Goal: Answer question/provide support: Share knowledge or assist other users

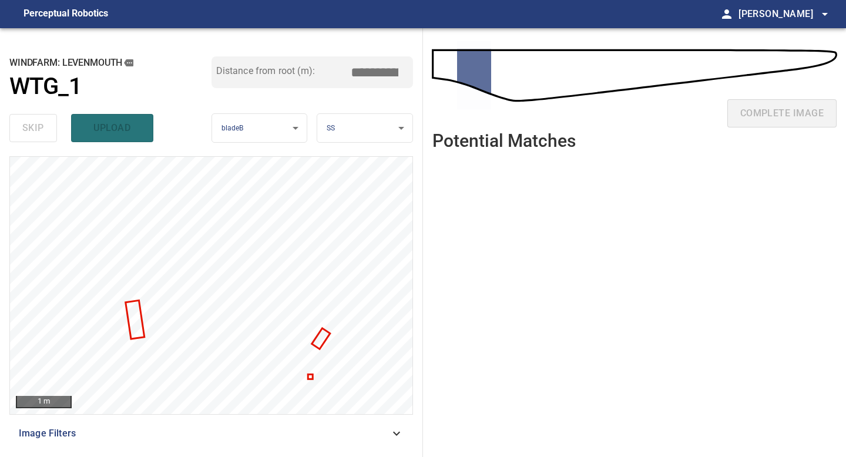
click at [590, 275] on ul at bounding box center [634, 299] width 404 height 279
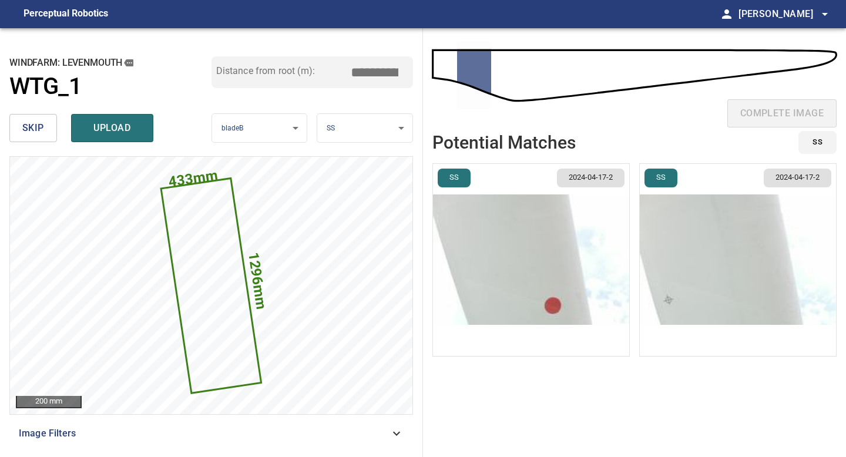
click at [45, 132] on button "skip" at bounding box center [33, 128] width 48 height 28
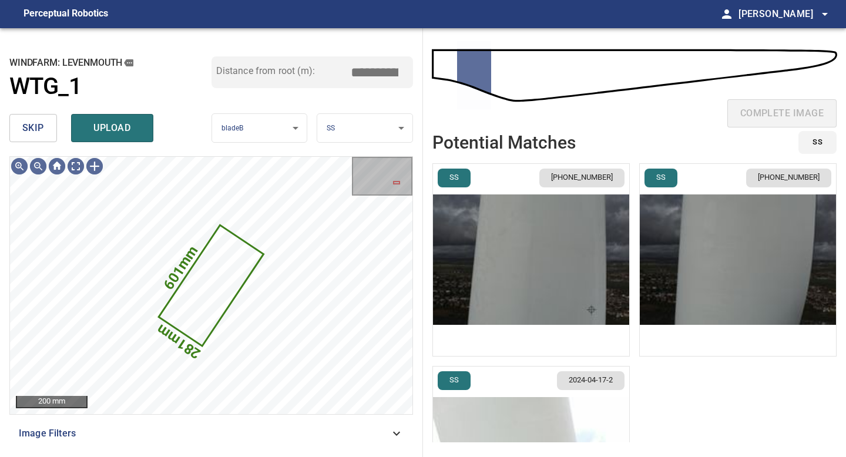
click at [32, 136] on span "skip" at bounding box center [33, 128] width 22 height 16
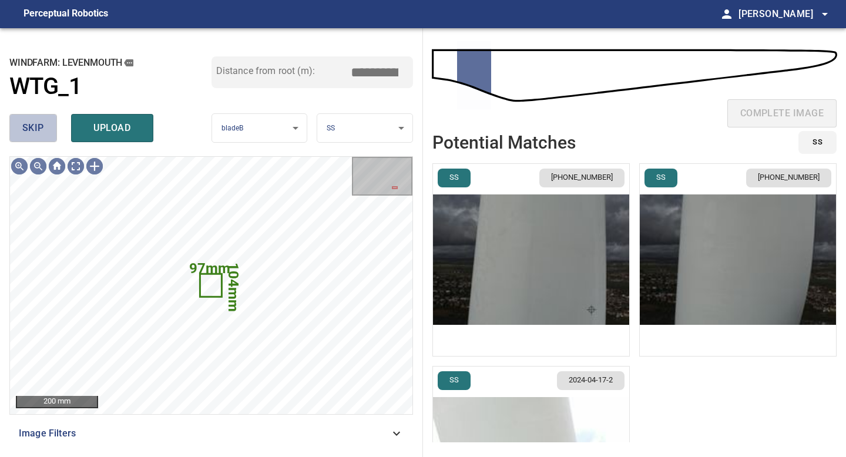
click at [43, 129] on span "skip" at bounding box center [33, 128] width 22 height 16
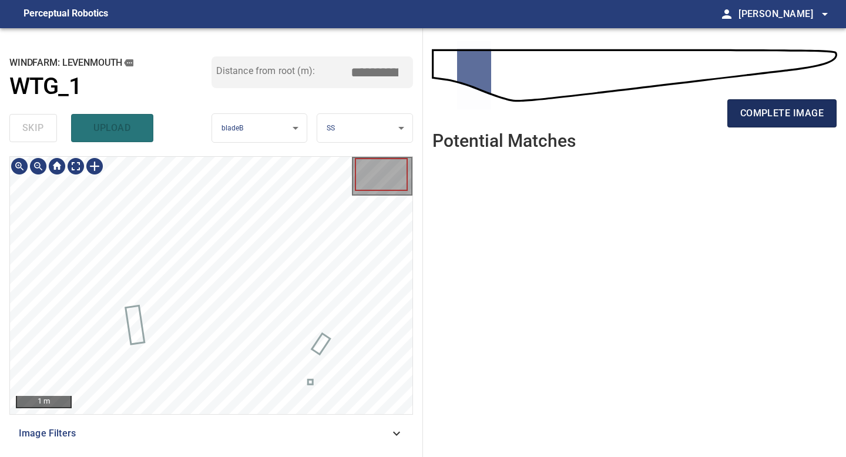
click at [675, 113] on span "complete image" at bounding box center [781, 113] width 83 height 16
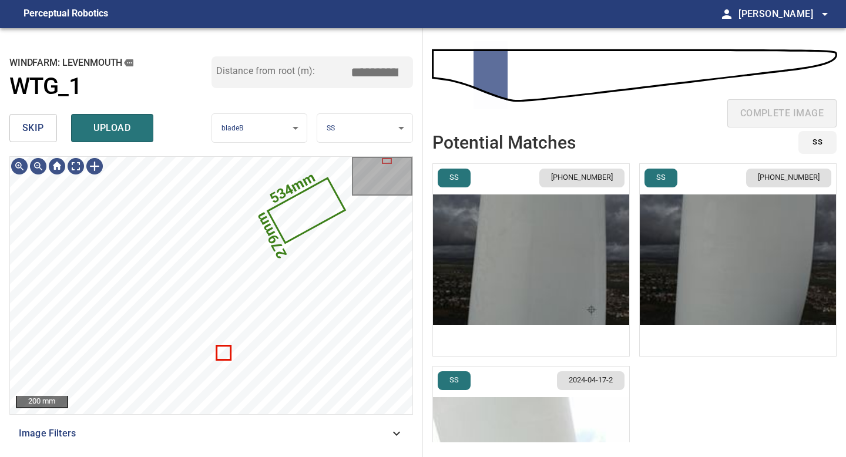
click at [507, 287] on img "button" at bounding box center [531, 260] width 196 height 192
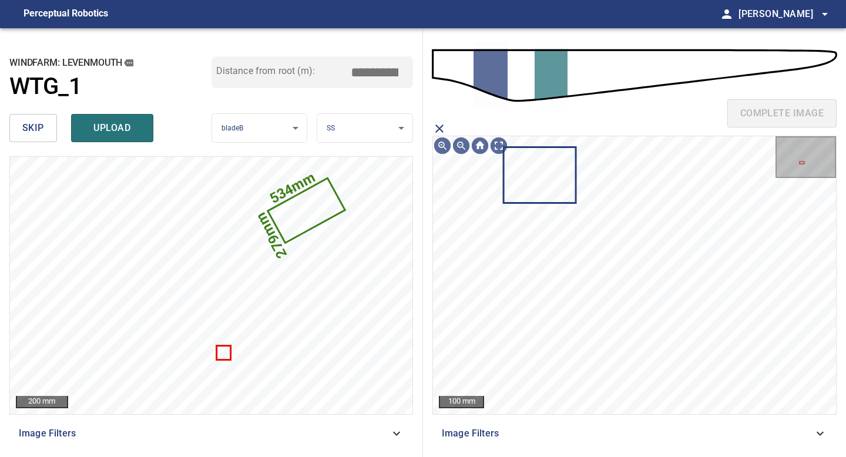
click at [439, 128] on icon "close matching imageResolution:" at bounding box center [439, 128] width 8 height 8
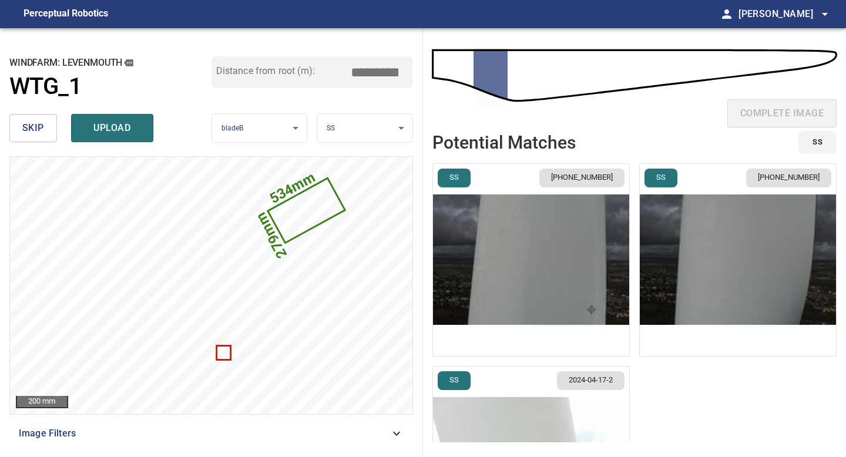
click at [675, 255] on img "button" at bounding box center [738, 260] width 196 height 192
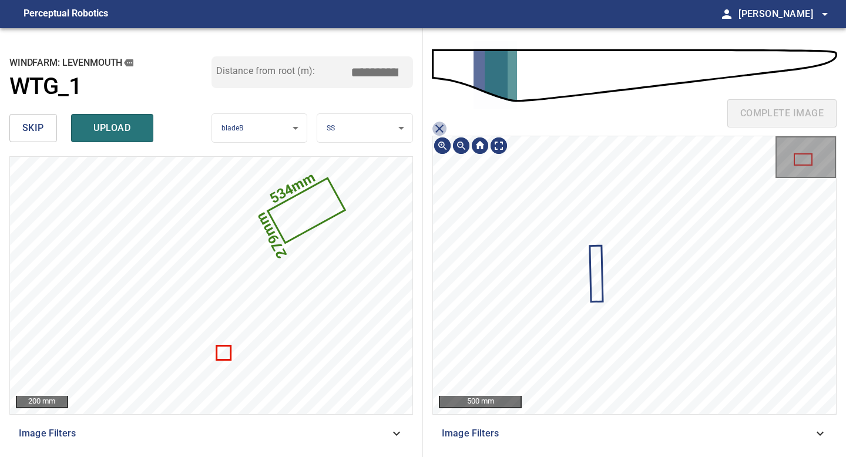
click at [439, 126] on icon "close matching imageResolution:" at bounding box center [439, 129] width 14 height 14
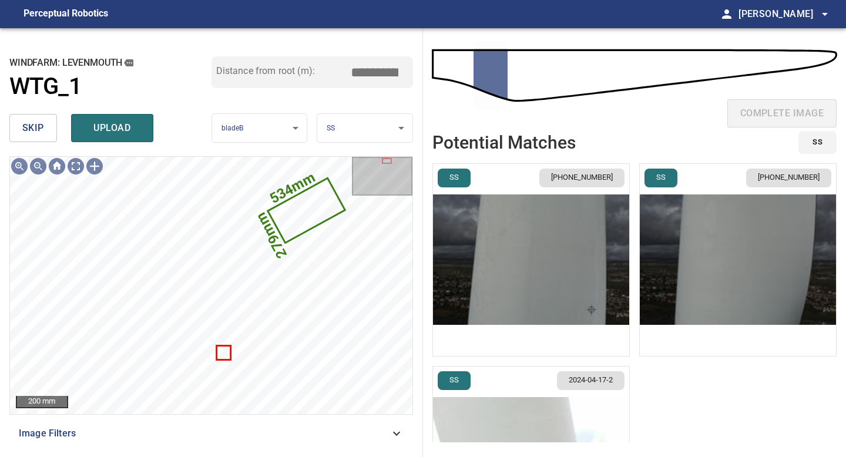
click at [429, 189] on div "complete image Potential Matches SS SS [PHONE_NUMBER] SS [PHONE_NUMBER] SS [PHO…" at bounding box center [634, 242] width 423 height 429
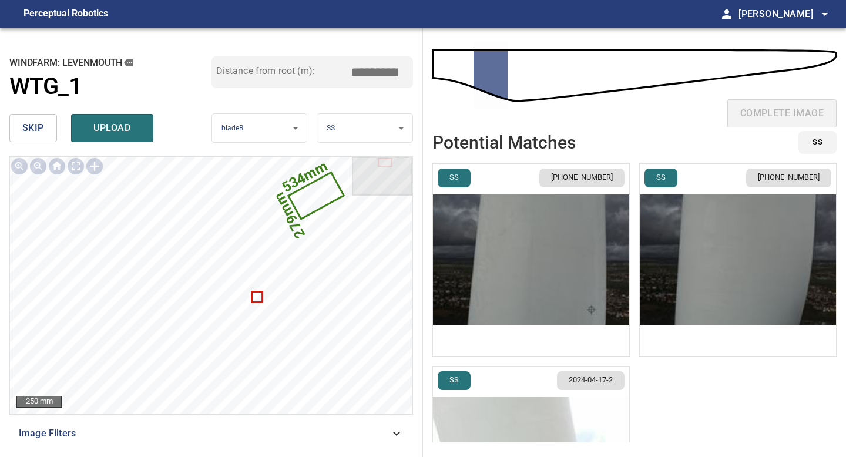
click at [497, 401] on img "button" at bounding box center [531, 462] width 196 height 192
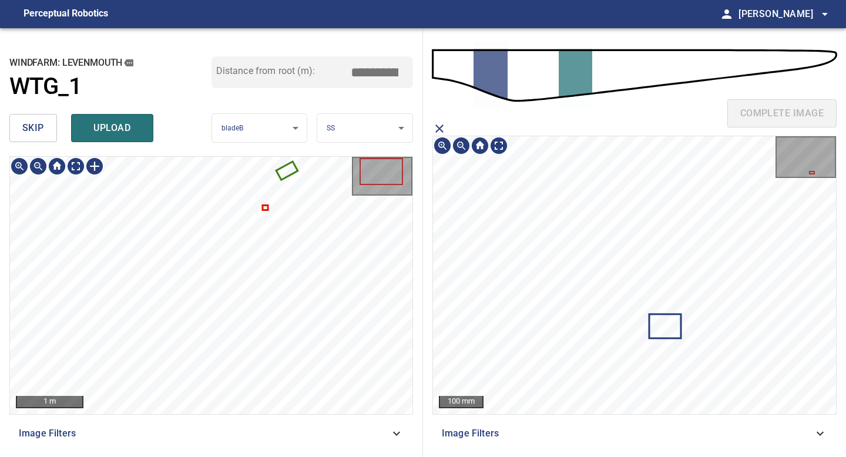
click at [585, 14] on main "**********" at bounding box center [423, 228] width 846 height 457
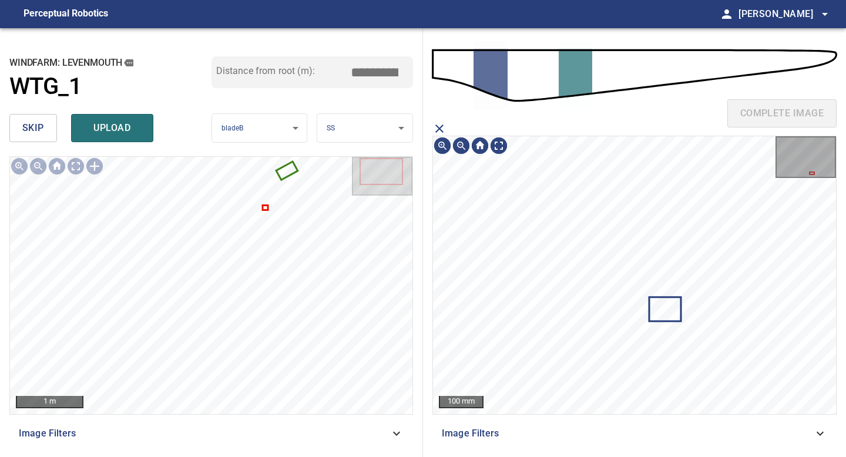
click at [441, 129] on icon "close matching imageResolution:" at bounding box center [439, 129] width 14 height 14
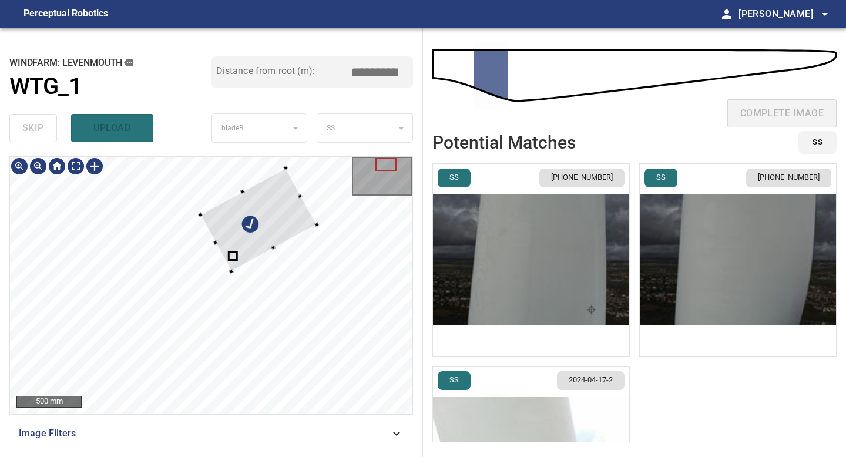
click at [229, 274] on div at bounding box center [211, 285] width 402 height 257
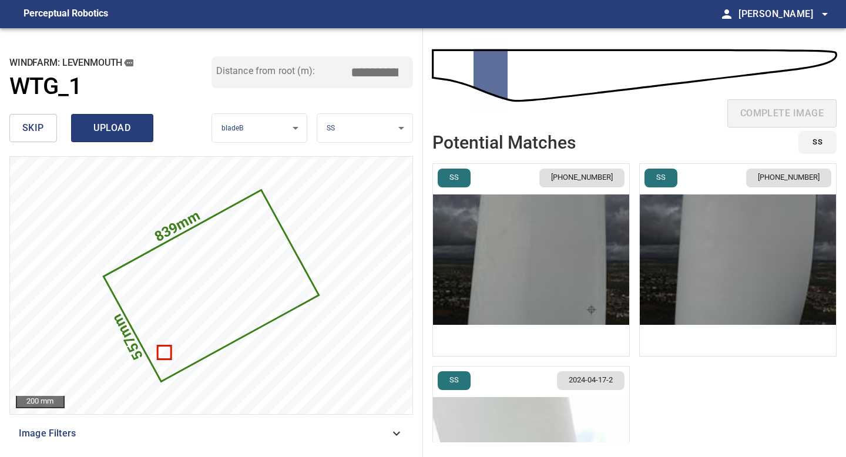
click at [111, 133] on span "upload" at bounding box center [112, 128] width 56 height 16
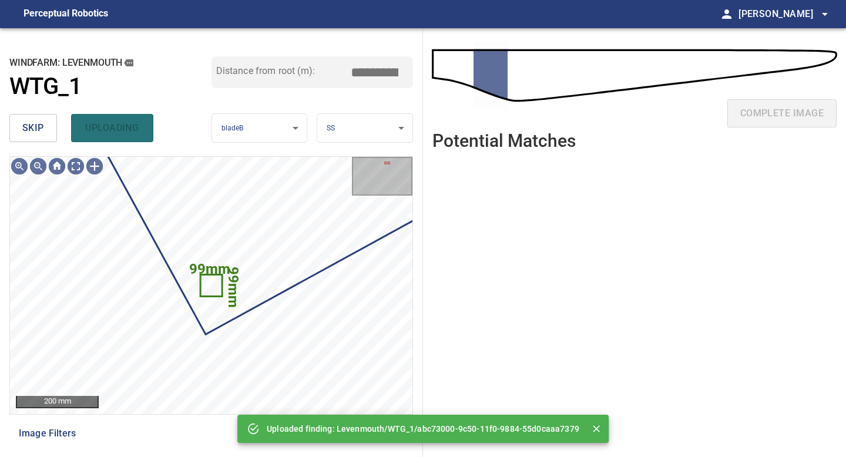
click at [52, 130] on button "skip" at bounding box center [33, 128] width 48 height 28
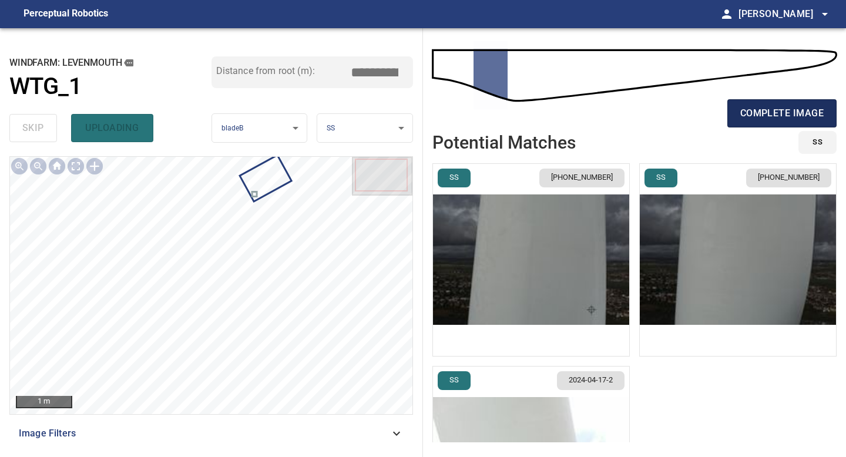
click at [675, 121] on span "complete image" at bounding box center [781, 113] width 83 height 16
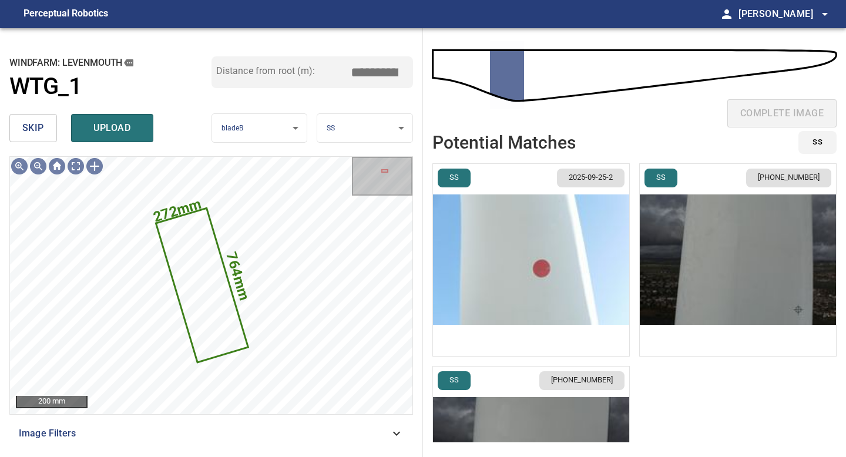
click at [520, 401] on img "button" at bounding box center [531, 462] width 196 height 192
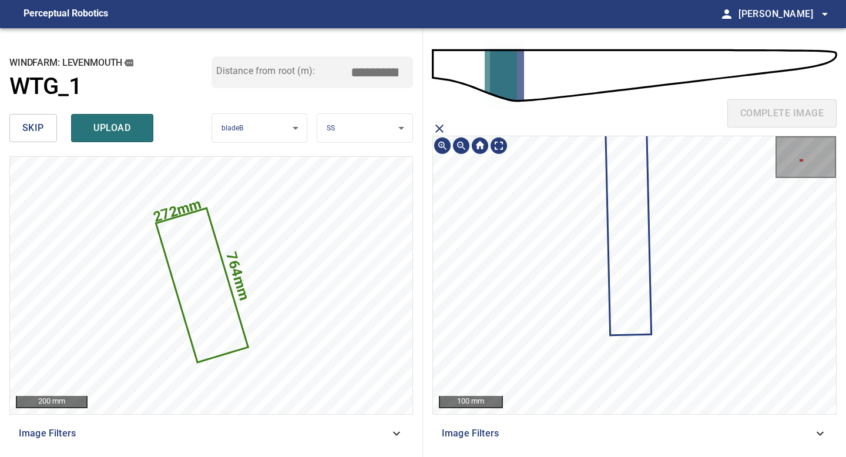
click at [618, 257] on icon at bounding box center [628, 230] width 44 height 207
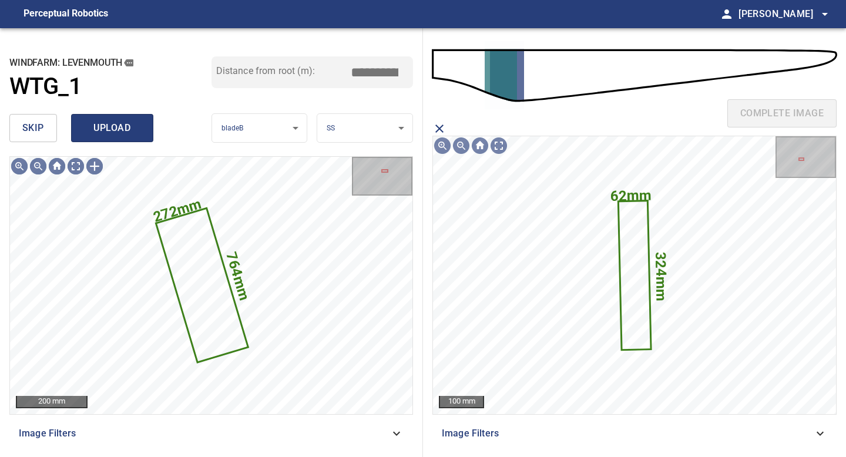
click at [103, 132] on span "upload" at bounding box center [112, 128] width 56 height 16
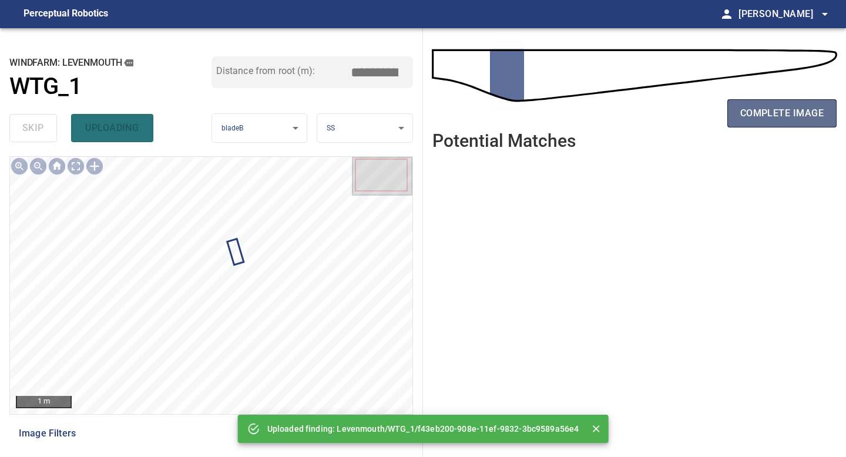
click at [675, 120] on span "complete image" at bounding box center [781, 113] width 83 height 16
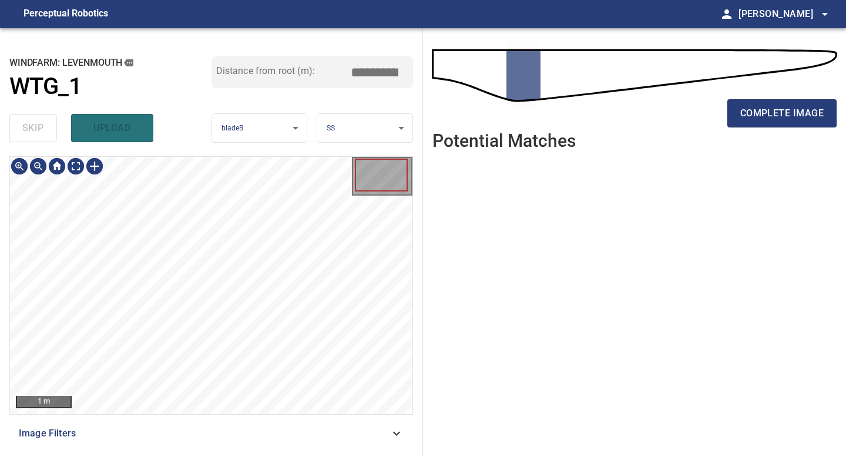
click at [282, 127] on div "**********" at bounding box center [211, 242] width 423 height 429
click at [675, 112] on span "complete image" at bounding box center [781, 113] width 83 height 16
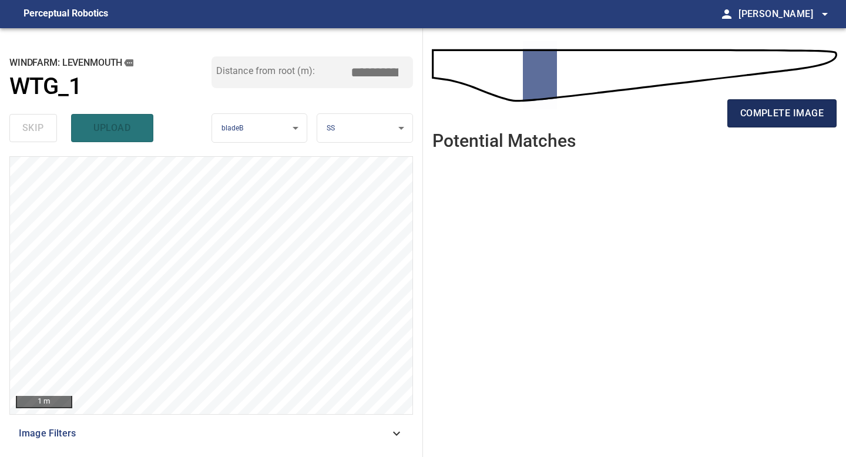
click at [675, 109] on span "complete image" at bounding box center [781, 113] width 83 height 16
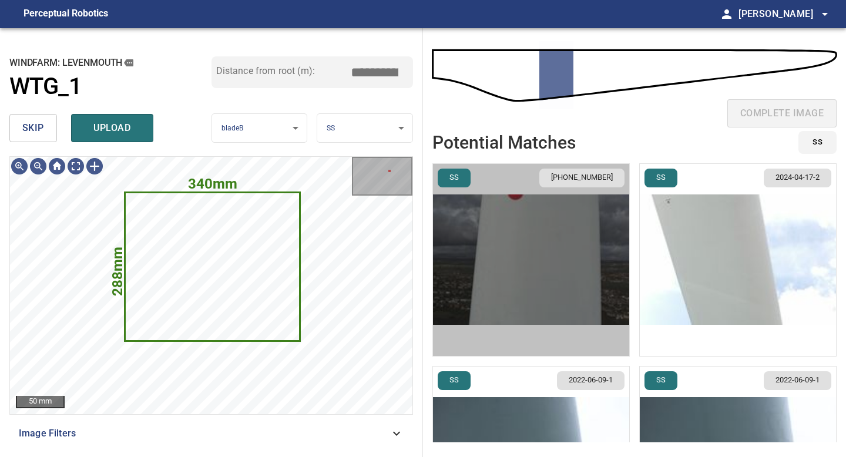
click at [527, 286] on img "button" at bounding box center [531, 260] width 196 height 192
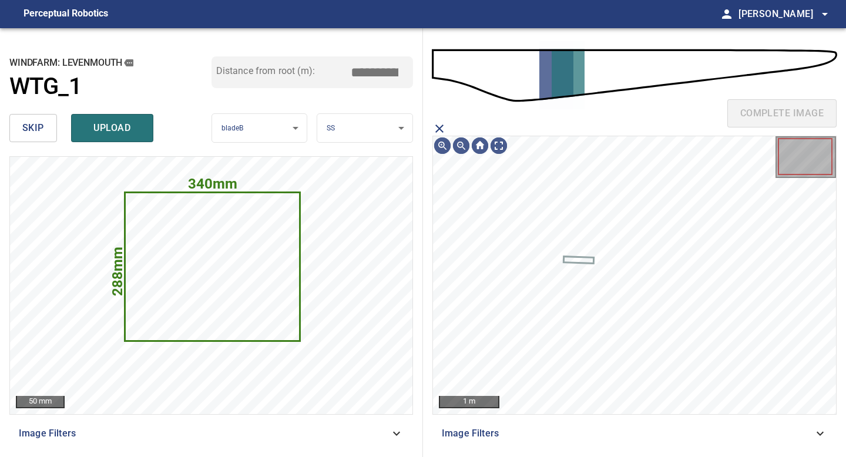
click at [441, 127] on icon "close matching imageResolution:" at bounding box center [439, 129] width 14 height 14
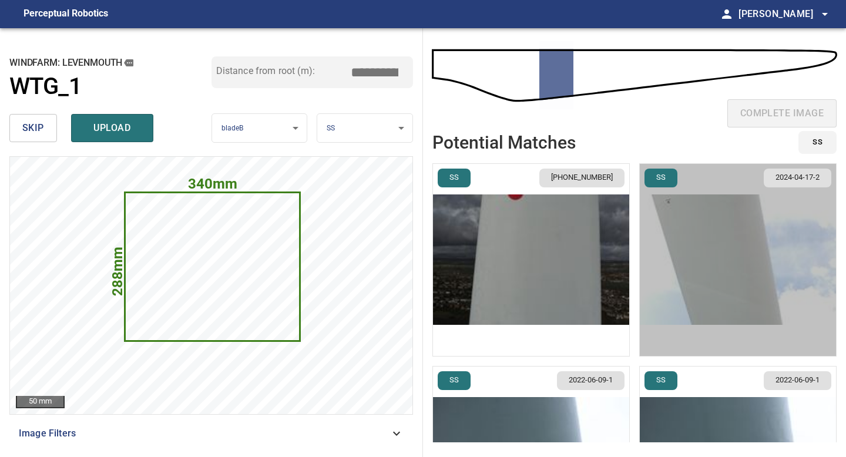
click at [675, 299] on img "button" at bounding box center [738, 260] width 196 height 192
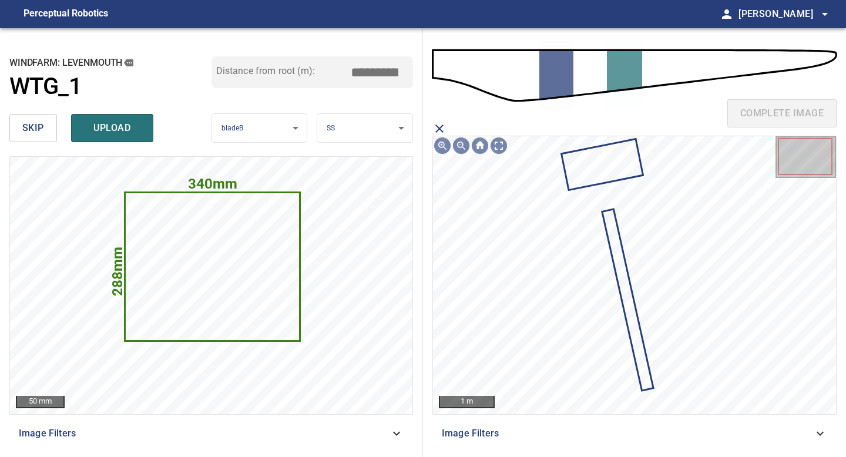
click at [436, 127] on icon "close matching imageResolution:" at bounding box center [439, 129] width 14 height 14
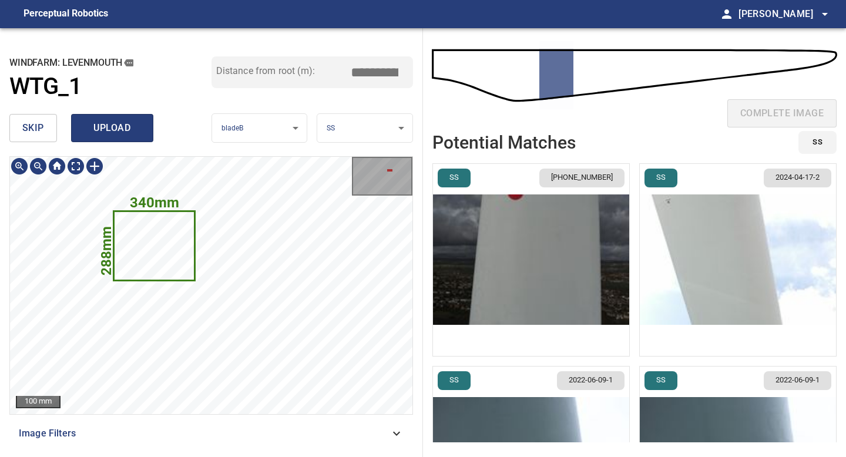
click at [96, 129] on span "upload" at bounding box center [112, 128] width 56 height 16
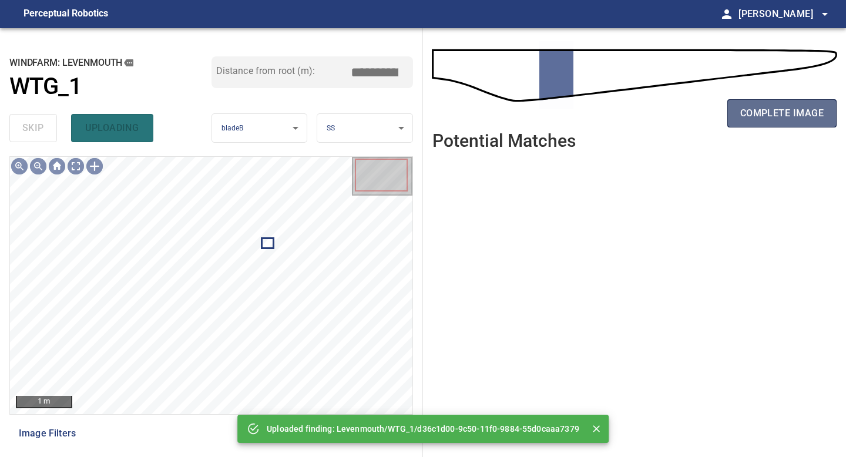
click at [675, 114] on span "complete image" at bounding box center [781, 113] width 83 height 16
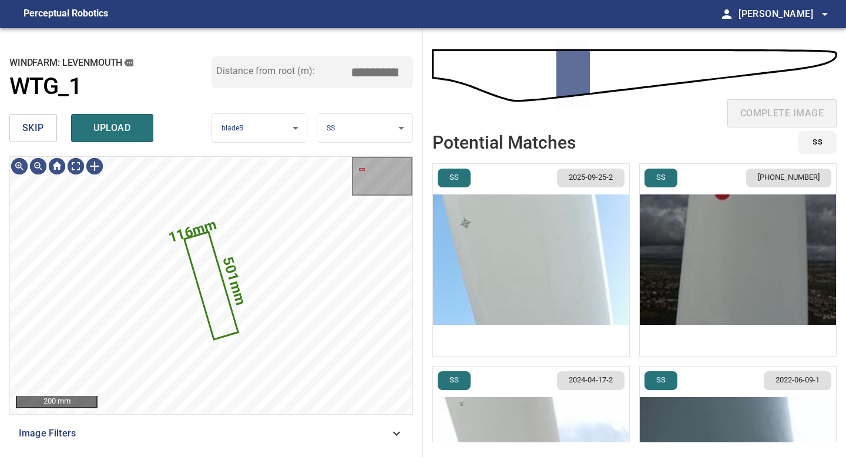
click at [34, 133] on span "skip" at bounding box center [33, 128] width 22 height 16
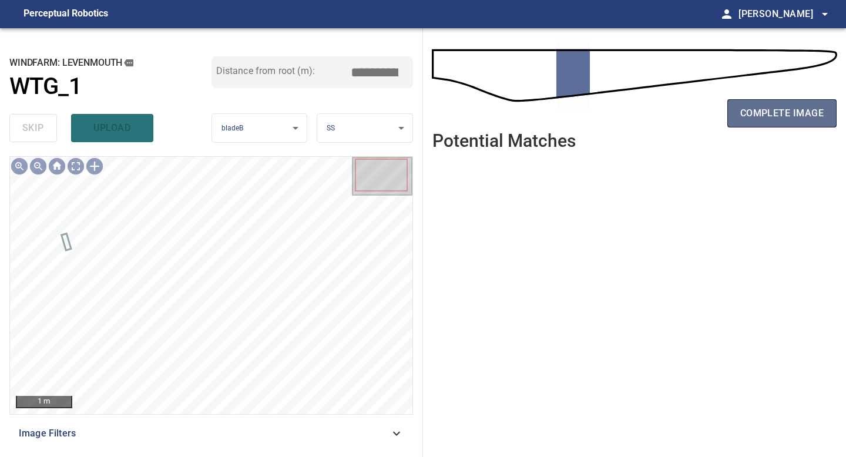
click at [675, 116] on span "complete image" at bounding box center [781, 113] width 83 height 16
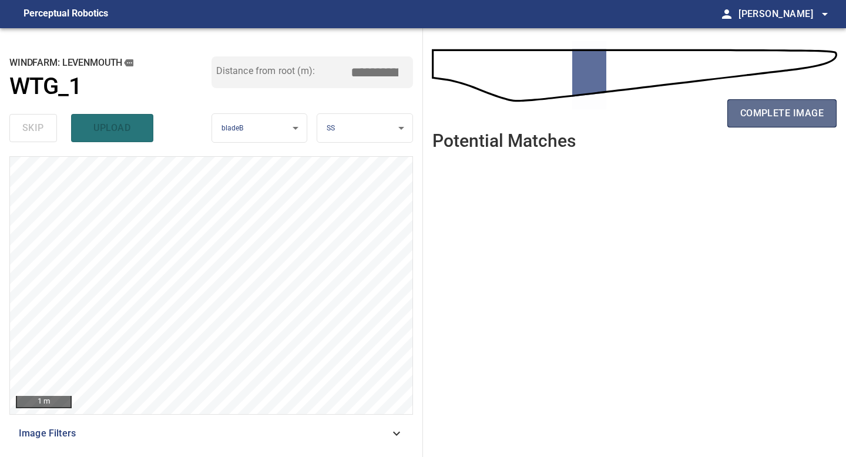
click at [675, 123] on button "complete image" at bounding box center [781, 113] width 109 height 28
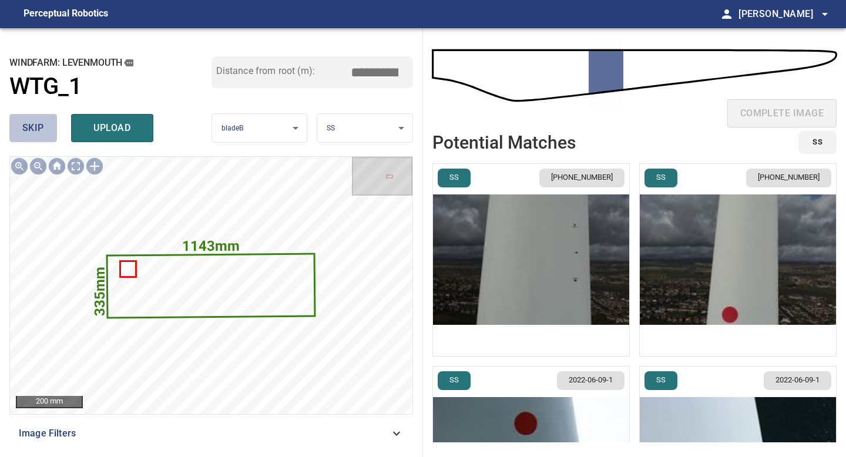
click at [32, 124] on span "skip" at bounding box center [33, 128] width 22 height 16
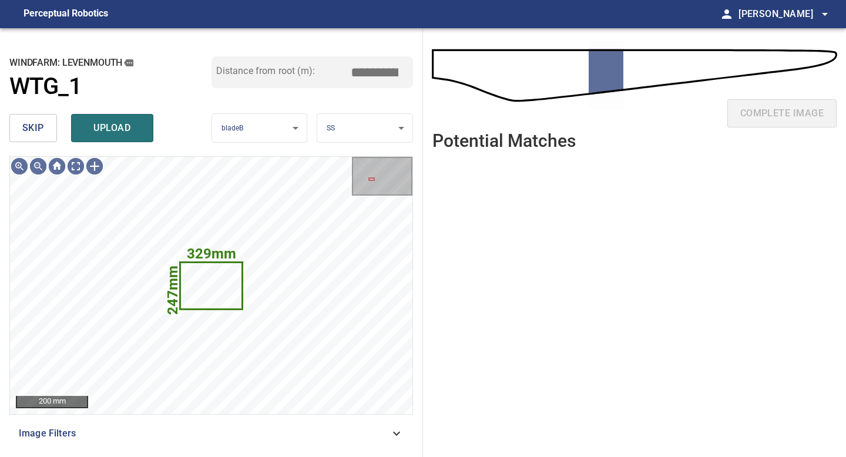
click at [32, 124] on span "skip" at bounding box center [33, 128] width 22 height 16
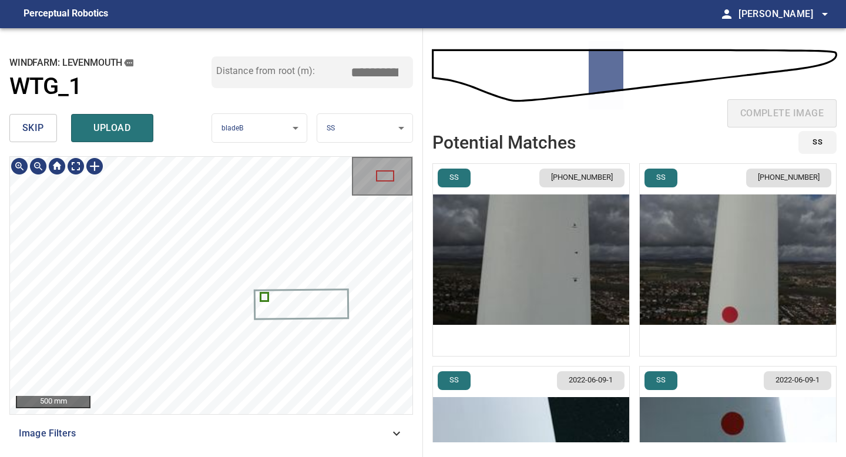
click at [509, 295] on img "button" at bounding box center [531, 260] width 196 height 192
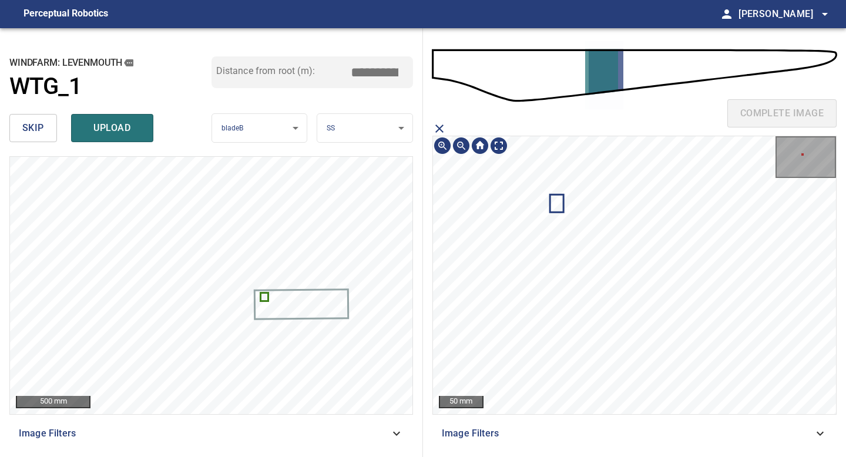
click at [556, 204] on icon at bounding box center [557, 204] width 12 height 16
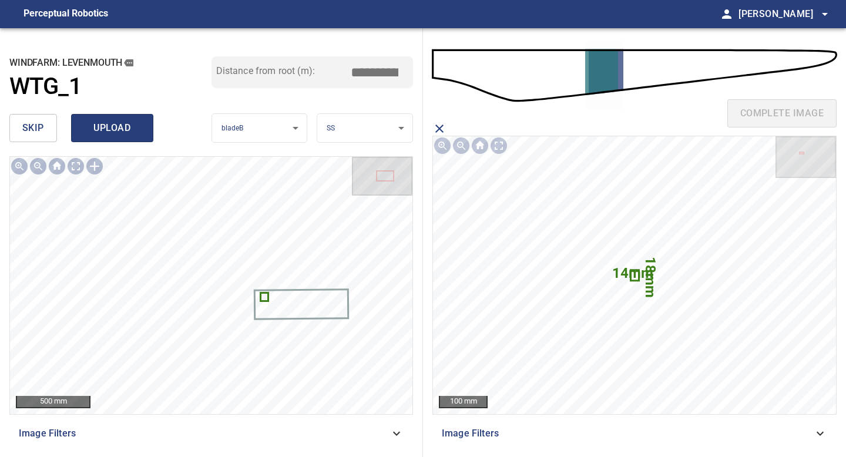
click at [109, 124] on span "upload" at bounding box center [112, 128] width 56 height 16
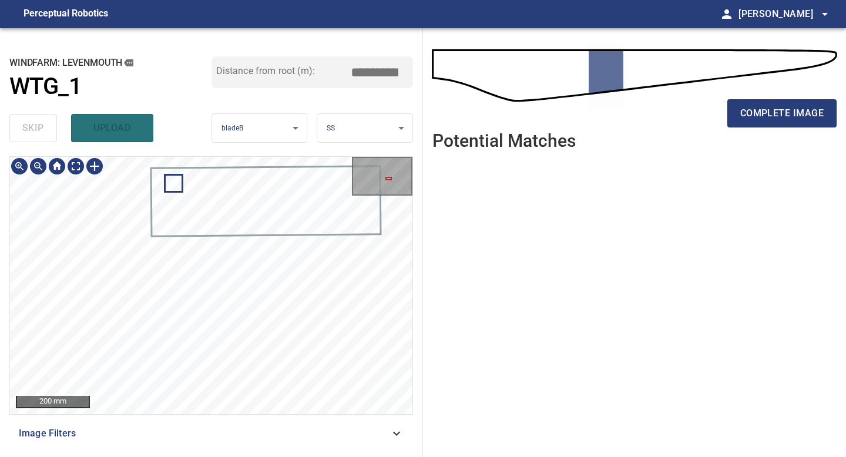
click at [244, 401] on div "200 mm Image Filters" at bounding box center [210, 301] width 403 height 291
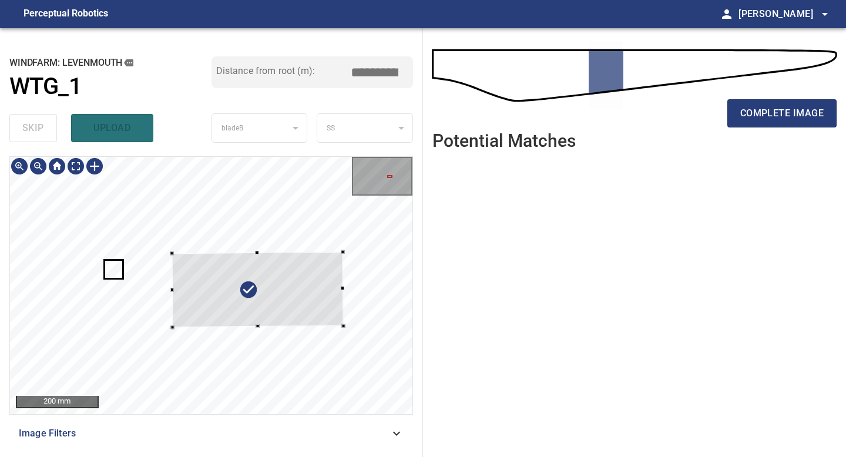
click at [174, 288] on div at bounding box center [256, 289] width 171 height 76
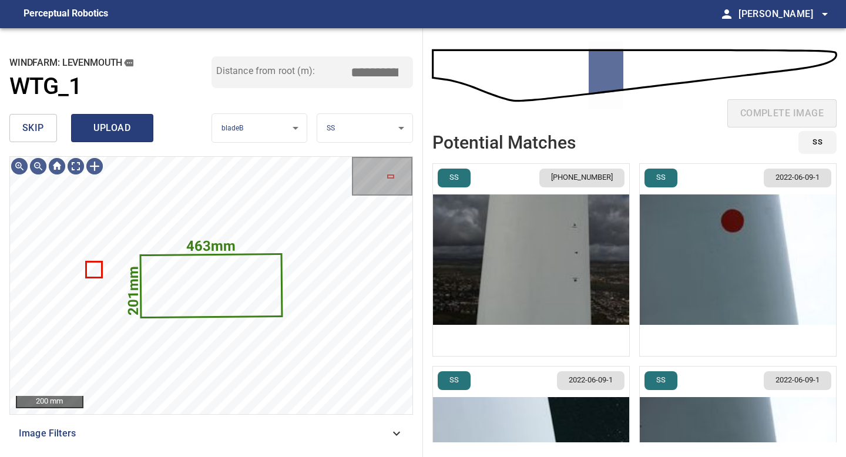
click at [98, 130] on span "upload" at bounding box center [112, 128] width 56 height 16
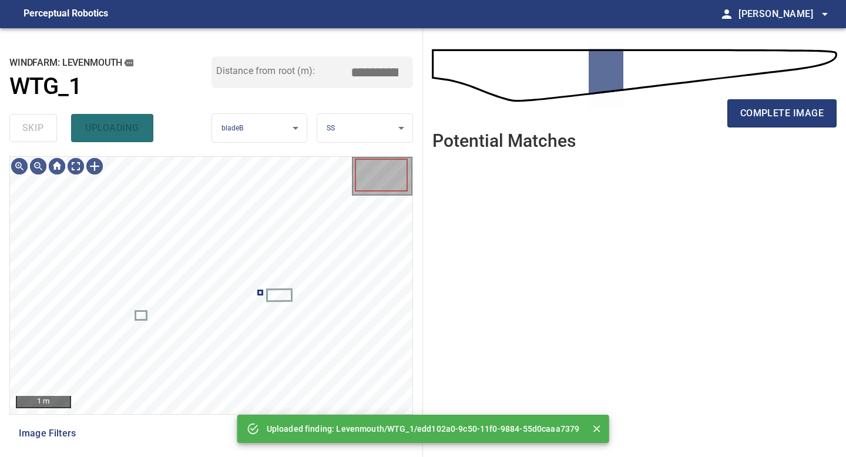
click at [675, 130] on div "complete image" at bounding box center [634, 118] width 404 height 47
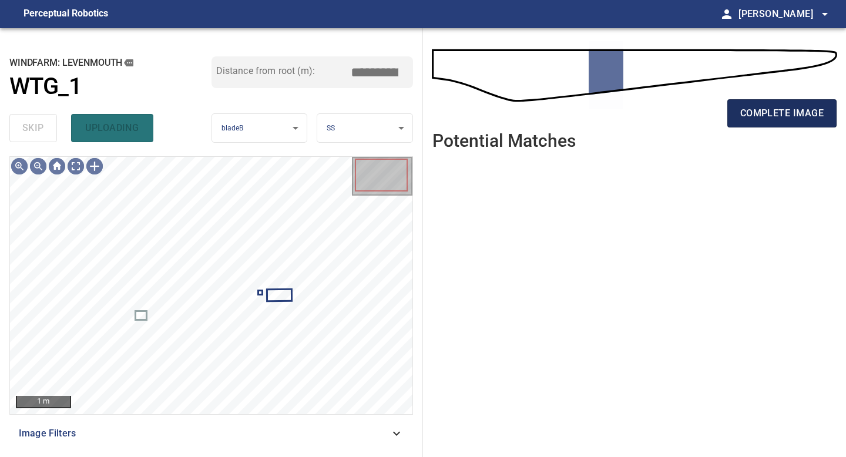
click at [675, 125] on button "complete image" at bounding box center [781, 113] width 109 height 28
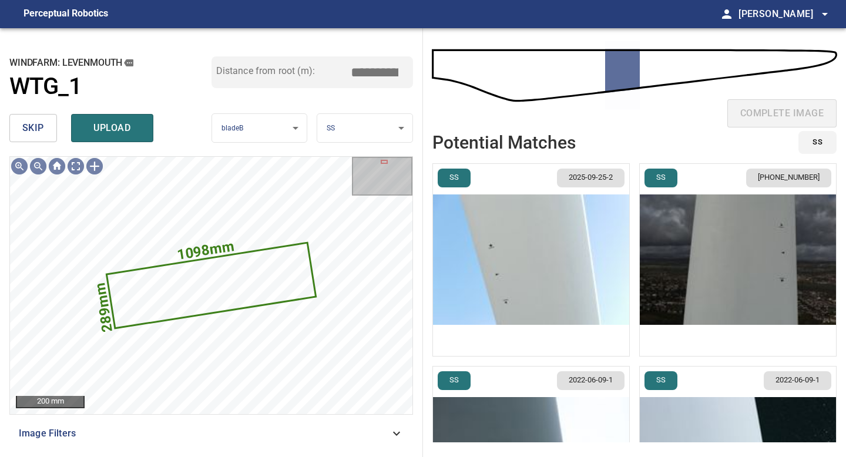
click at [50, 122] on button "skip" at bounding box center [33, 128] width 48 height 28
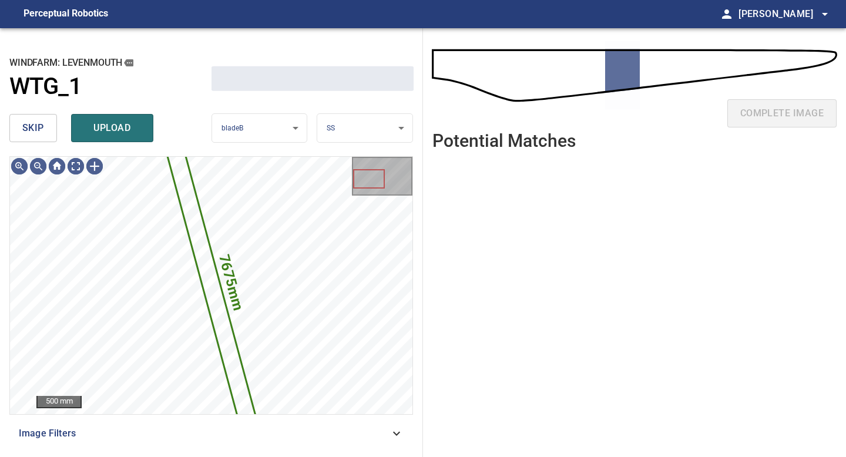
click at [50, 122] on button "skip" at bounding box center [33, 128] width 48 height 28
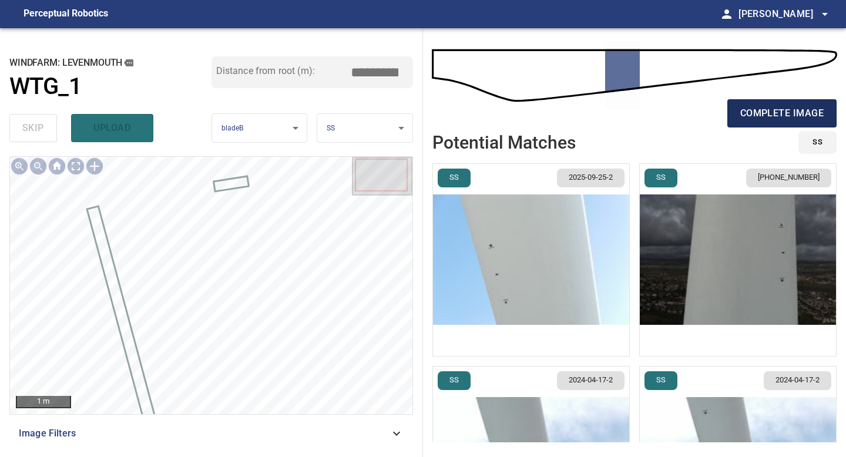
click at [675, 122] on button "complete image" at bounding box center [781, 113] width 109 height 28
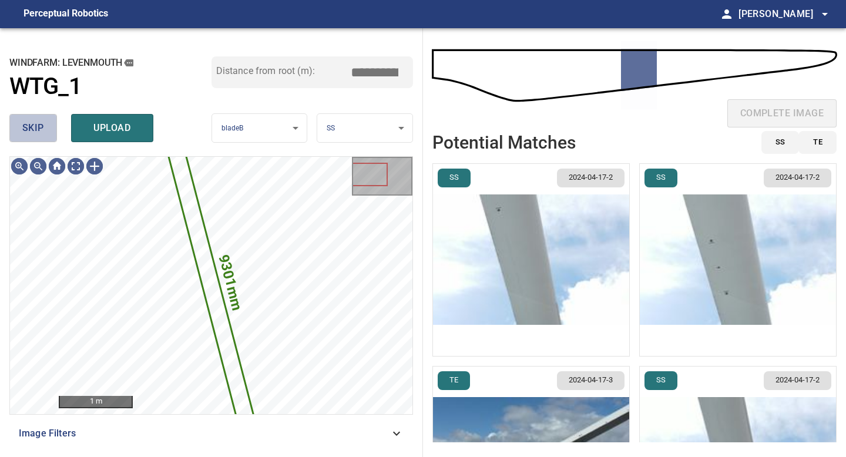
click at [39, 134] on span "skip" at bounding box center [33, 128] width 22 height 16
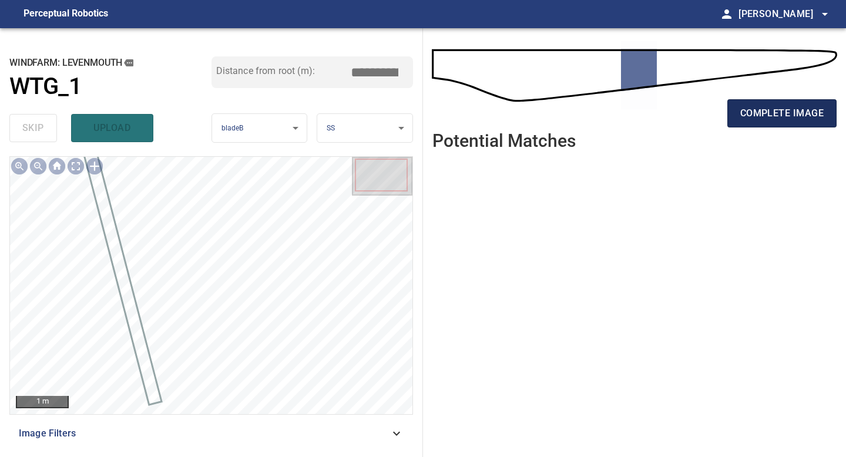
click at [675, 121] on span "complete image" at bounding box center [781, 113] width 83 height 16
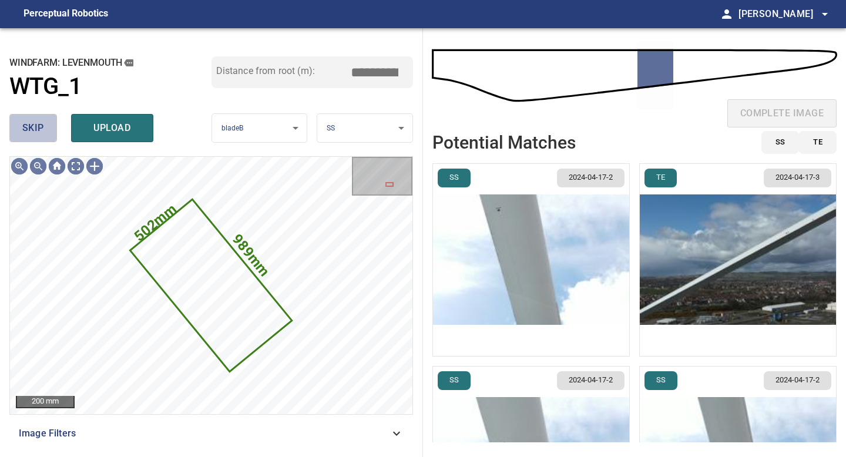
click at [46, 122] on button "skip" at bounding box center [33, 128] width 48 height 28
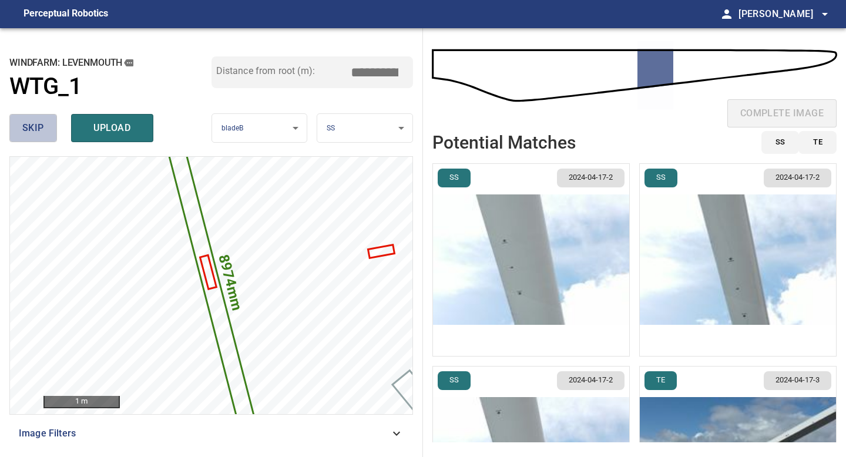
click at [39, 133] on span "skip" at bounding box center [33, 128] width 22 height 16
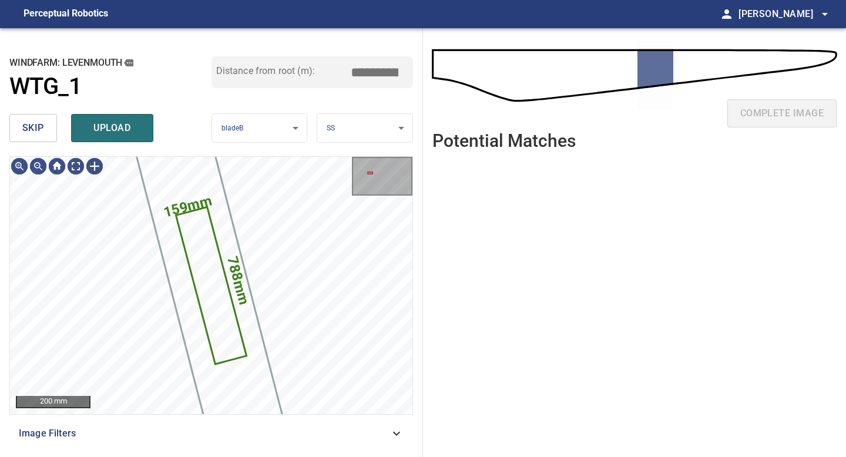
click at [39, 133] on span "skip" at bounding box center [33, 128] width 22 height 16
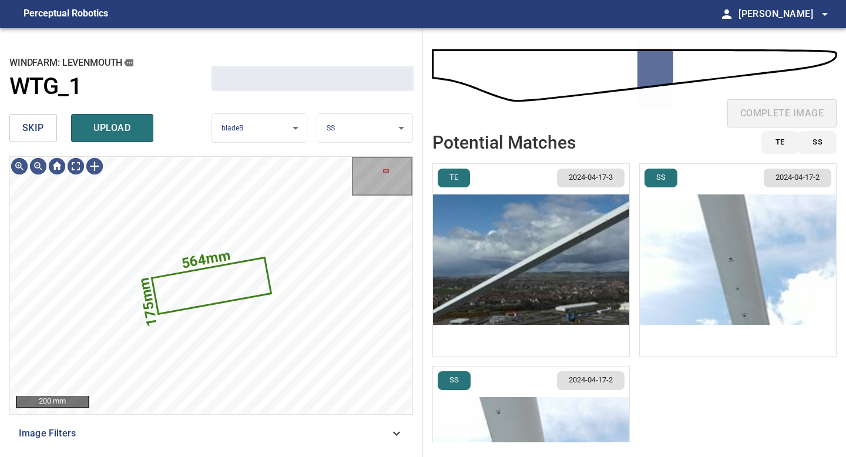
click at [39, 133] on span "skip" at bounding box center [33, 128] width 22 height 16
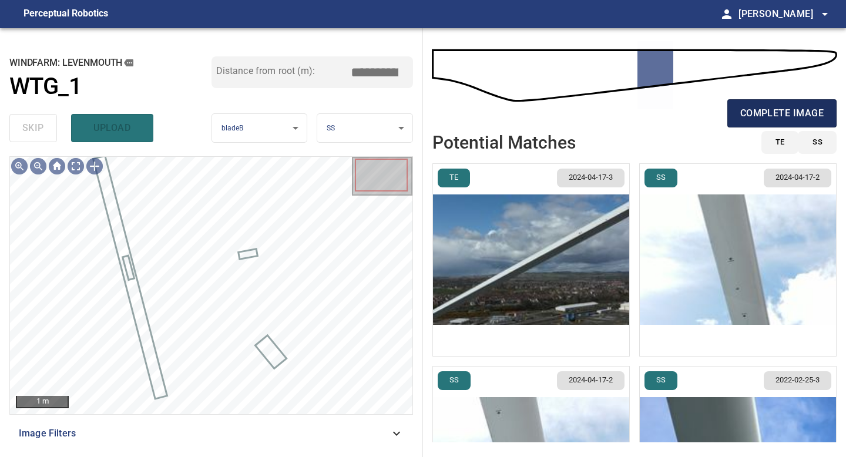
click at [675, 116] on span "complete image" at bounding box center [781, 113] width 83 height 16
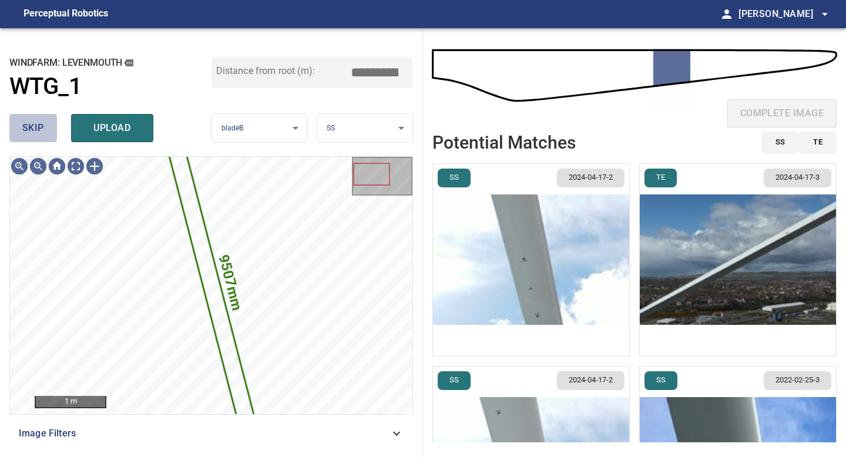
click at [38, 120] on span "skip" at bounding box center [33, 128] width 22 height 16
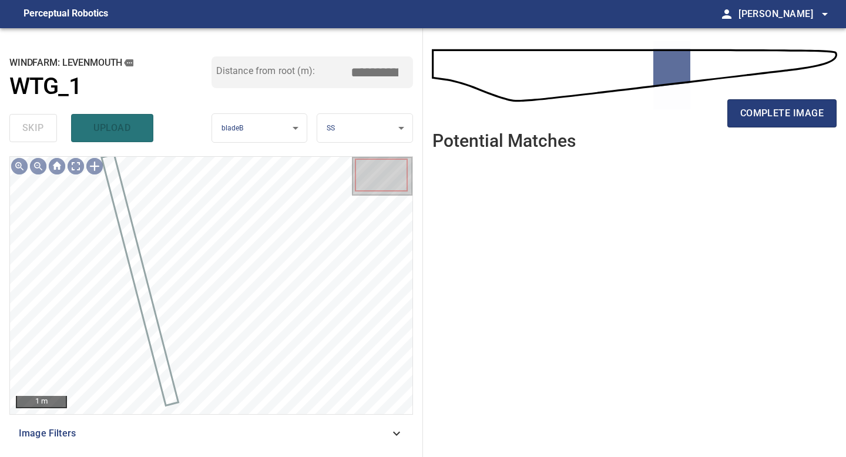
click at [675, 127] on div "complete image" at bounding box center [634, 118] width 404 height 47
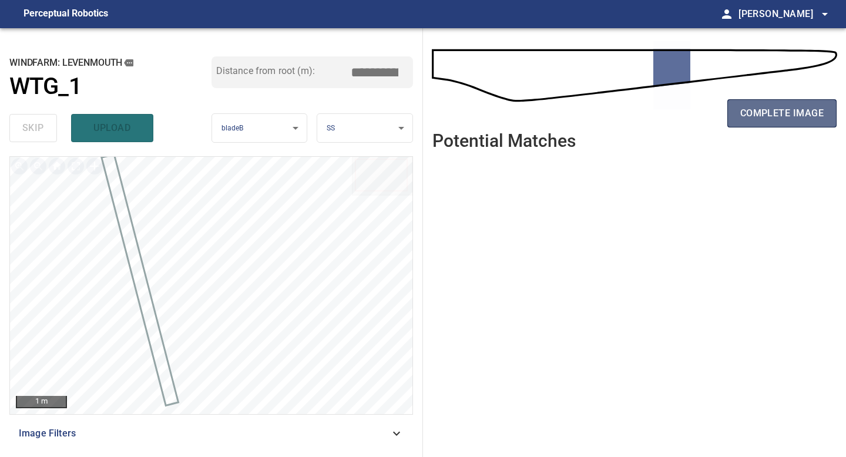
click at [675, 118] on span "complete image" at bounding box center [781, 113] width 83 height 16
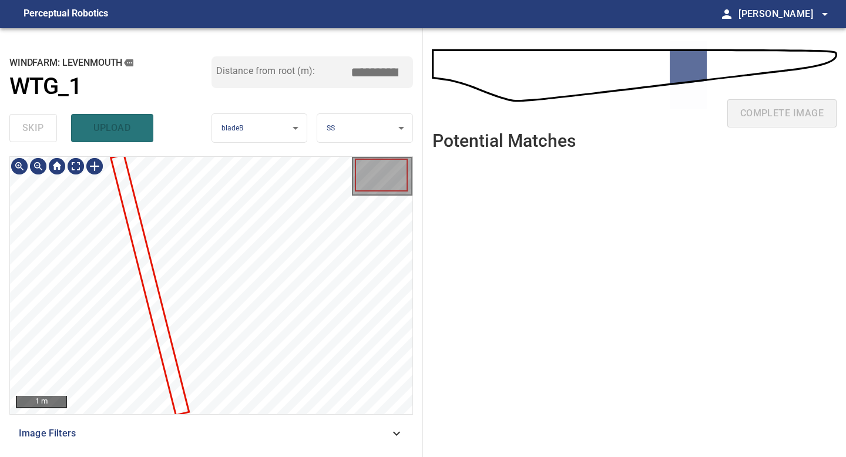
click at [136, 206] on div at bounding box center [211, 285] width 402 height 257
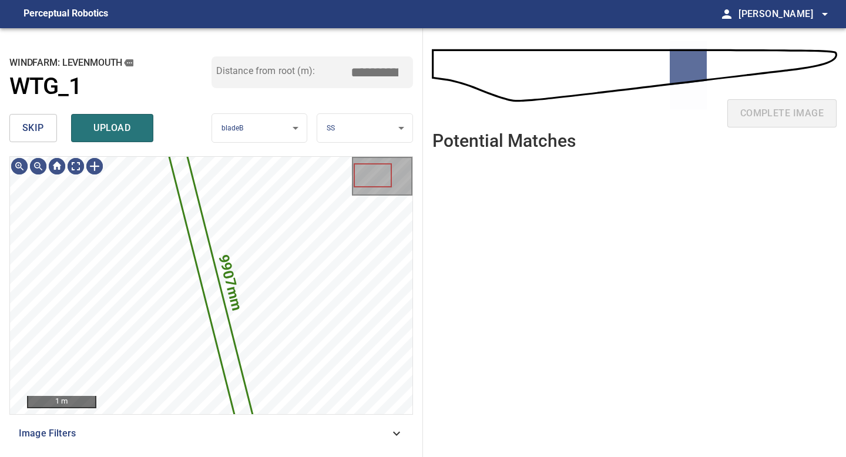
click at [43, 137] on button "skip" at bounding box center [33, 128] width 48 height 28
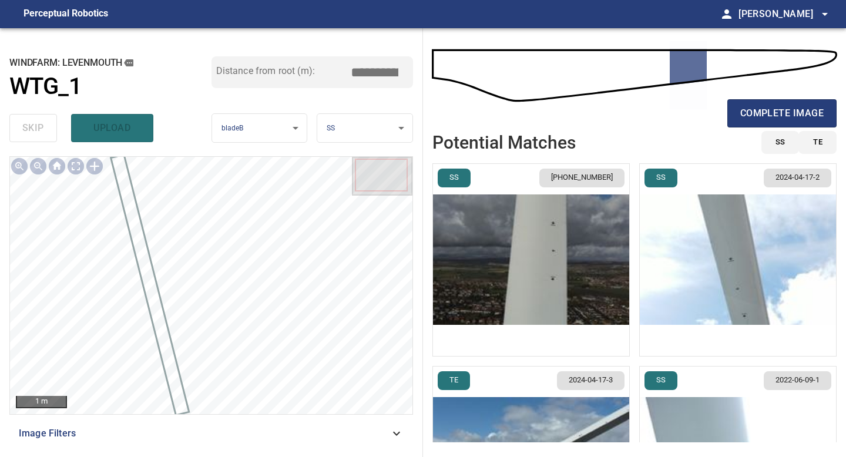
click at [675, 128] on div "complete image" at bounding box center [634, 118] width 404 height 47
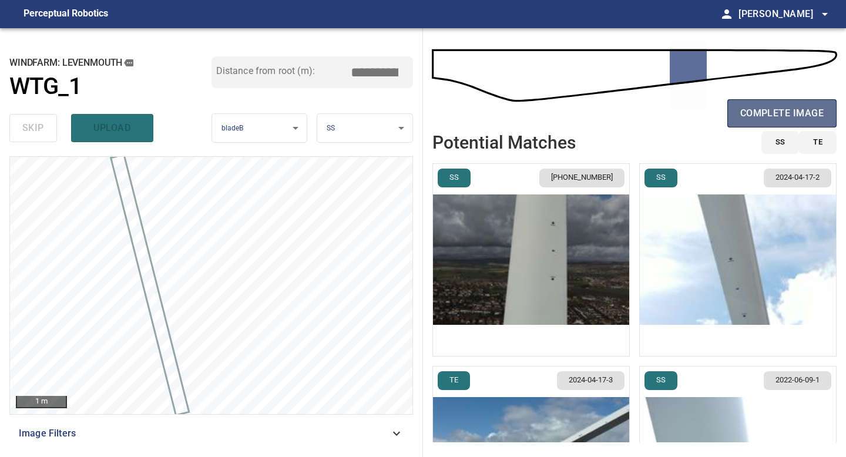
click at [675, 116] on span "complete image" at bounding box center [781, 113] width 83 height 16
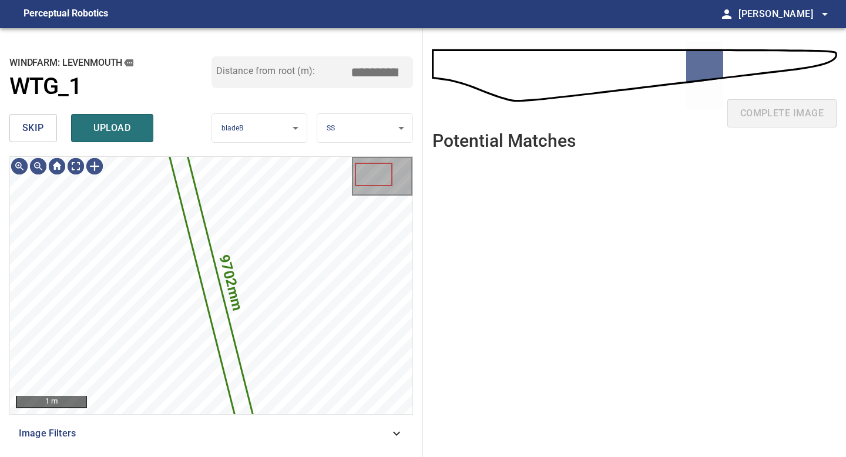
click at [36, 109] on div "windfarm: Levenmouth WTG_1 Distance from root (m): *****" at bounding box center [210, 82] width 403 height 53
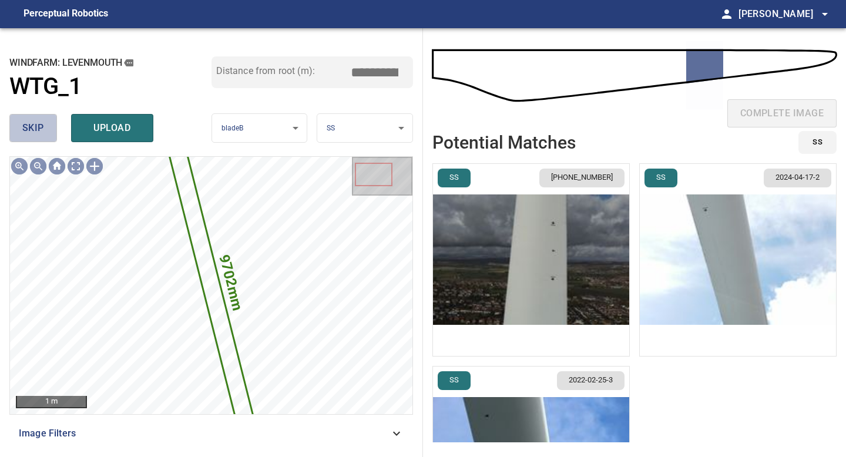
click at [38, 122] on span "skip" at bounding box center [33, 128] width 22 height 16
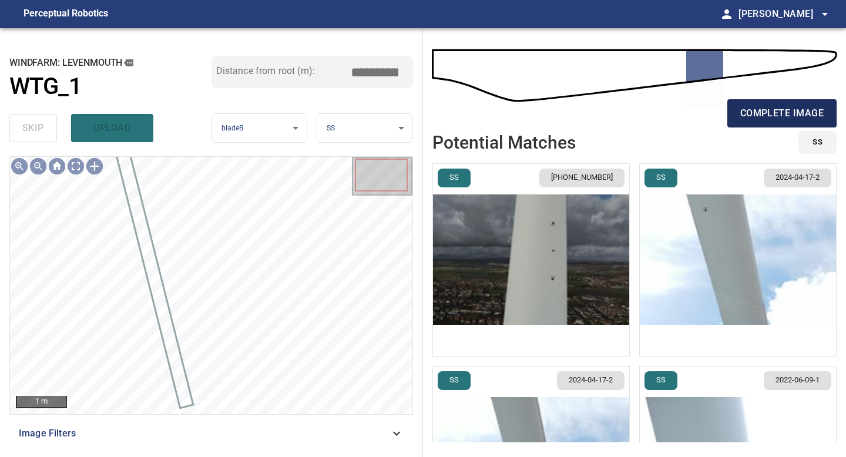
click at [675, 105] on button "complete image" at bounding box center [781, 113] width 109 height 28
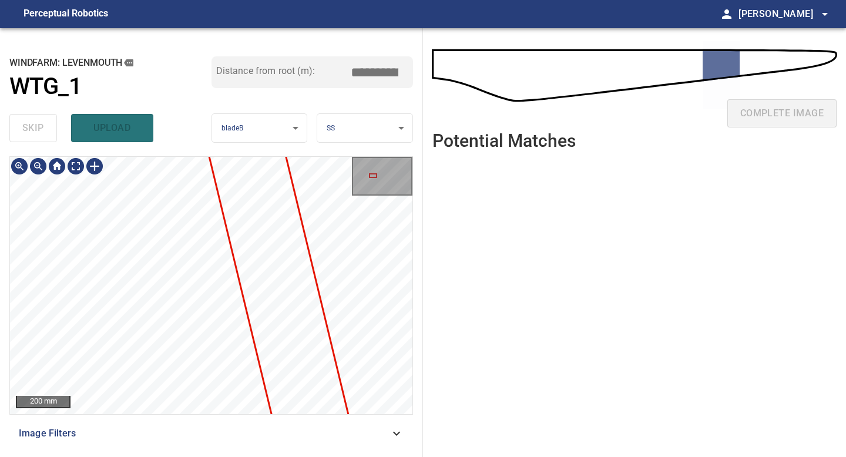
click at [123, 401] on div "200 mm Image Filters" at bounding box center [210, 301] width 403 height 291
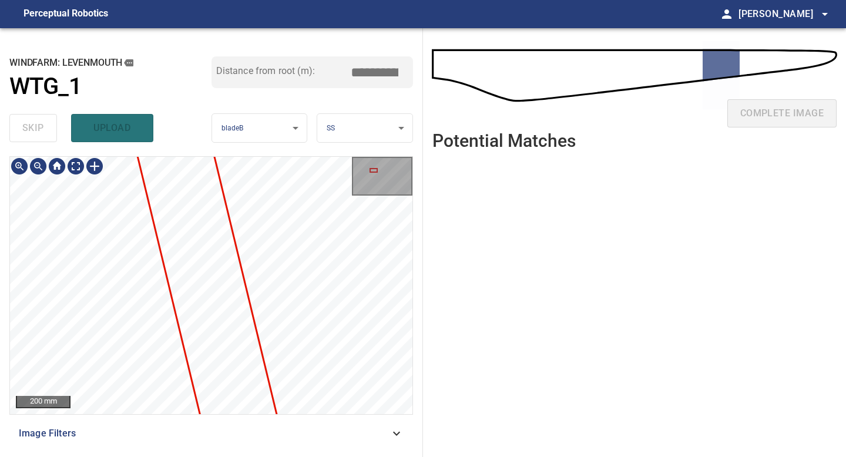
click at [124, 401] on div "**********" at bounding box center [211, 242] width 423 height 429
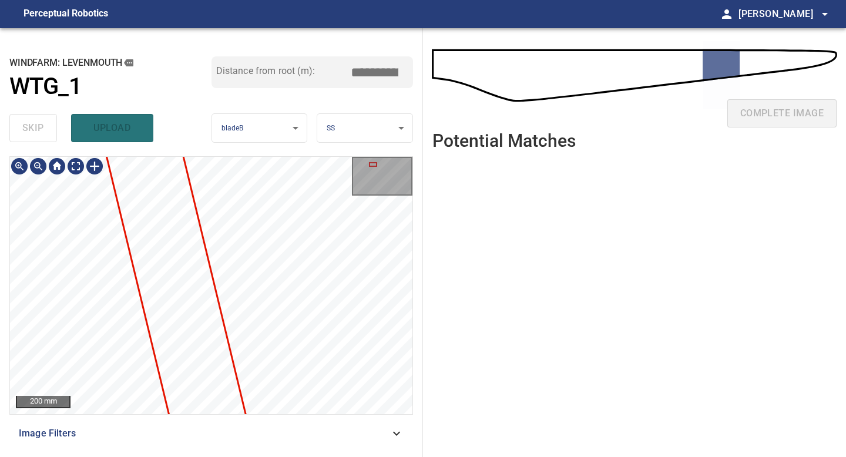
click at [155, 401] on div "200 mm Image Filters" at bounding box center [210, 301] width 403 height 291
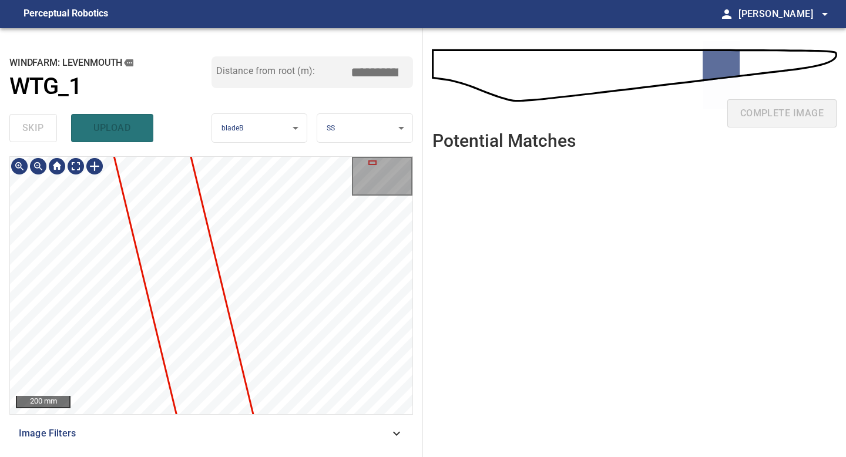
click at [143, 401] on div "200 mm Image Filters" at bounding box center [210, 301] width 403 height 291
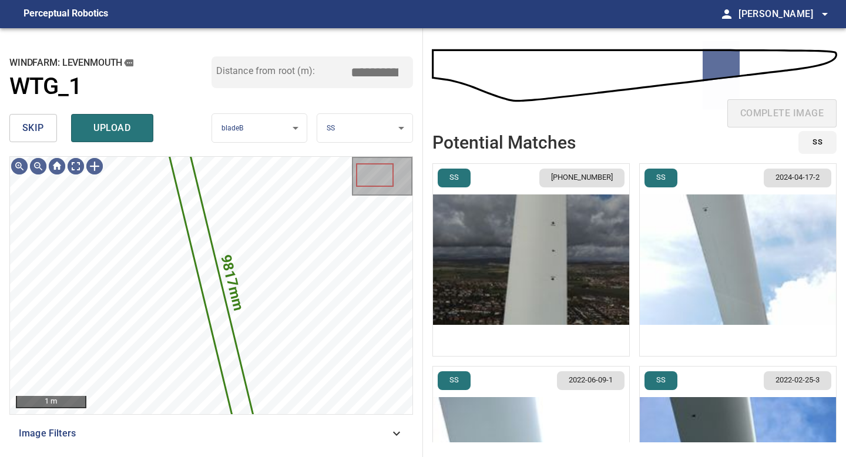
click at [349, 129] on body "**********" at bounding box center [423, 228] width 846 height 457
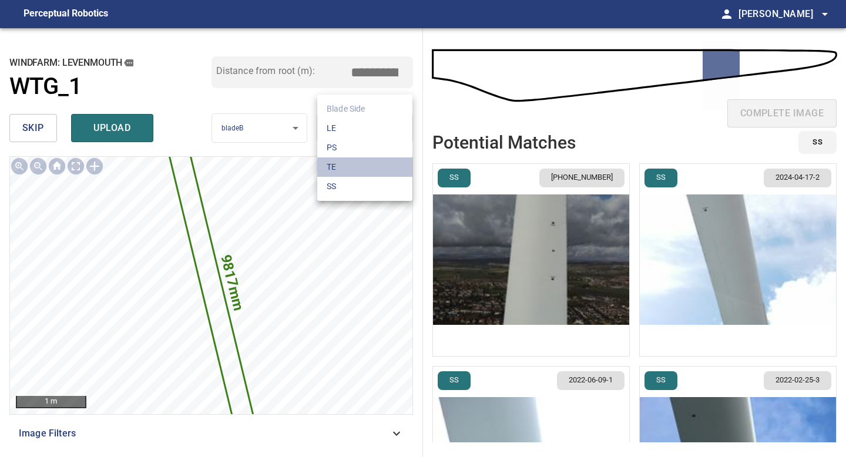
click at [348, 162] on li "TE" at bounding box center [364, 166] width 95 height 19
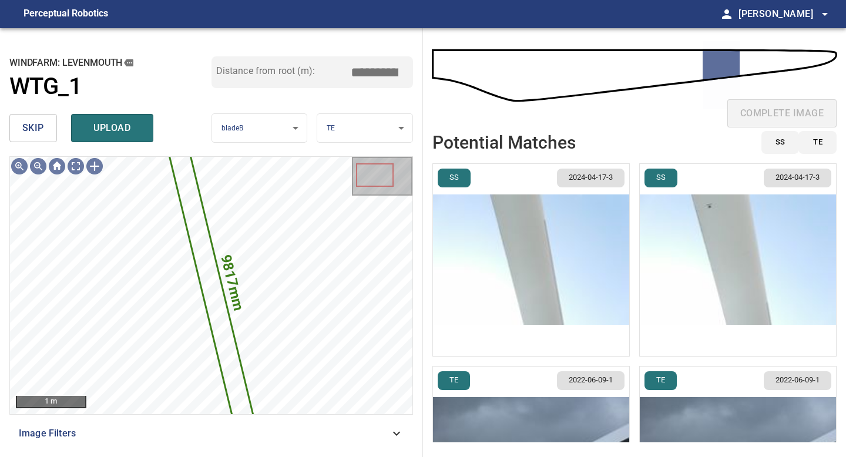
click at [586, 280] on img "button" at bounding box center [531, 260] width 196 height 192
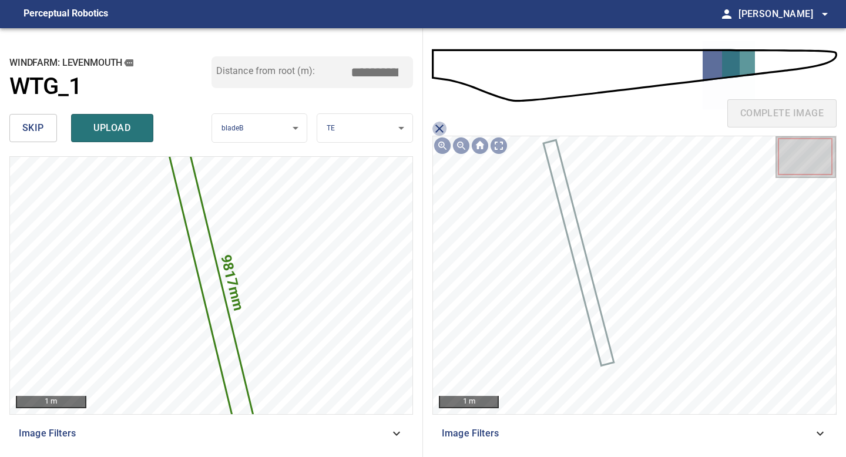
click at [439, 126] on icon "close matching imageResolution:" at bounding box center [439, 129] width 14 height 14
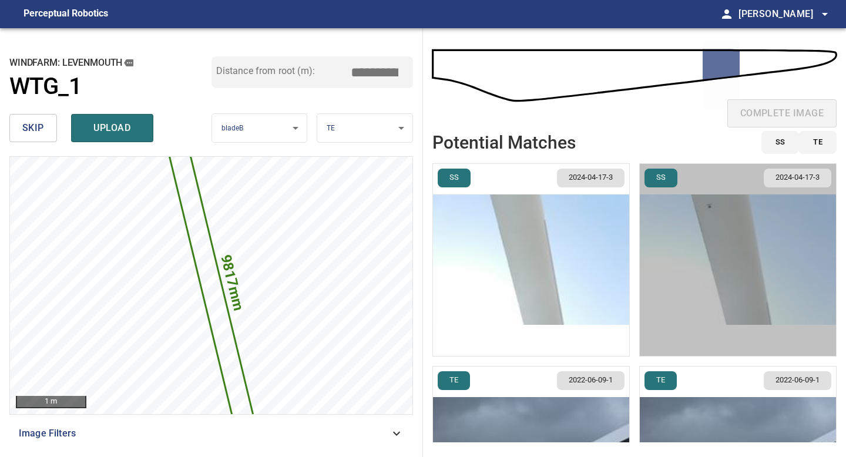
click at [675, 271] on img "button" at bounding box center [738, 260] width 196 height 192
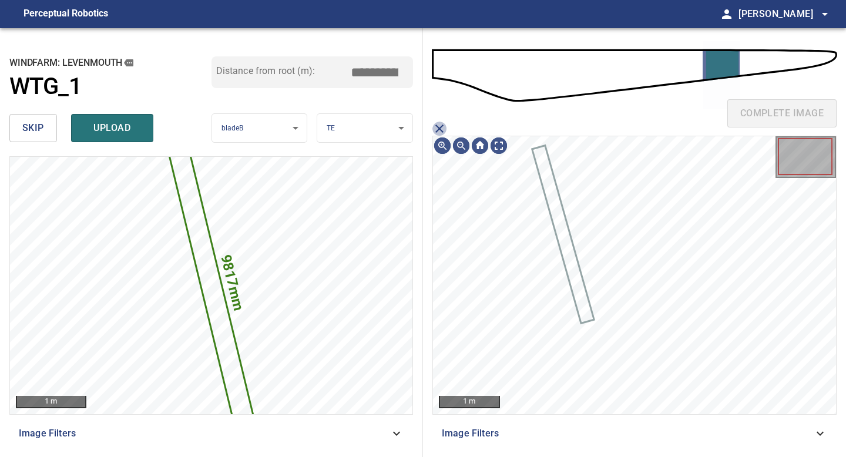
click at [440, 133] on icon "close matching imageResolution:" at bounding box center [439, 129] width 14 height 14
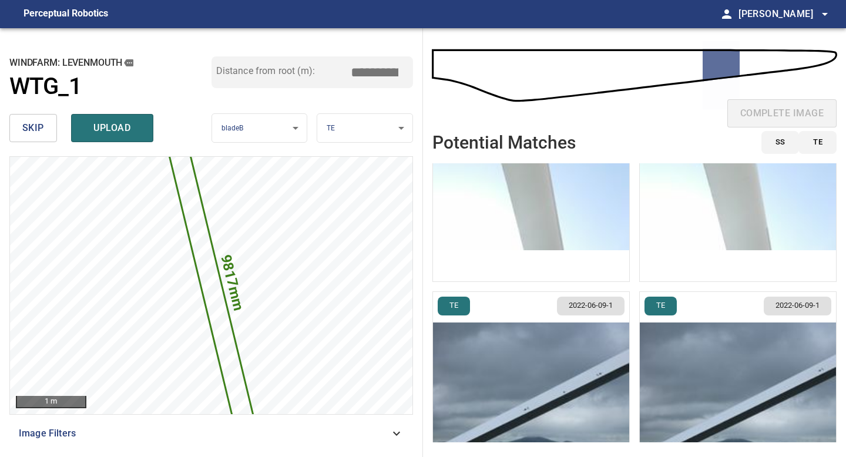
scroll to position [263, 0]
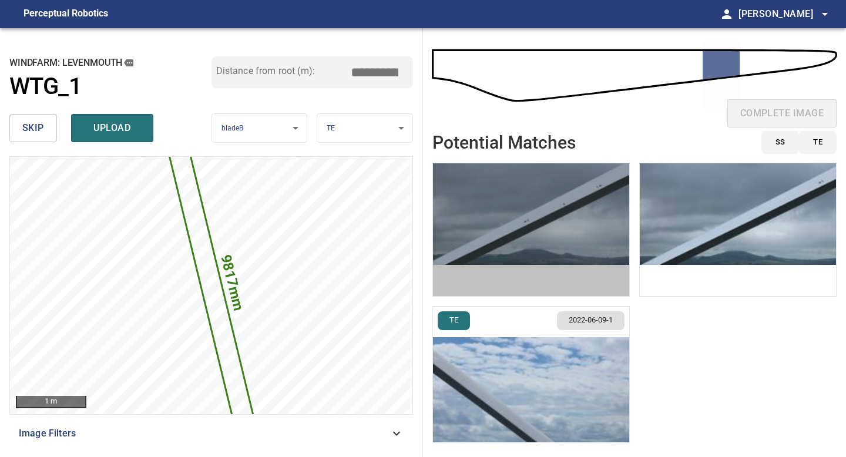
click at [510, 235] on img "button" at bounding box center [531, 200] width 196 height 192
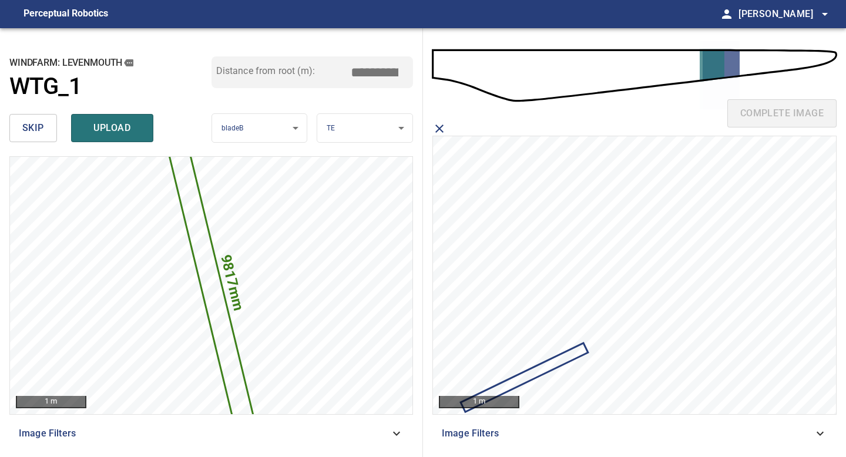
click at [540, 371] on icon at bounding box center [524, 377] width 125 height 66
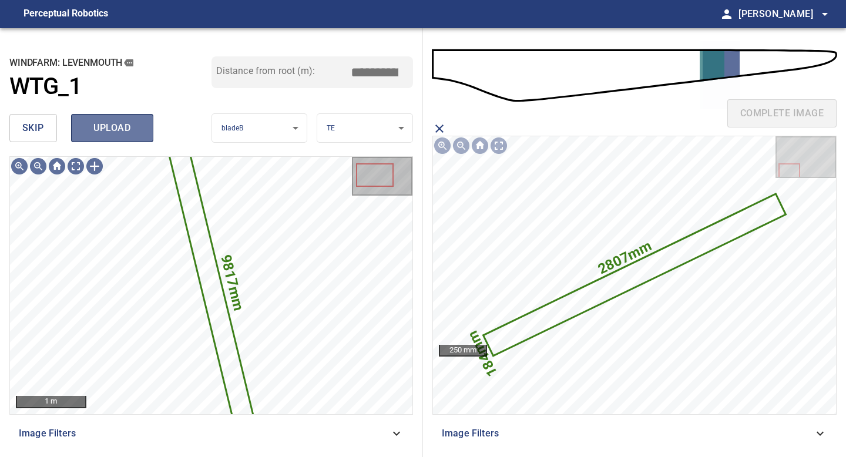
click at [113, 117] on button "upload" at bounding box center [112, 128] width 82 height 28
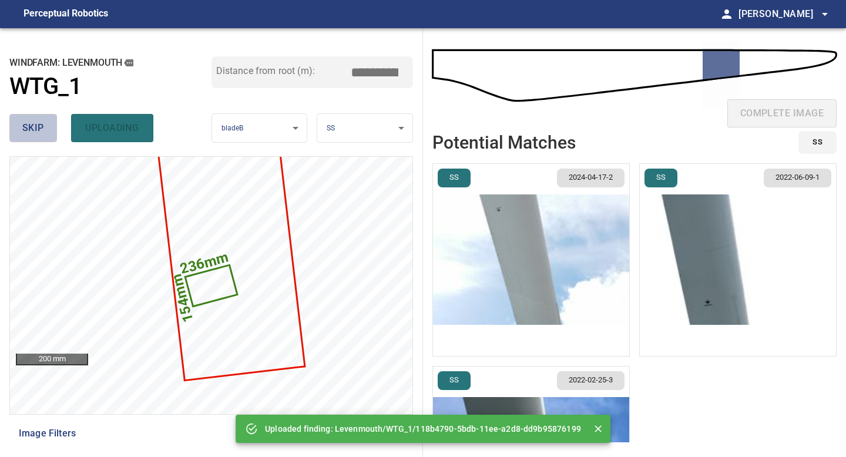
click at [33, 117] on button "skip" at bounding box center [33, 128] width 48 height 28
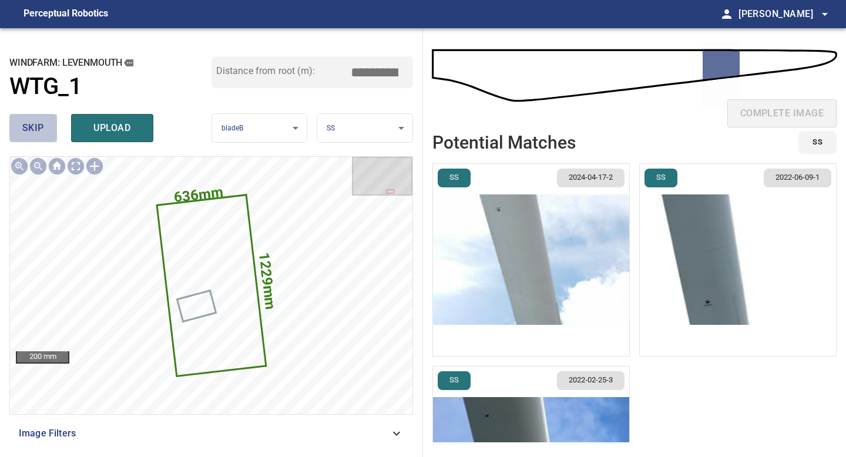
click at [33, 117] on button "skip" at bounding box center [33, 128] width 48 height 28
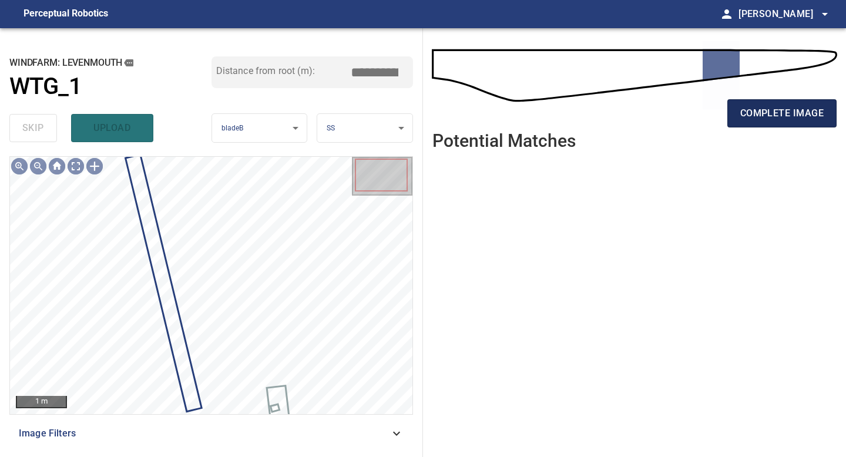
click at [675, 115] on span "complete image" at bounding box center [781, 113] width 83 height 16
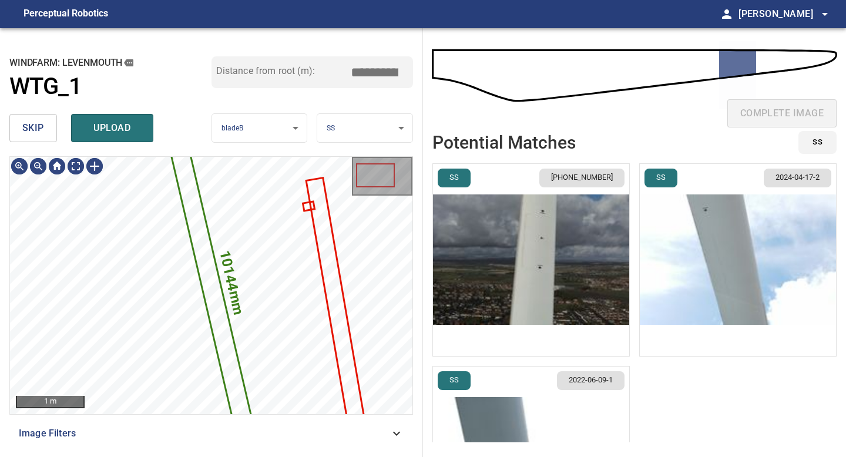
click at [362, 129] on body "**********" at bounding box center [423, 228] width 846 height 457
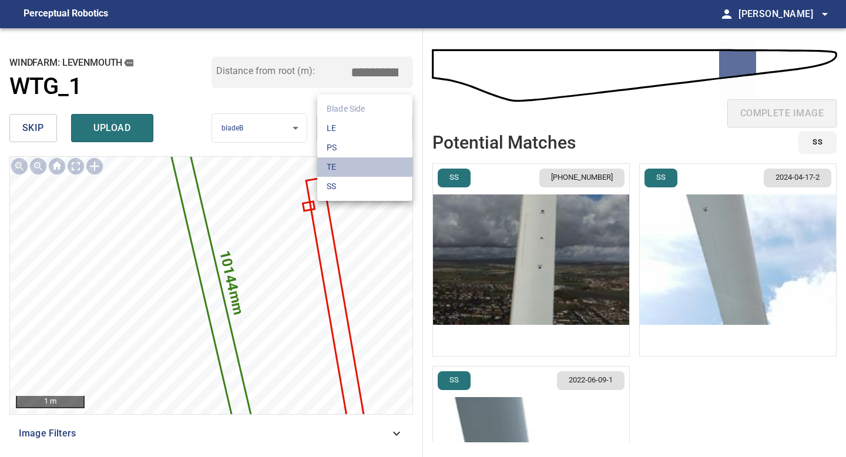
click at [352, 160] on li "TE" at bounding box center [364, 166] width 95 height 19
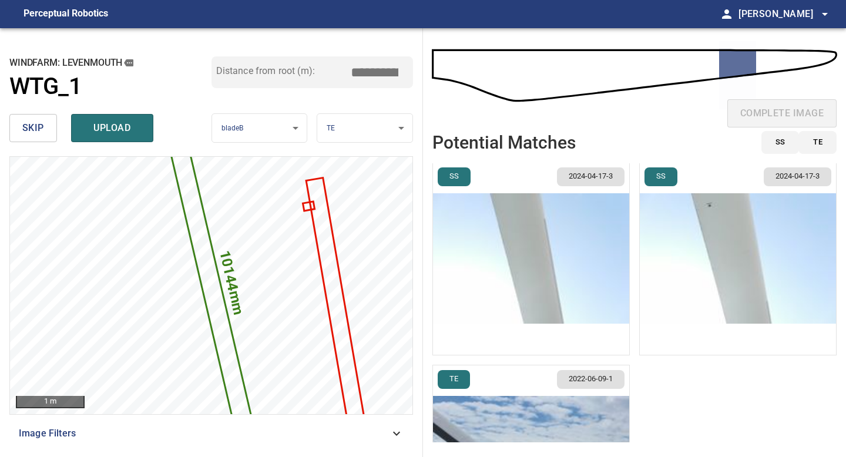
scroll to position [0, 0]
click at [375, 73] on input "*****" at bounding box center [378, 72] width 59 height 22
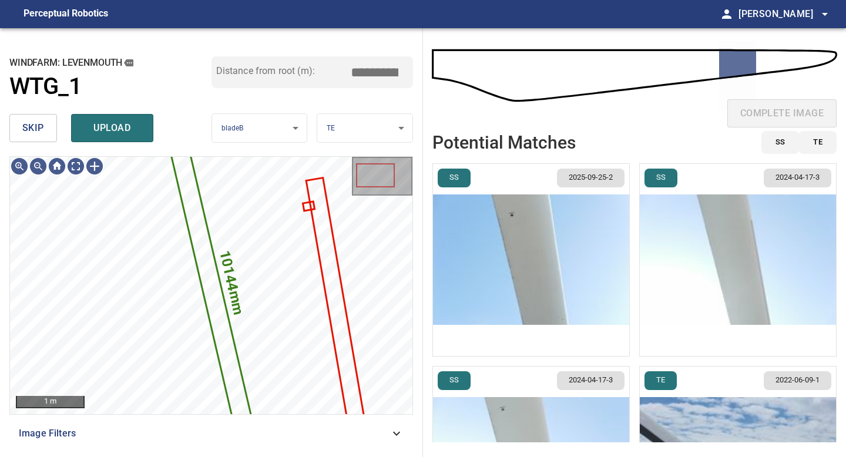
type input "*****"
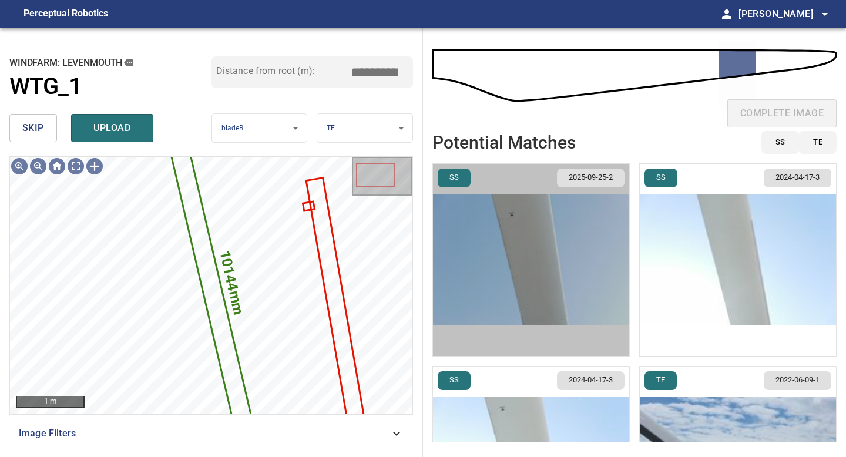
click at [526, 260] on img "button" at bounding box center [531, 260] width 196 height 192
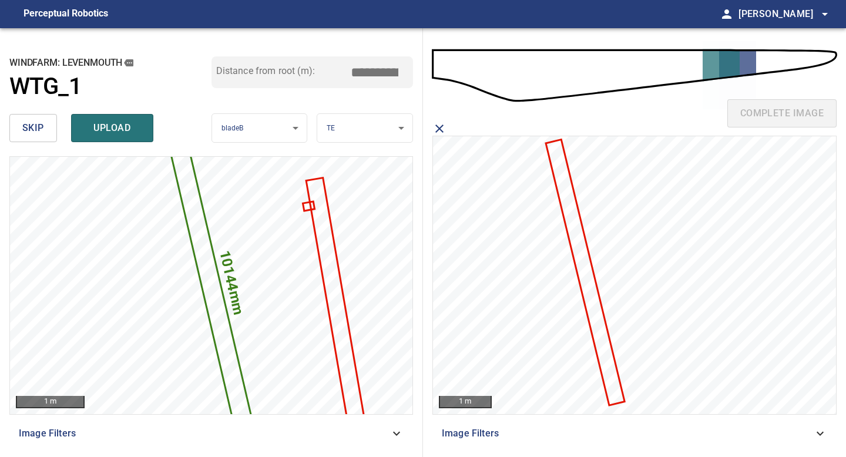
click at [576, 247] on icon at bounding box center [585, 272] width 76 height 264
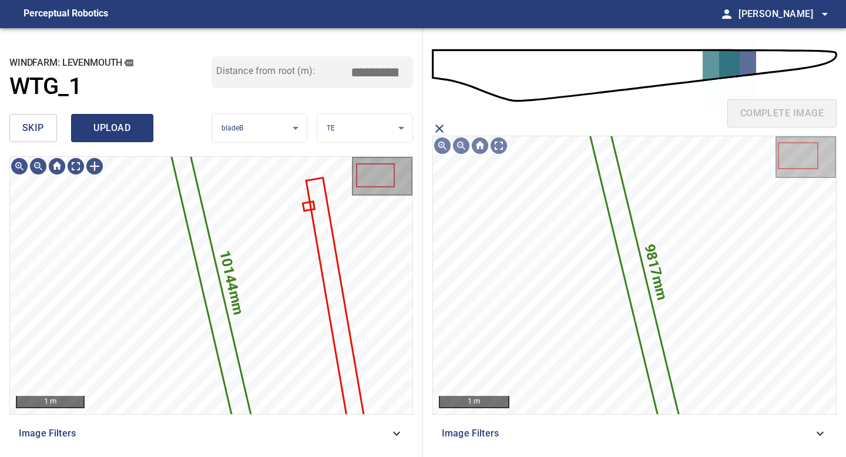
click at [112, 129] on span "upload" at bounding box center [112, 128] width 56 height 16
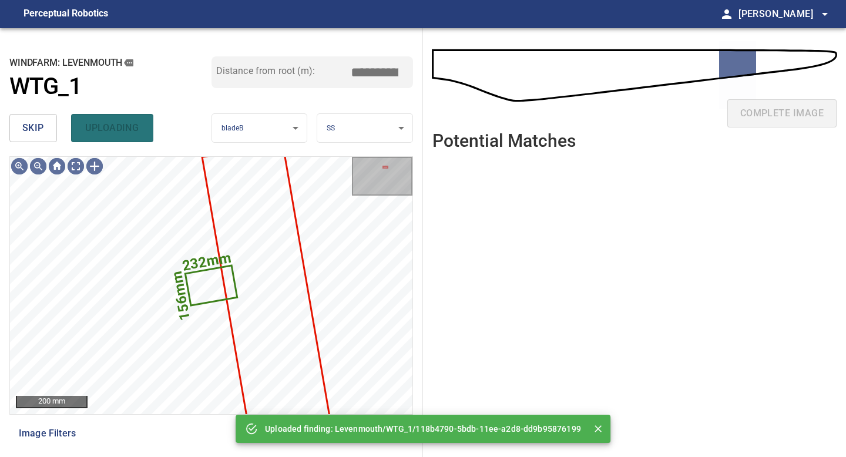
click at [18, 125] on button "skip" at bounding box center [33, 128] width 48 height 28
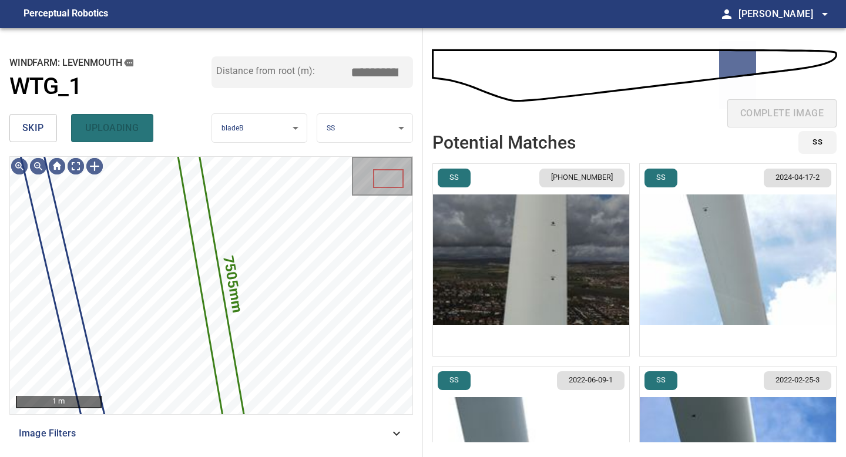
click at [18, 125] on button "skip" at bounding box center [33, 128] width 48 height 28
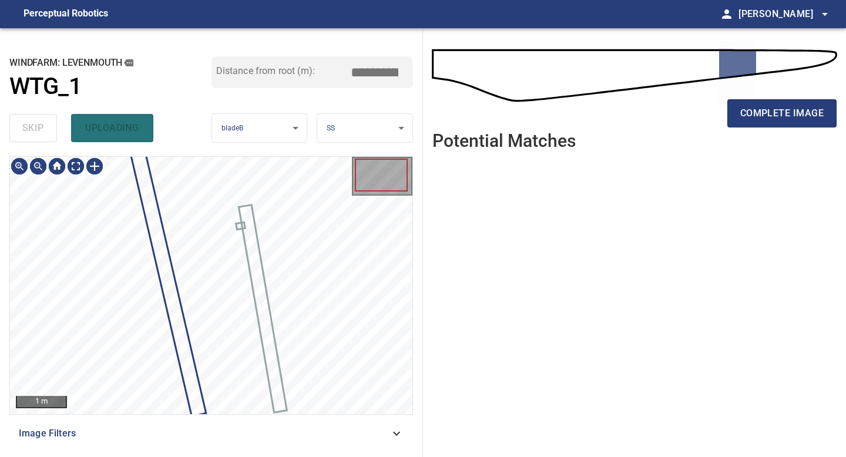
type input "*****"
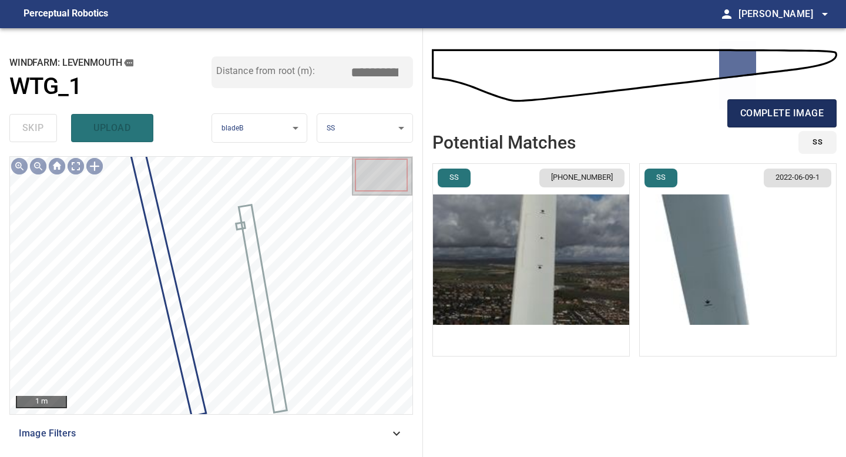
click at [675, 119] on span "complete image" at bounding box center [781, 113] width 83 height 16
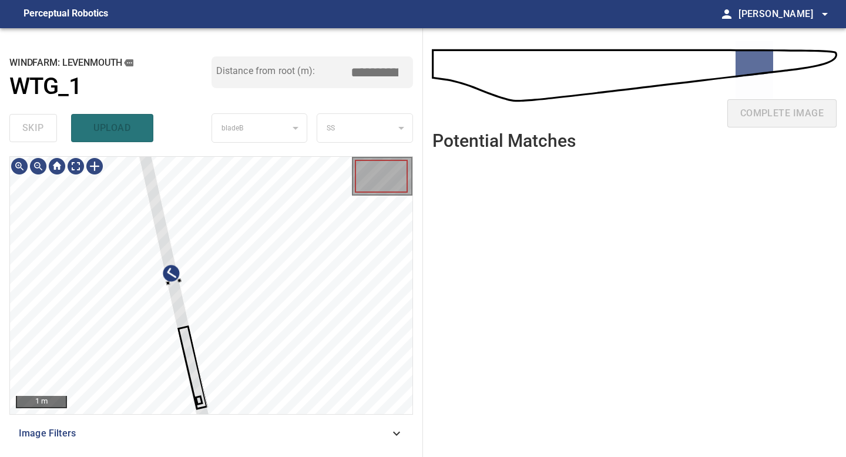
click at [203, 401] on div "1 m Image Filters" at bounding box center [210, 301] width 403 height 291
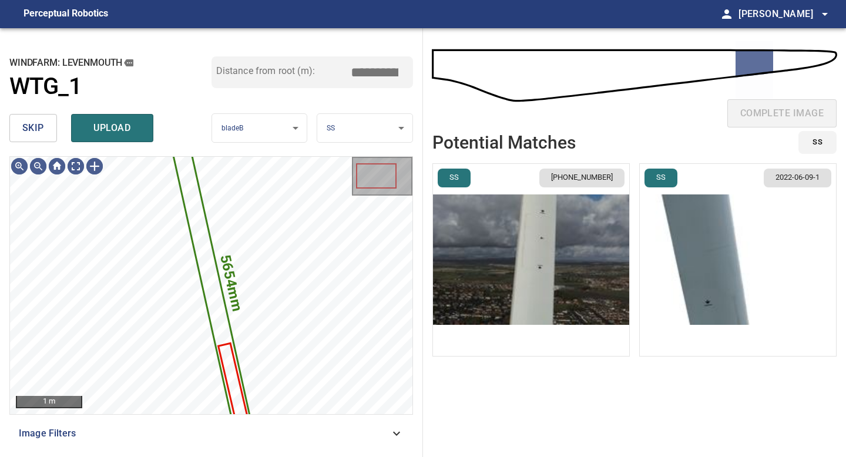
click at [348, 128] on body "**********" at bounding box center [423, 228] width 846 height 457
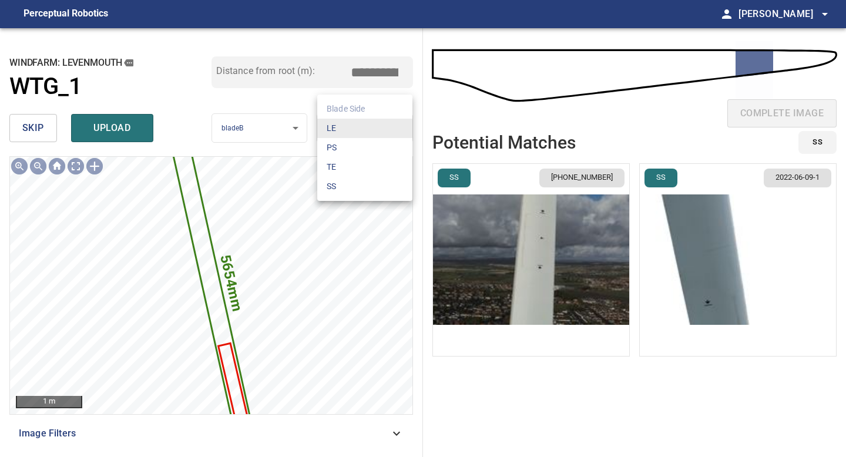
click at [348, 163] on li "TE" at bounding box center [364, 166] width 95 height 19
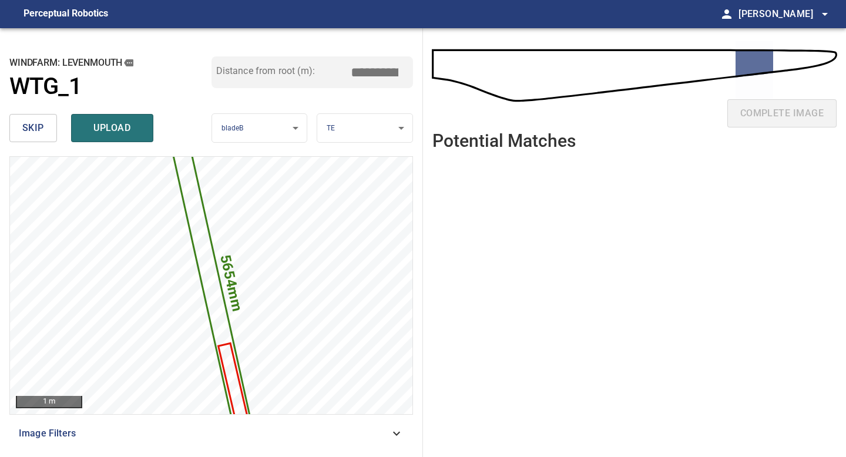
click at [375, 73] on input "*****" at bounding box center [378, 72] width 59 height 22
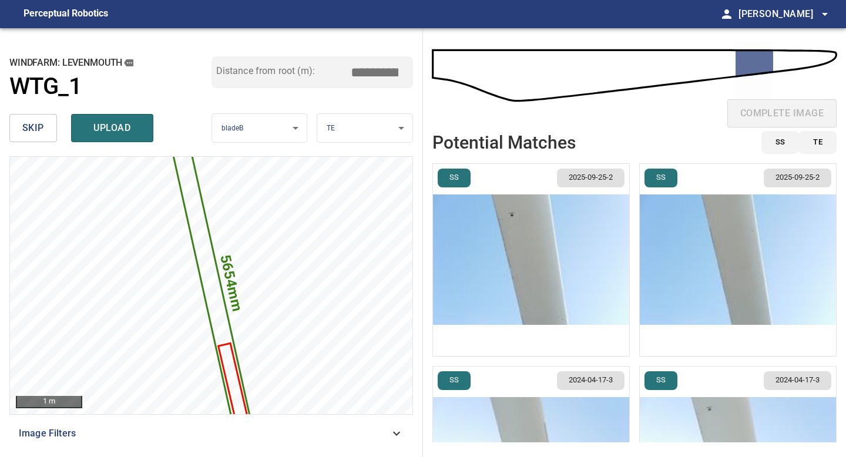
type input "*****"
click at [571, 244] on img "button" at bounding box center [531, 260] width 196 height 192
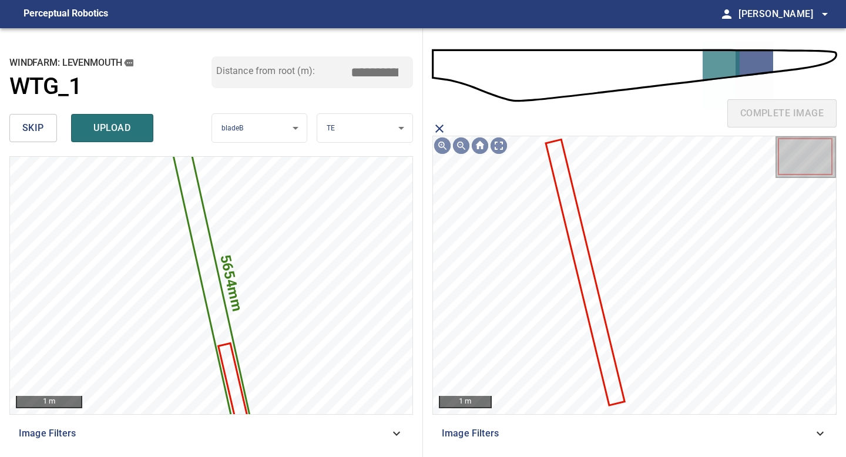
click at [582, 242] on icon at bounding box center [585, 272] width 76 height 264
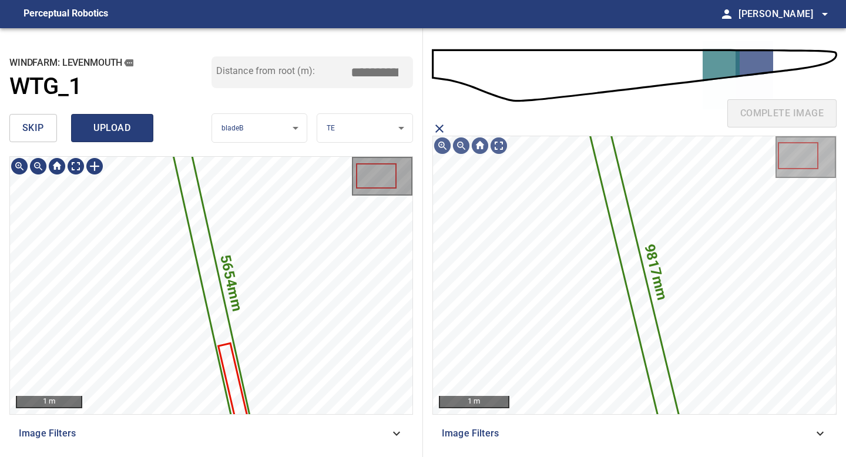
click at [99, 127] on span "upload" at bounding box center [112, 128] width 56 height 16
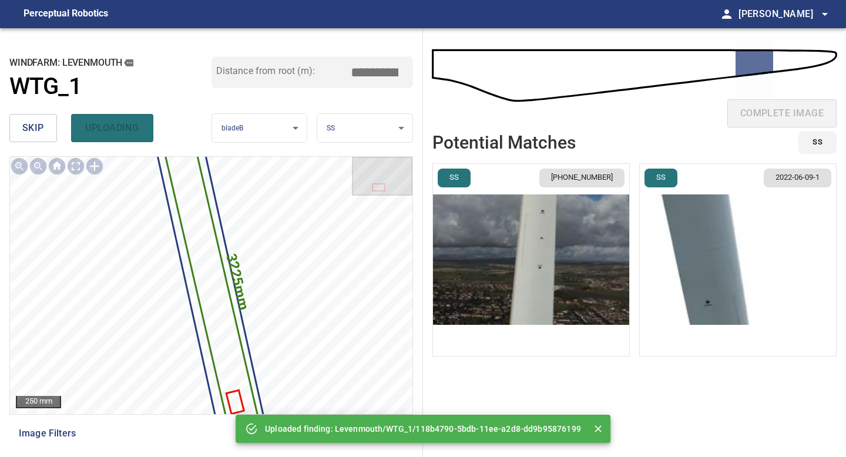
click at [23, 129] on span "skip" at bounding box center [33, 128] width 22 height 16
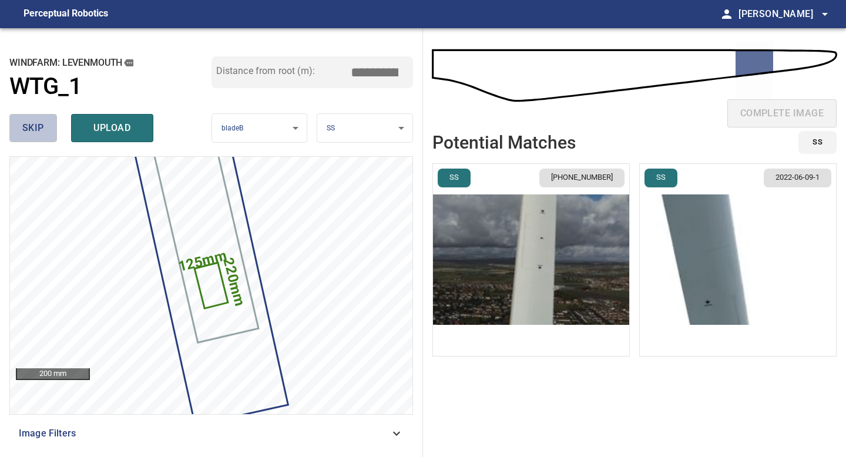
click at [34, 126] on span "skip" at bounding box center [33, 128] width 22 height 16
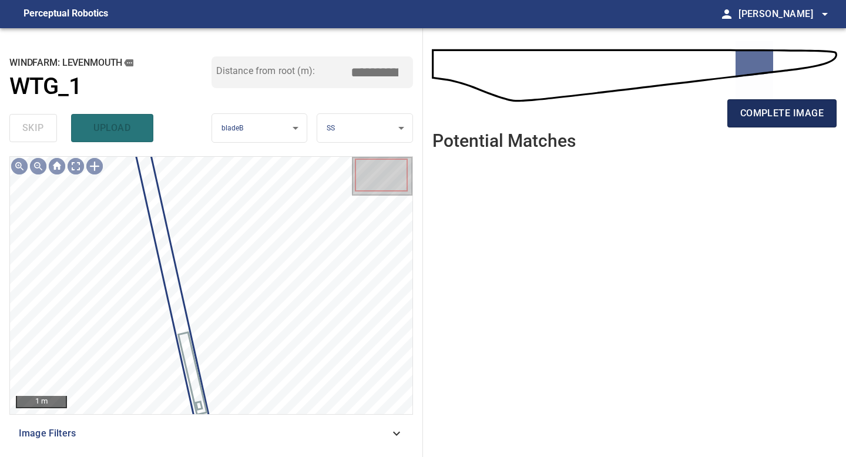
click at [675, 106] on span "complete image" at bounding box center [781, 113] width 83 height 16
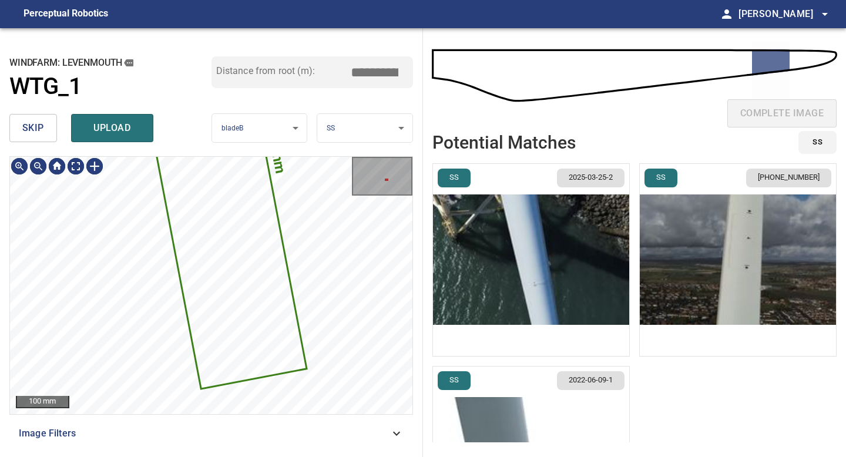
click at [42, 129] on span "skip" at bounding box center [33, 128] width 22 height 16
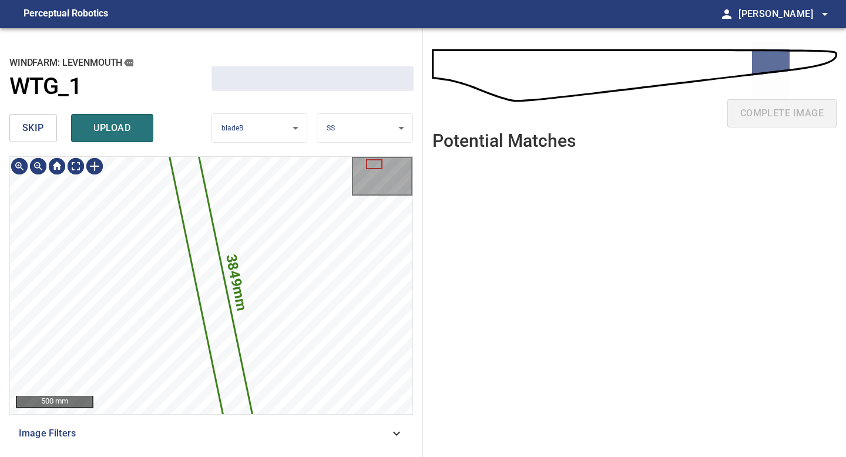
click at [42, 129] on span "skip" at bounding box center [33, 128] width 22 height 16
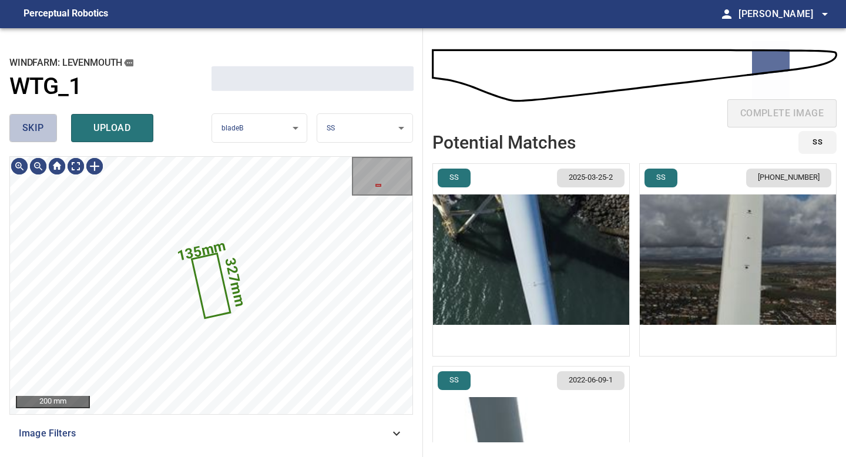
click at [42, 129] on span "skip" at bounding box center [33, 128] width 22 height 16
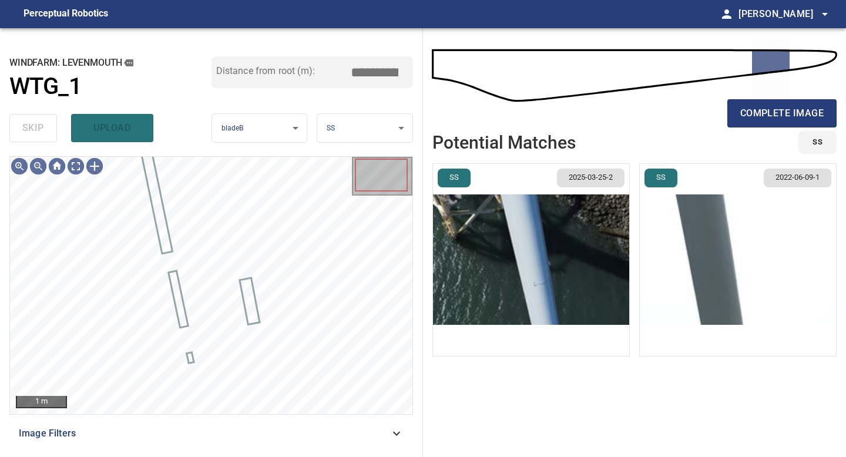
type input "*****"
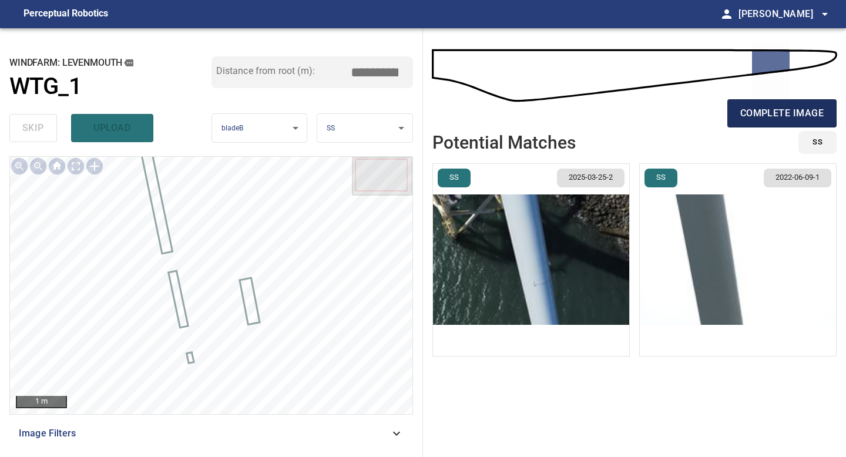
click at [675, 105] on span "complete image" at bounding box center [781, 113] width 83 height 16
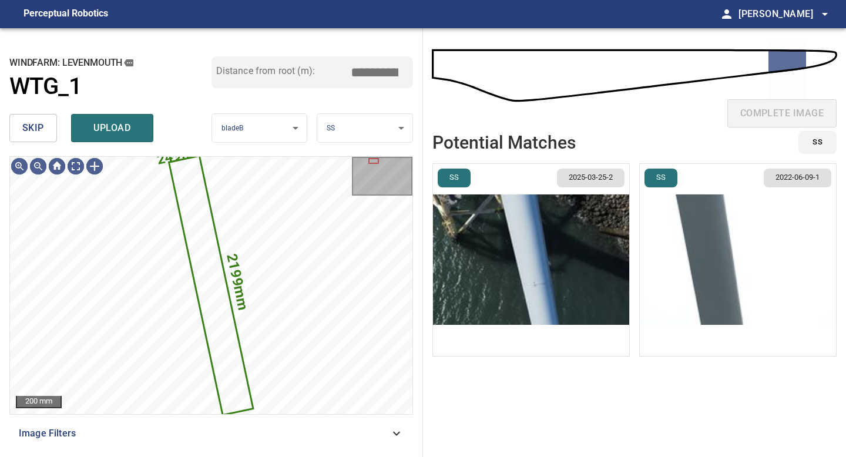
click at [45, 129] on button "skip" at bounding box center [33, 128] width 48 height 28
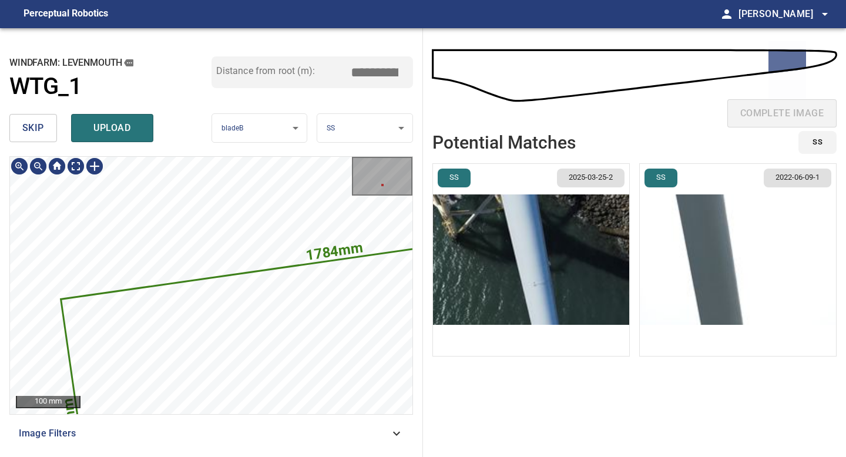
click at [159, 140] on div "**********" at bounding box center [211, 242] width 423 height 429
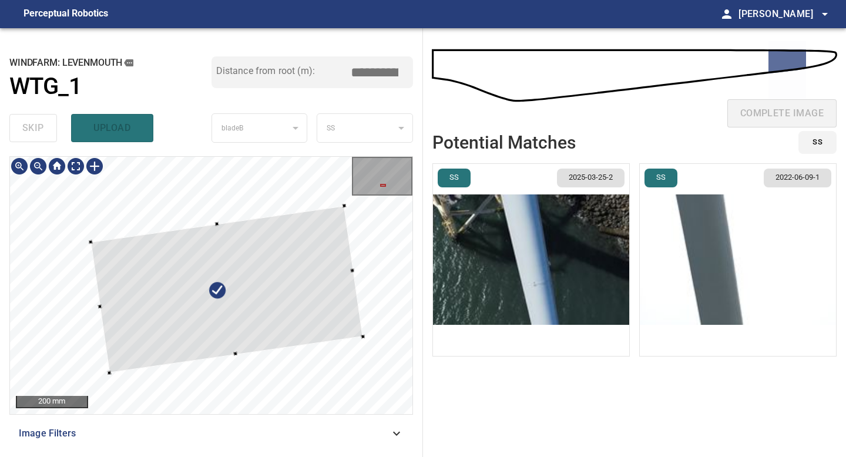
click at [281, 266] on div at bounding box center [226, 289] width 272 height 167
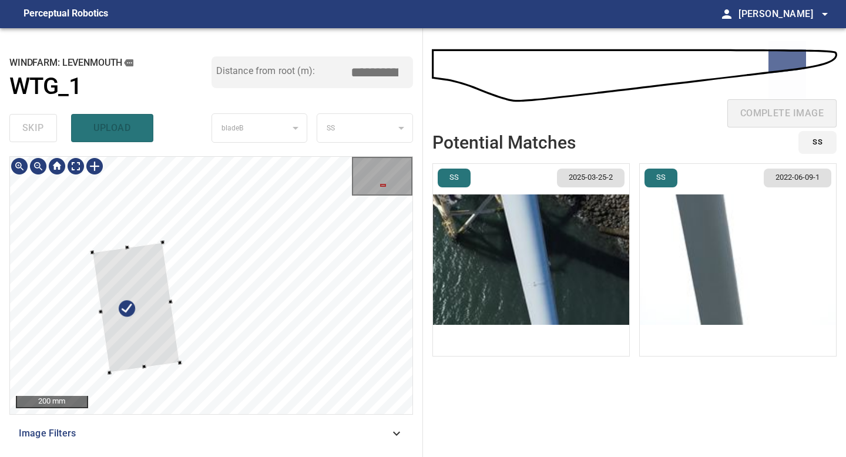
click at [156, 243] on div at bounding box center [136, 307] width 88 height 130
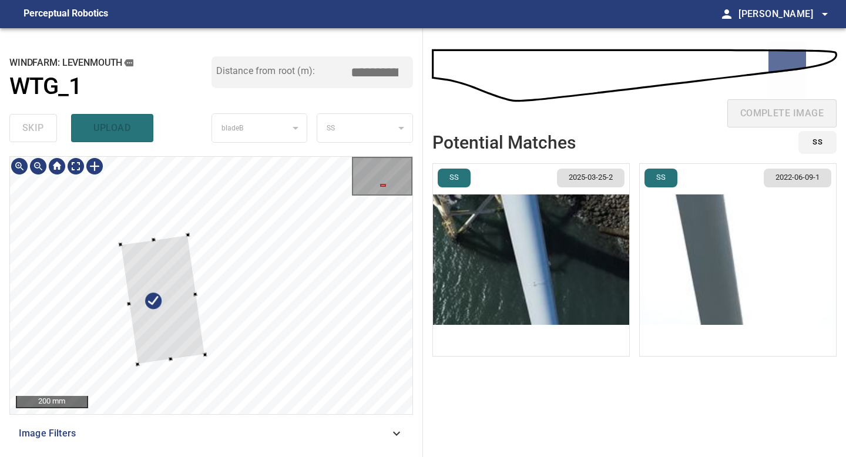
click at [165, 246] on div at bounding box center [162, 300] width 85 height 130
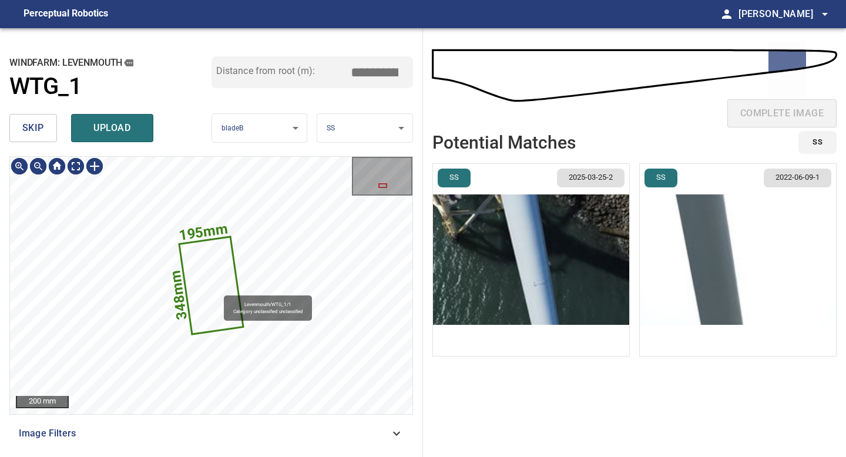
click at [213, 294] on icon at bounding box center [211, 285] width 62 height 95
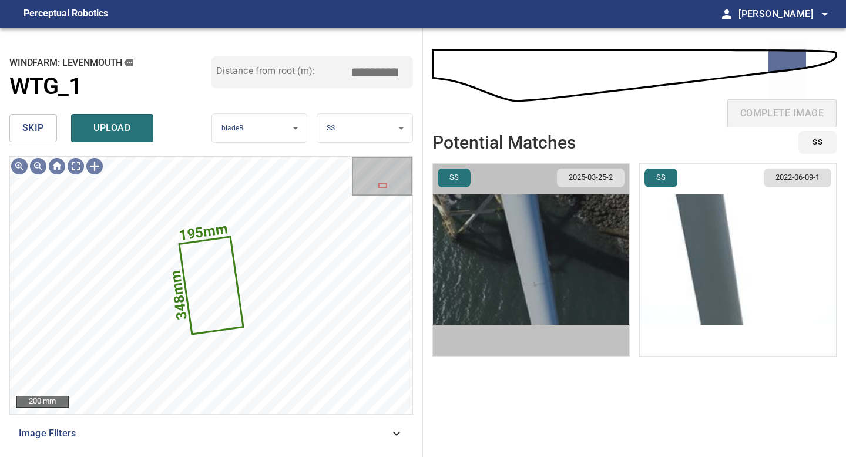
click at [587, 270] on img "button" at bounding box center [531, 260] width 196 height 192
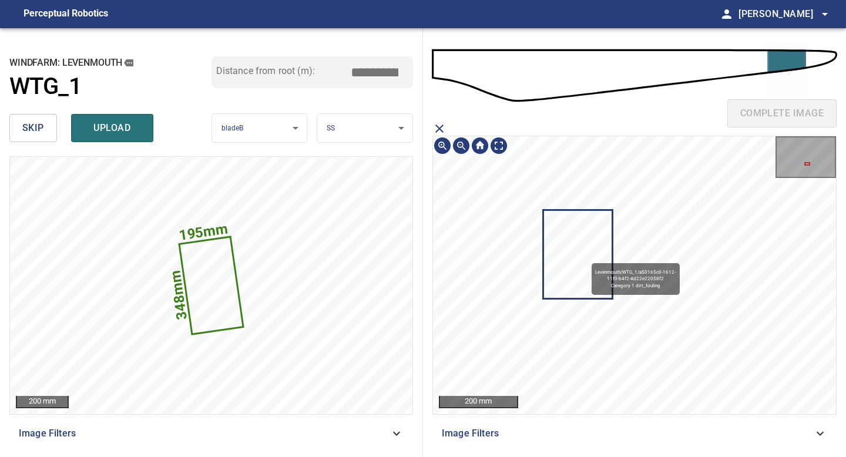
click at [585, 258] on icon at bounding box center [578, 254] width 68 height 87
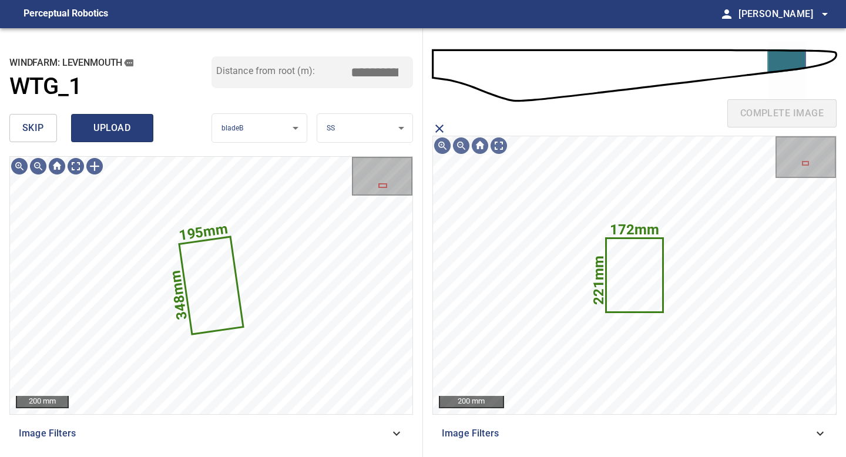
click at [88, 130] on span "upload" at bounding box center [112, 128] width 56 height 16
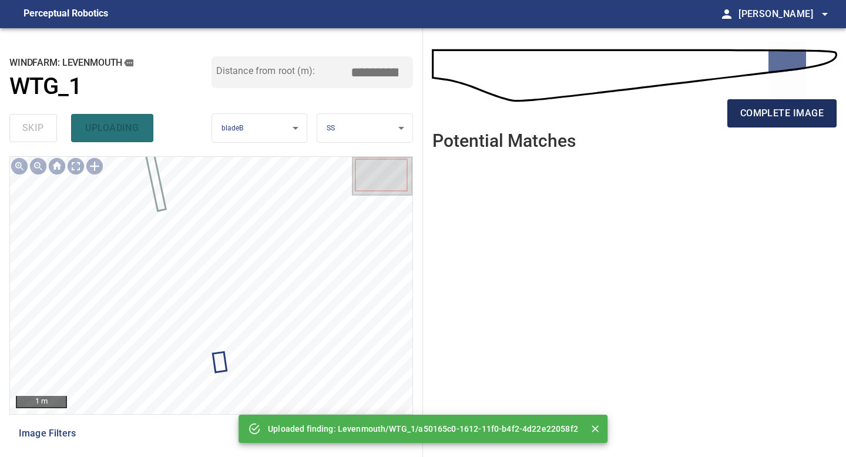
click at [675, 111] on span "complete image" at bounding box center [781, 113] width 83 height 16
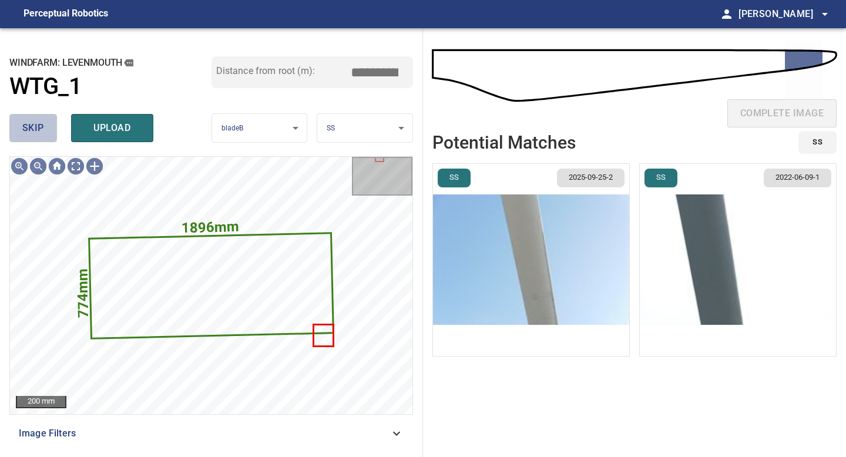
click at [25, 123] on span "skip" at bounding box center [33, 128] width 22 height 16
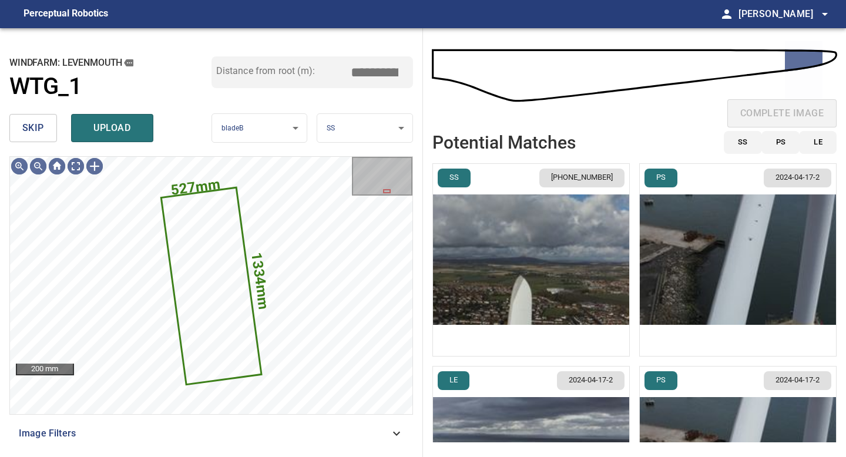
click at [25, 123] on span "skip" at bounding box center [33, 128] width 22 height 16
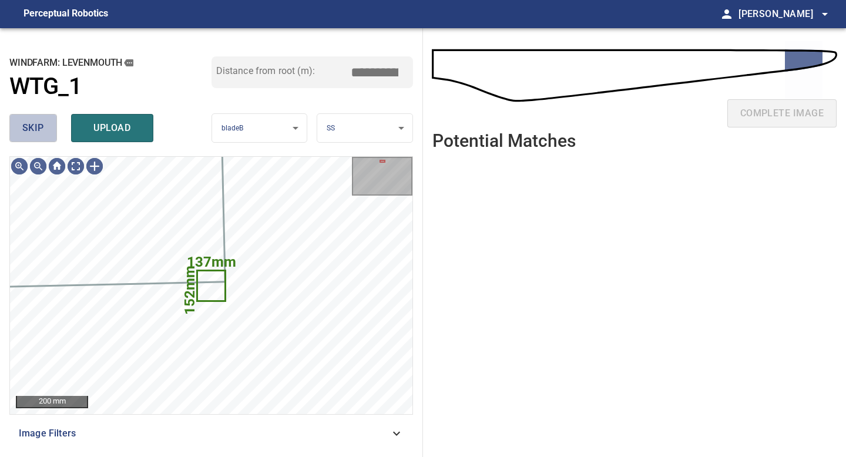
click at [25, 123] on span "skip" at bounding box center [33, 128] width 22 height 16
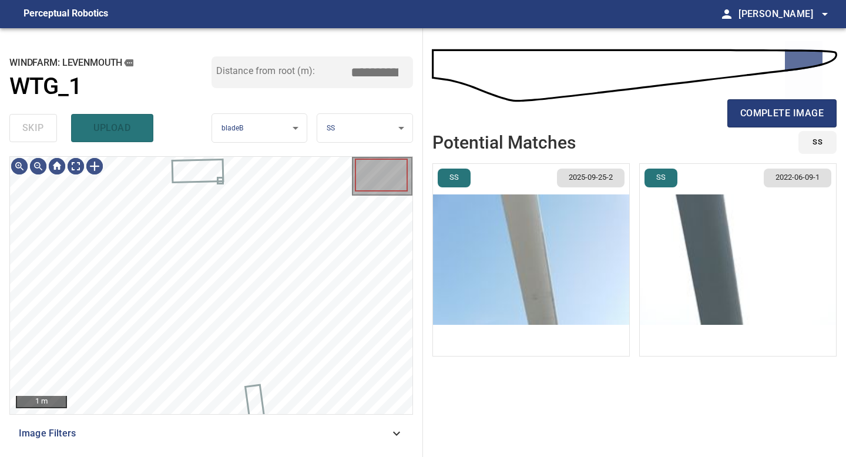
click at [25, 123] on div "skip upload" at bounding box center [110, 128] width 202 height 38
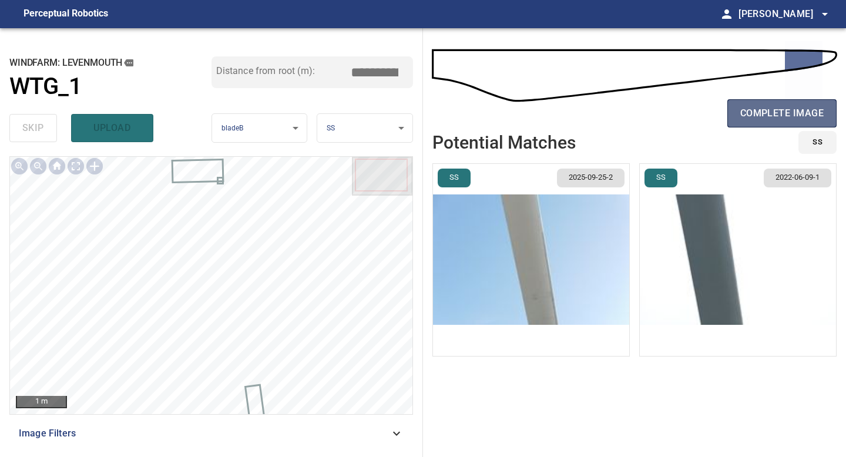
click at [675, 113] on span "complete image" at bounding box center [781, 113] width 83 height 16
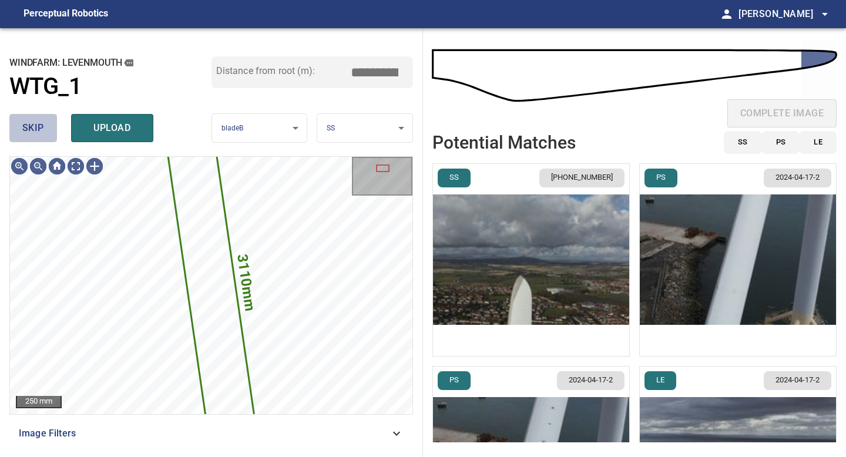
click at [52, 131] on button "skip" at bounding box center [33, 128] width 48 height 28
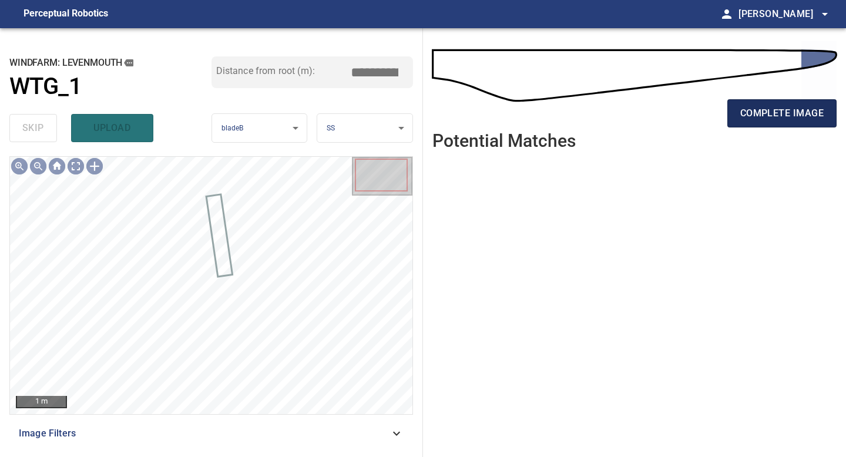
click at [675, 112] on span "complete image" at bounding box center [781, 113] width 83 height 16
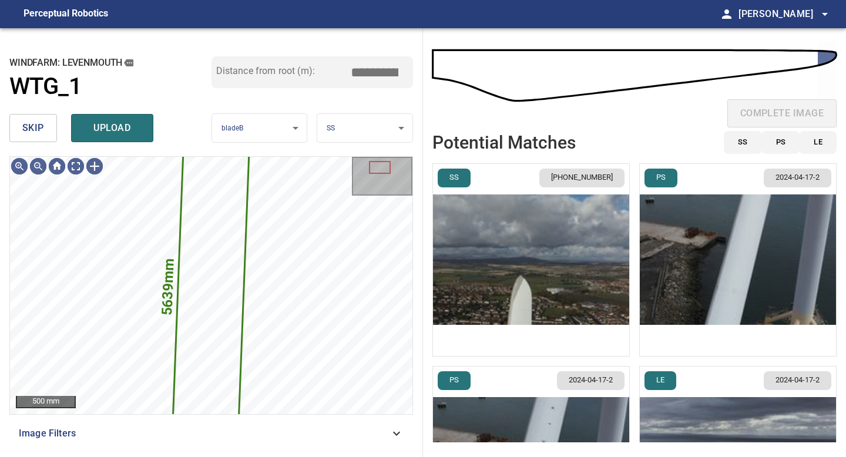
click at [40, 126] on span "skip" at bounding box center [33, 128] width 22 height 16
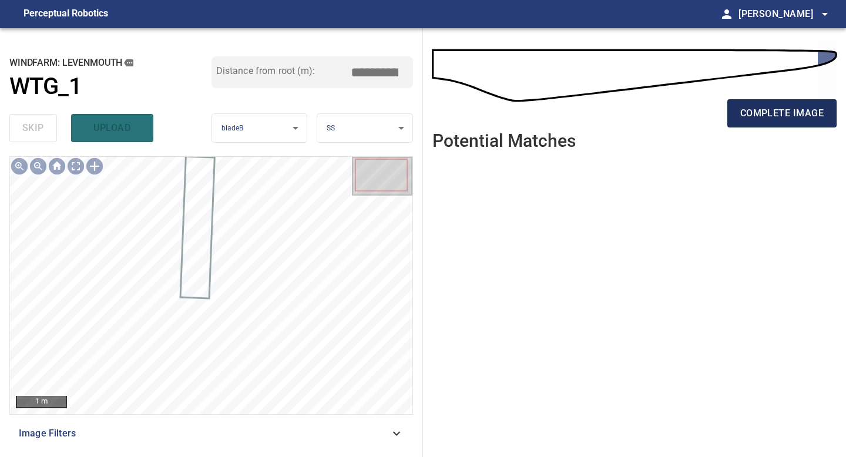
click at [675, 103] on button "complete image" at bounding box center [781, 113] width 109 height 28
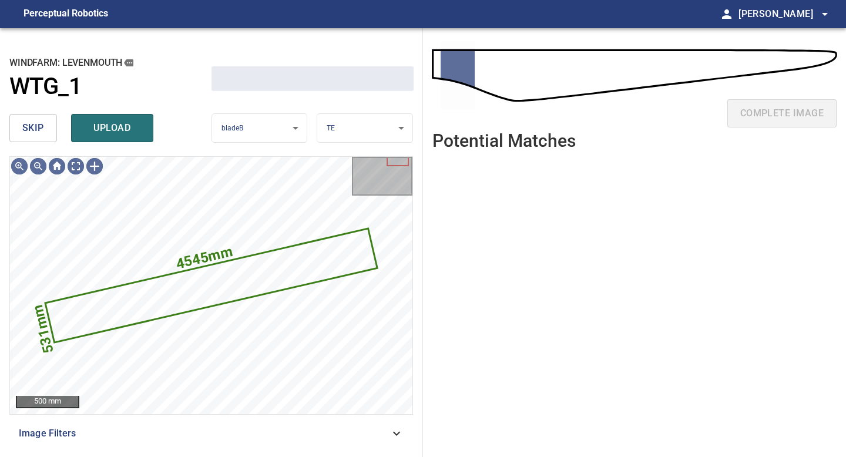
click at [46, 122] on button "skip" at bounding box center [33, 128] width 48 height 28
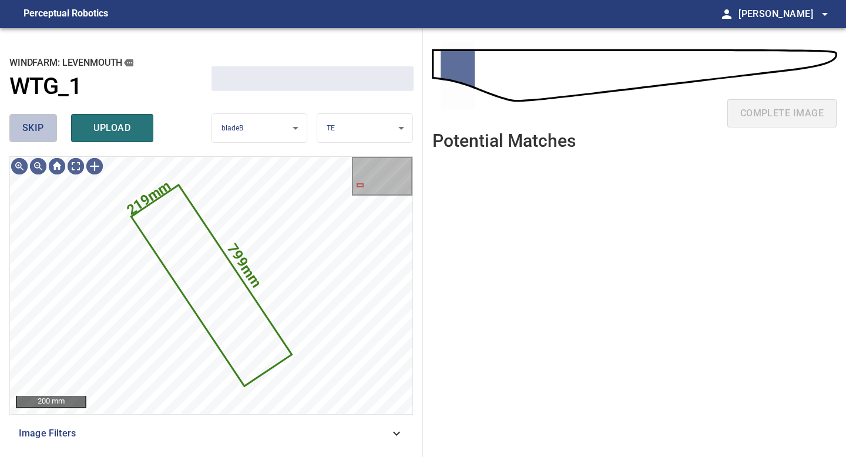
click at [46, 122] on button "skip" at bounding box center [33, 128] width 48 height 28
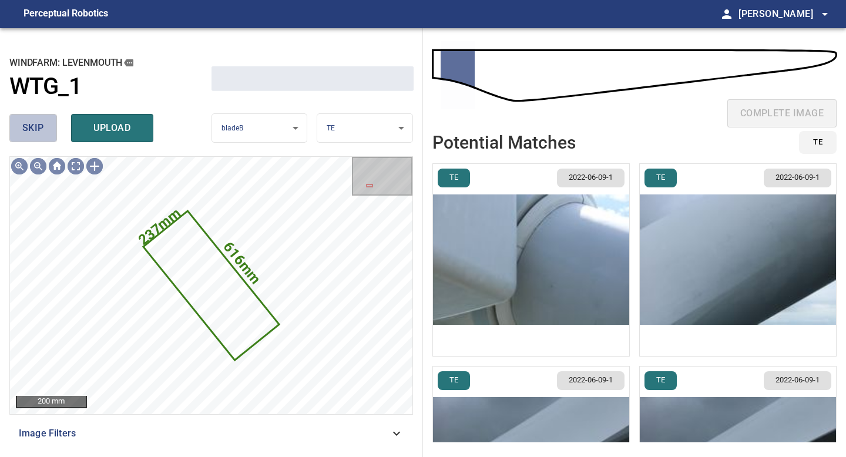
click at [46, 122] on button "skip" at bounding box center [33, 128] width 48 height 28
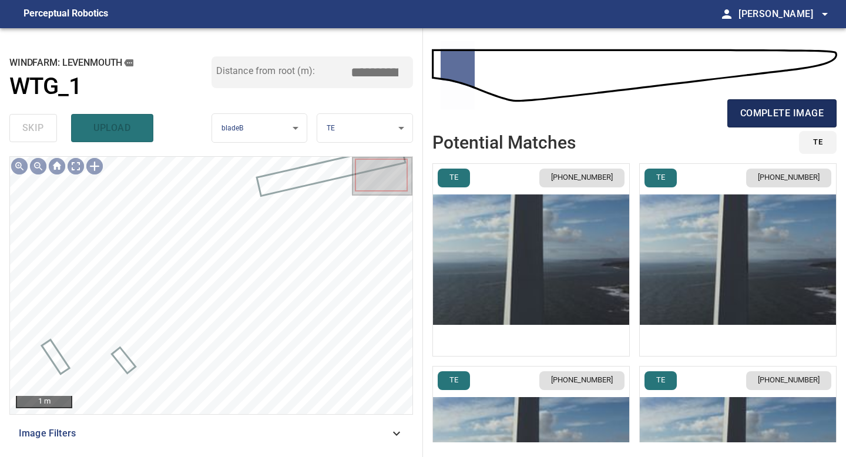
type input "****"
click at [675, 120] on span "complete image" at bounding box center [781, 113] width 83 height 16
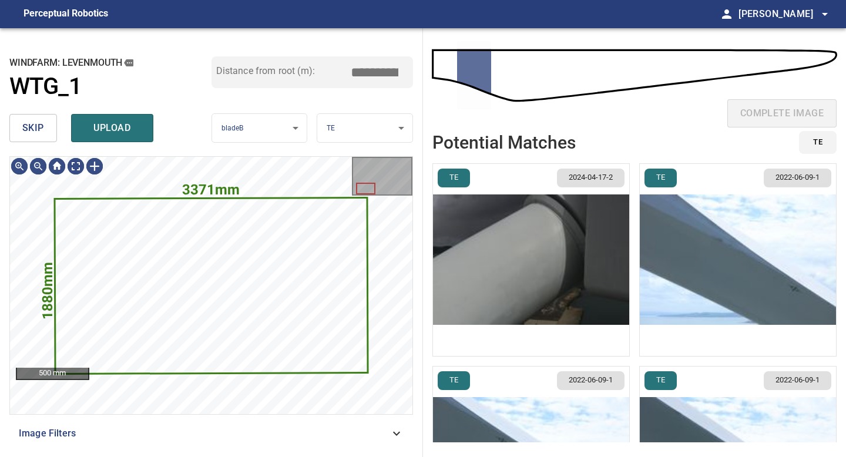
click at [27, 133] on span "skip" at bounding box center [33, 128] width 22 height 16
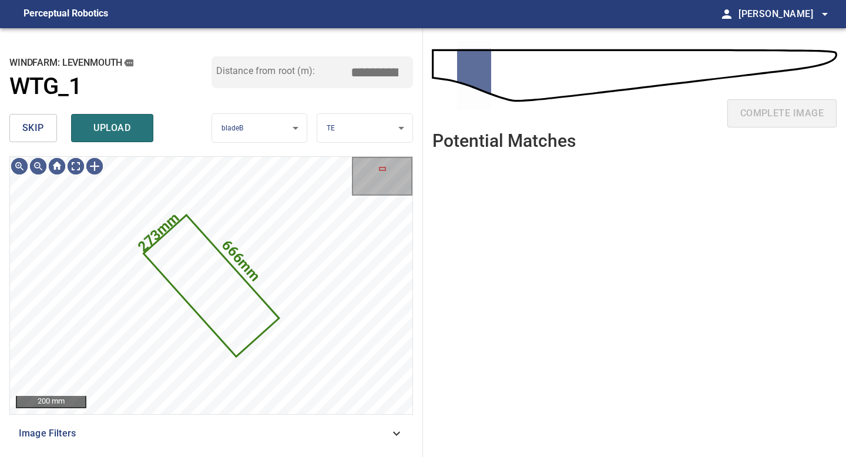
click at [27, 133] on span "skip" at bounding box center [33, 128] width 22 height 16
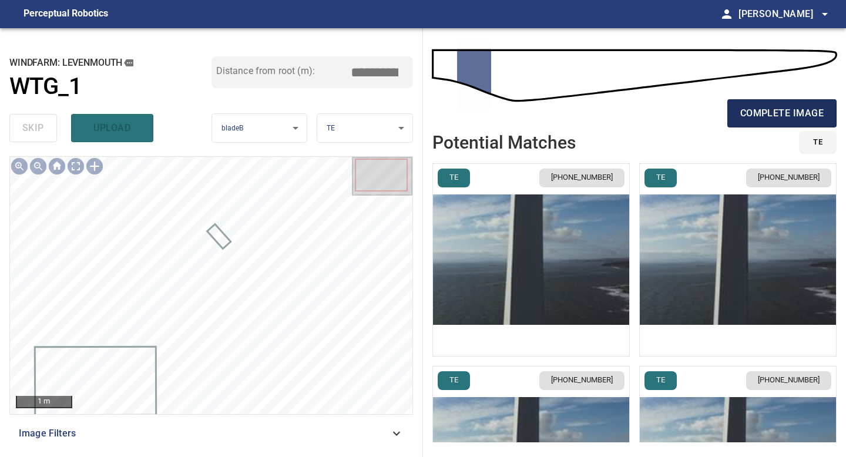
click at [675, 117] on span "complete image" at bounding box center [781, 113] width 83 height 16
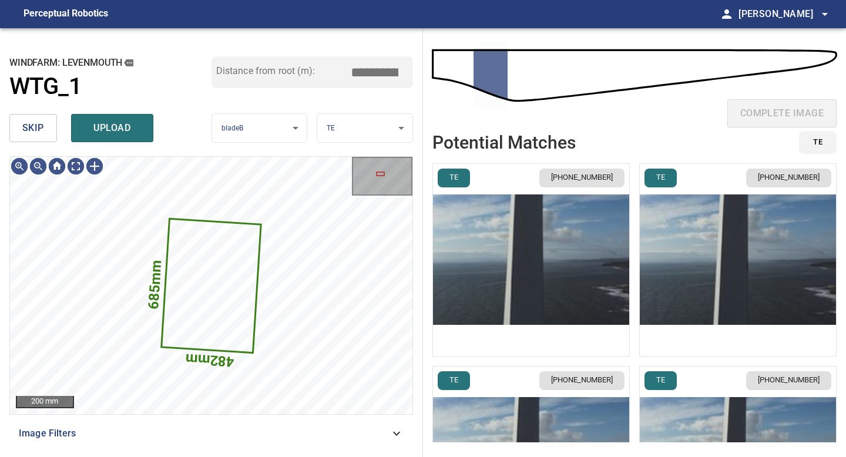
click at [40, 130] on span "skip" at bounding box center [33, 128] width 22 height 16
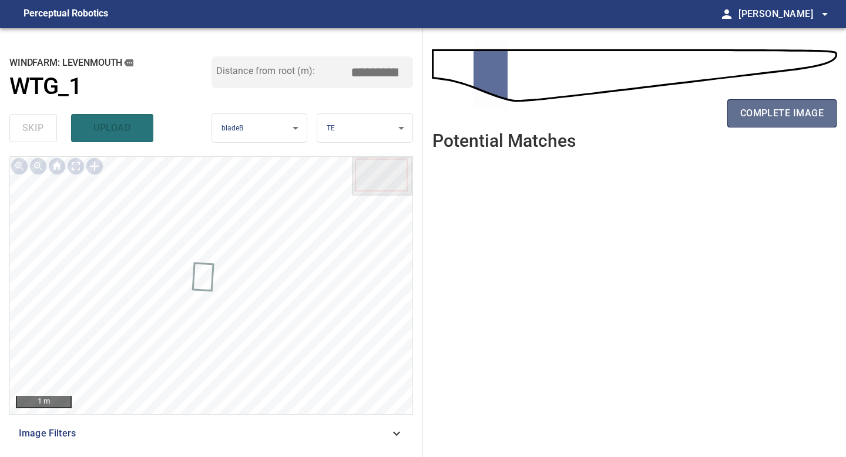
click at [675, 109] on span "complete image" at bounding box center [781, 113] width 83 height 16
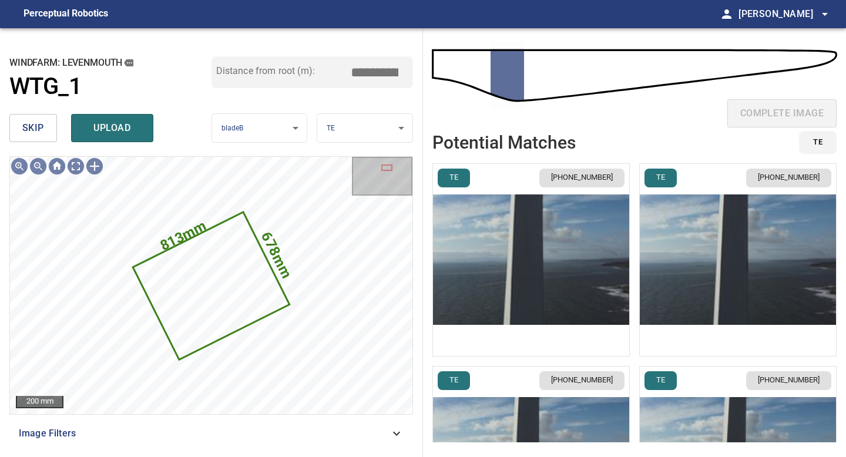
click at [38, 123] on span "skip" at bounding box center [33, 128] width 22 height 16
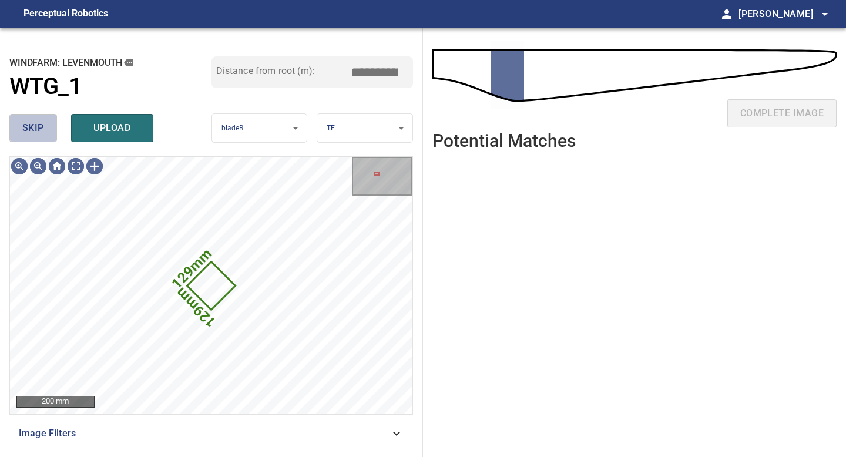
click at [38, 123] on span "skip" at bounding box center [33, 128] width 22 height 16
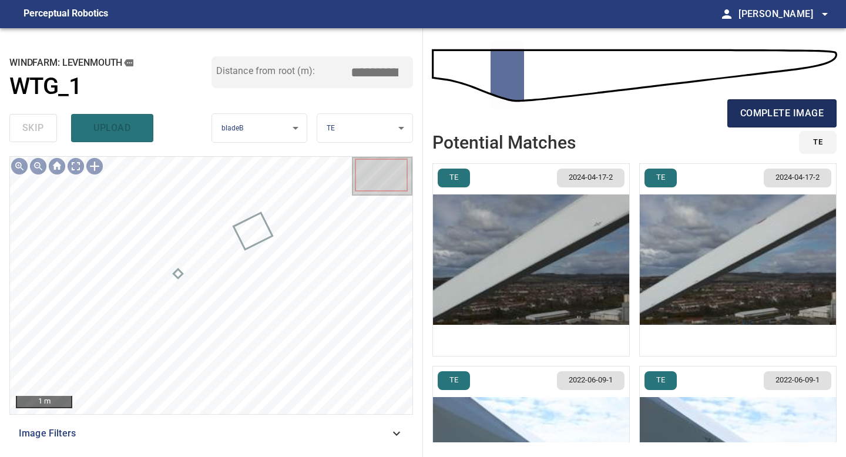
click at [675, 99] on button "complete image" at bounding box center [781, 113] width 109 height 28
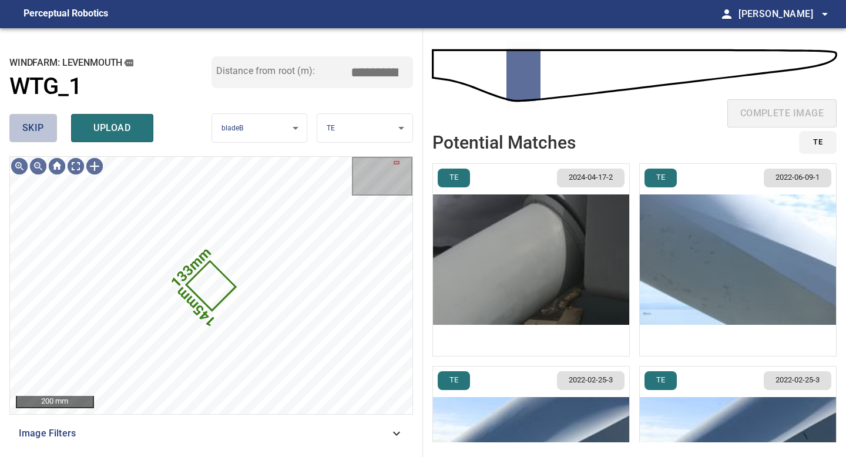
click at [32, 134] on span "skip" at bounding box center [33, 128] width 22 height 16
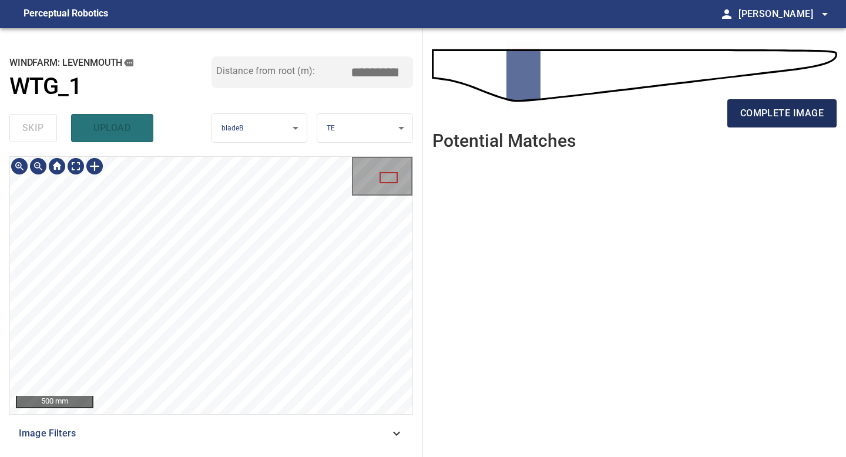
click at [675, 112] on span "complete image" at bounding box center [781, 113] width 83 height 16
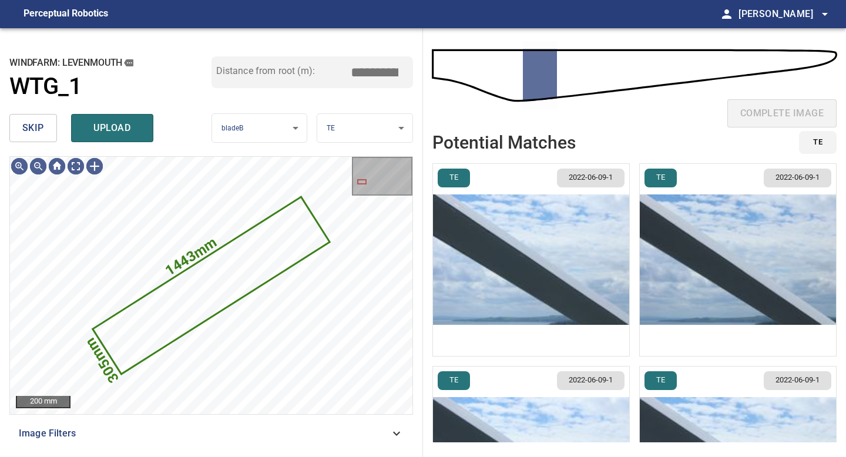
click at [48, 127] on button "skip" at bounding box center [33, 128] width 48 height 28
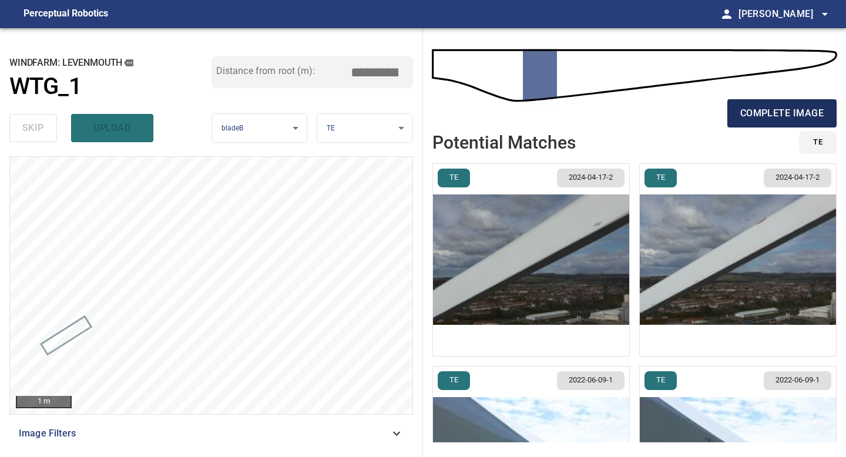
click at [675, 107] on span "complete image" at bounding box center [781, 113] width 83 height 16
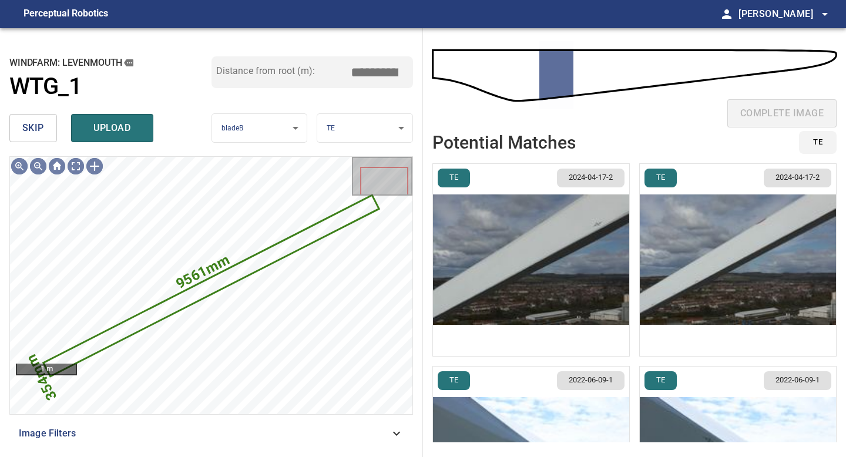
click at [48, 133] on button "skip" at bounding box center [33, 128] width 48 height 28
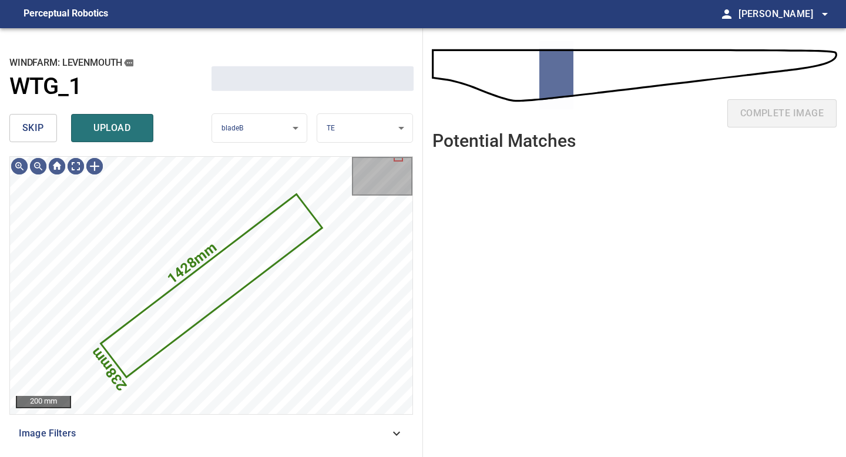
click at [48, 133] on button "skip" at bounding box center [33, 128] width 48 height 28
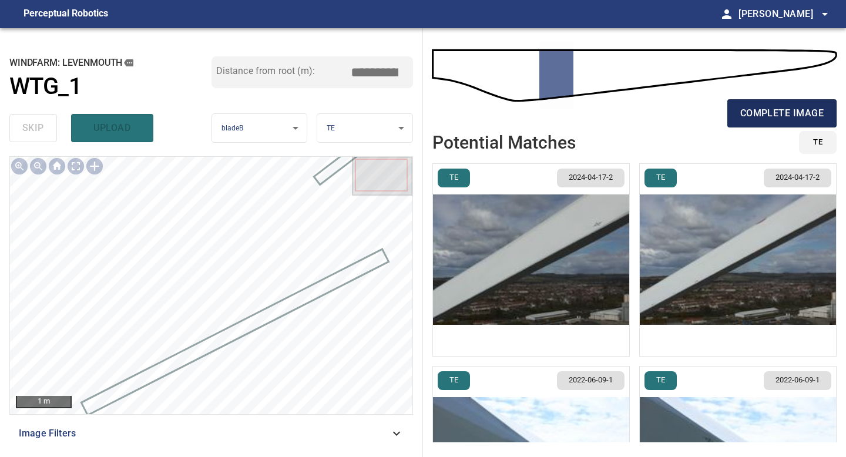
click at [675, 105] on span "complete image" at bounding box center [781, 113] width 83 height 16
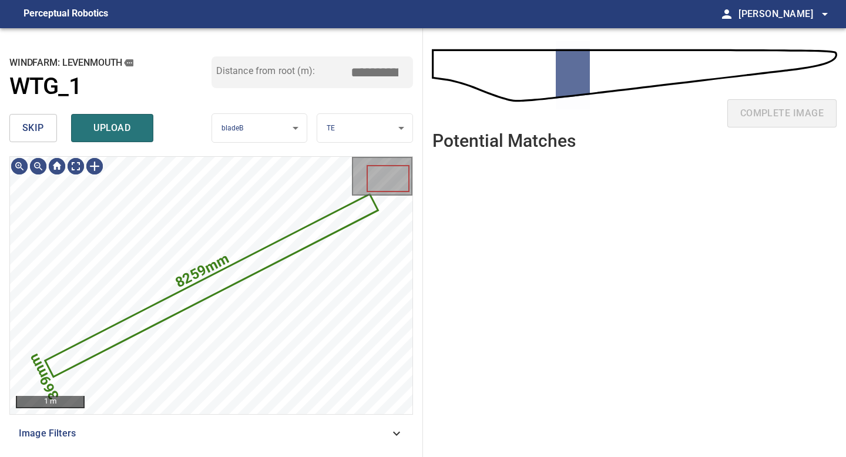
click at [28, 125] on span "skip" at bounding box center [33, 128] width 22 height 16
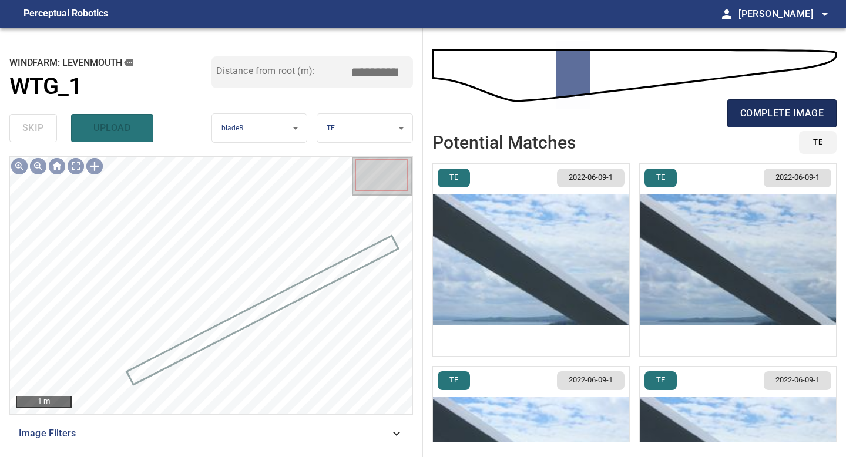
click at [759, 119] on span "complete image" at bounding box center [781, 113] width 83 height 16
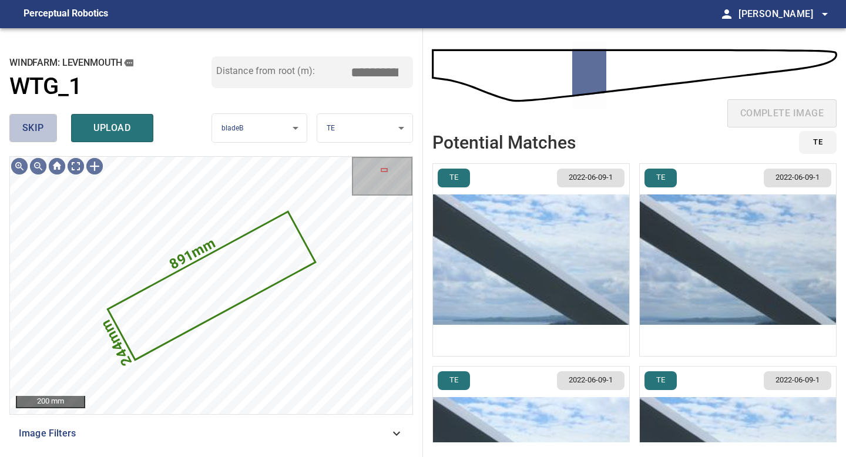
click at [23, 126] on span "skip" at bounding box center [33, 128] width 22 height 16
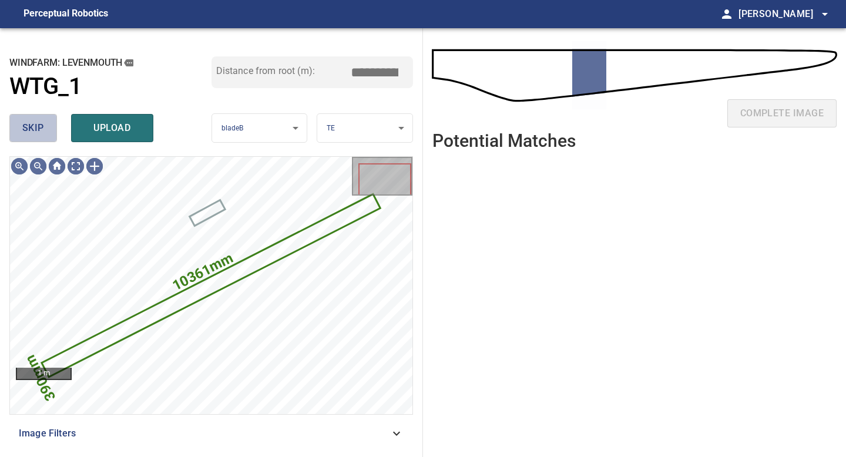
click at [23, 126] on span "skip" at bounding box center [33, 128] width 22 height 16
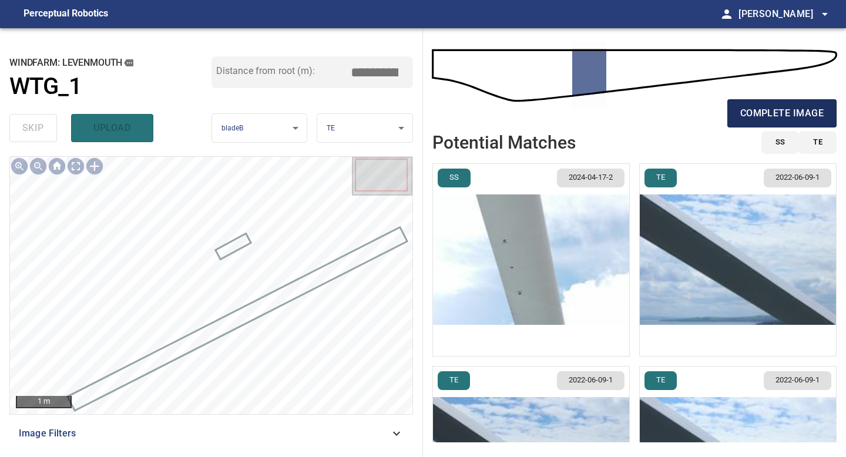
click at [747, 116] on span "complete image" at bounding box center [781, 113] width 83 height 16
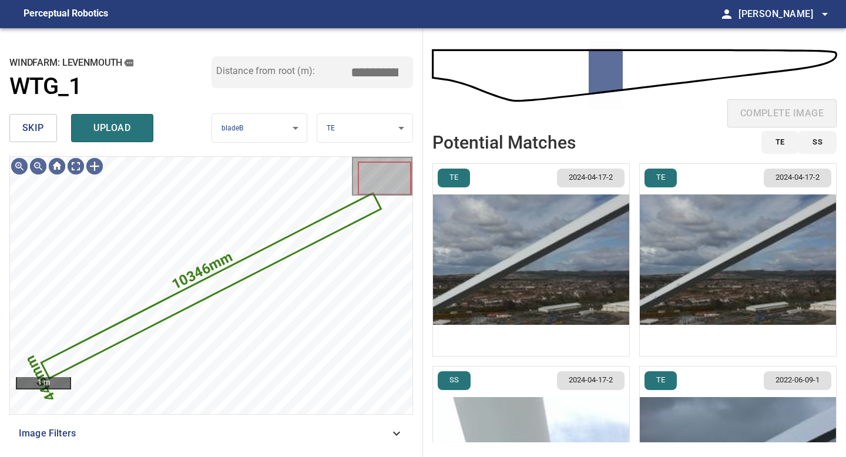
click at [50, 127] on button "skip" at bounding box center [33, 128] width 48 height 28
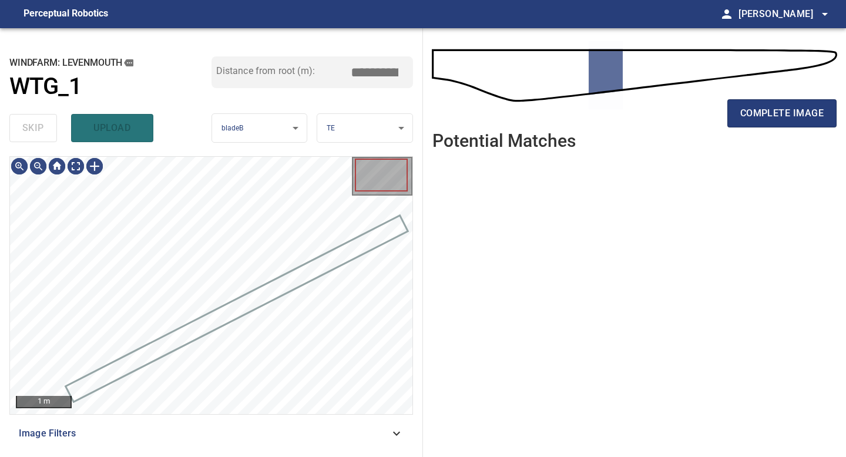
click at [50, 127] on div "skip upload" at bounding box center [110, 128] width 202 height 38
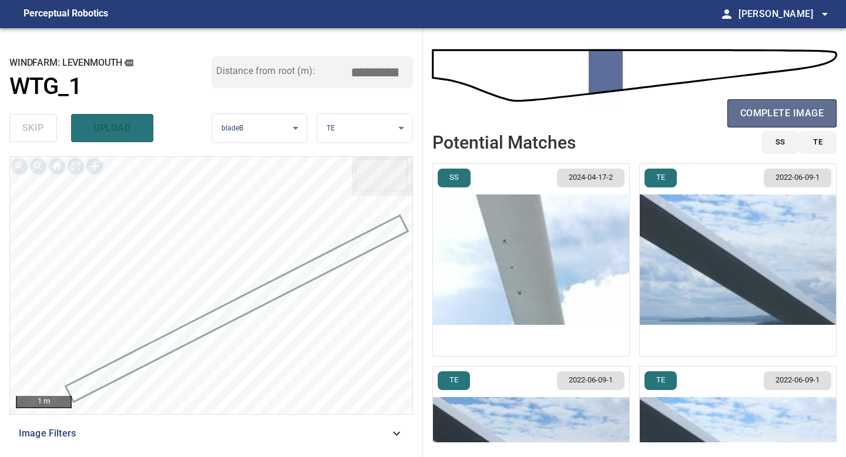
click at [755, 105] on button "complete image" at bounding box center [781, 113] width 109 height 28
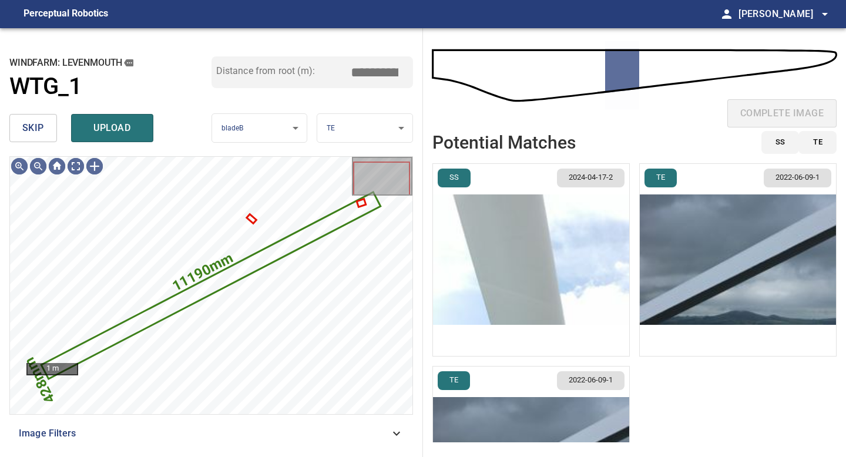
click at [40, 131] on span "skip" at bounding box center [33, 128] width 22 height 16
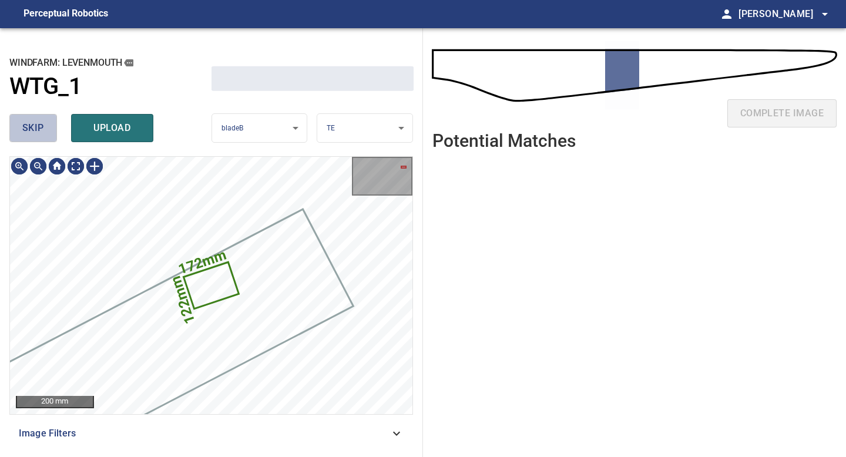
click at [40, 131] on span "skip" at bounding box center [33, 128] width 22 height 16
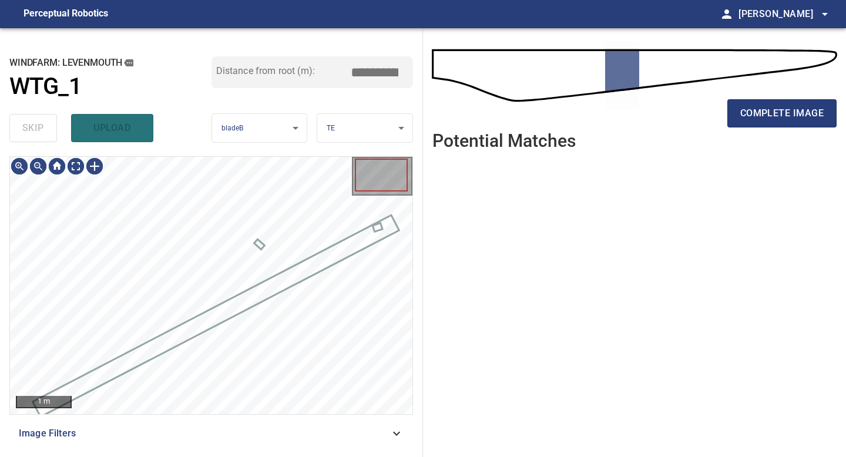
click at [40, 131] on div "skip upload" at bounding box center [110, 128] width 202 height 38
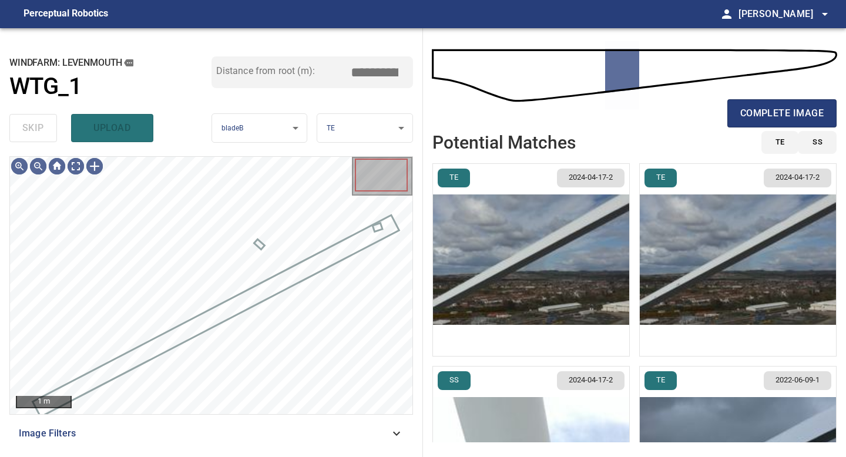
type input "*****"
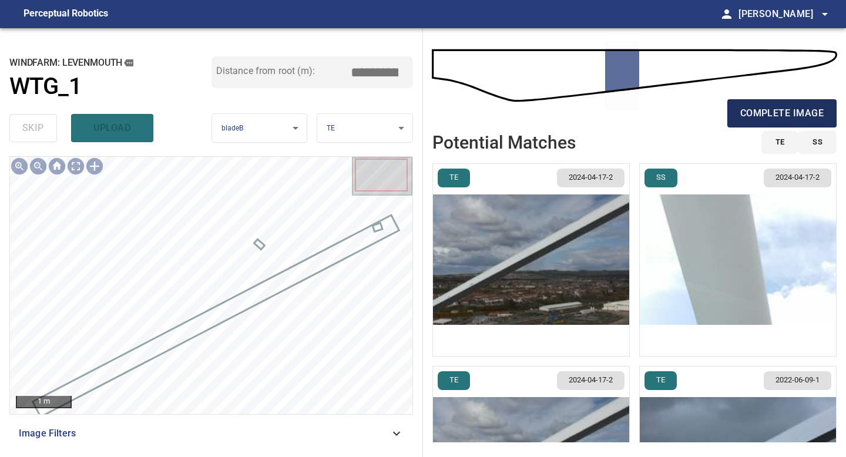
click at [799, 110] on span "complete image" at bounding box center [781, 113] width 83 height 16
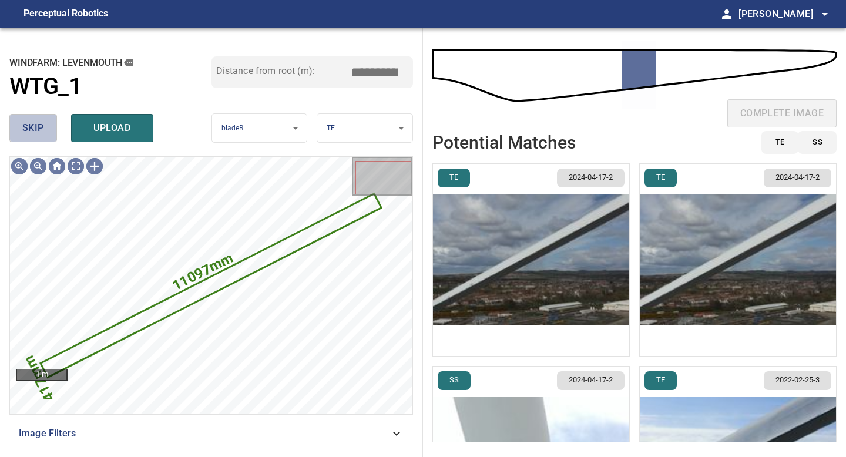
click at [31, 133] on span "skip" at bounding box center [33, 128] width 22 height 16
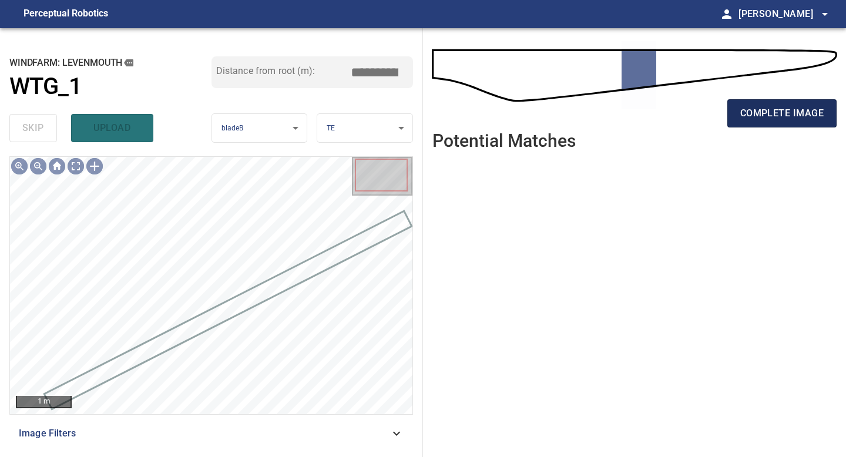
click at [755, 110] on span "complete image" at bounding box center [781, 113] width 83 height 16
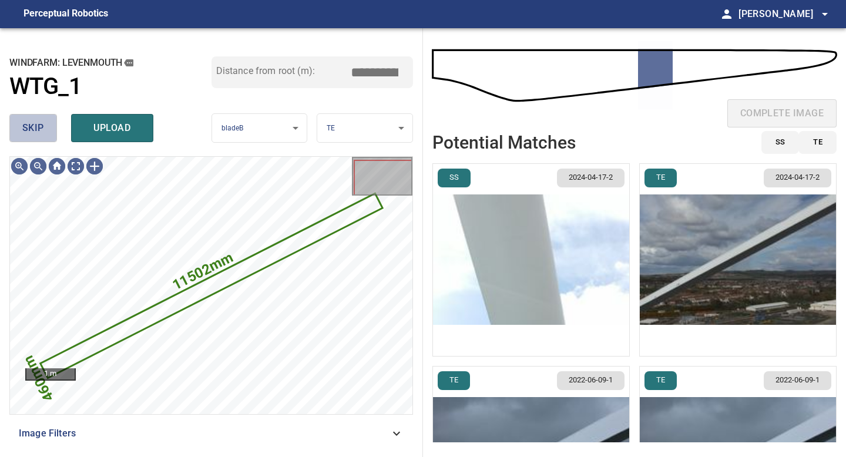
click at [46, 122] on button "skip" at bounding box center [33, 128] width 48 height 28
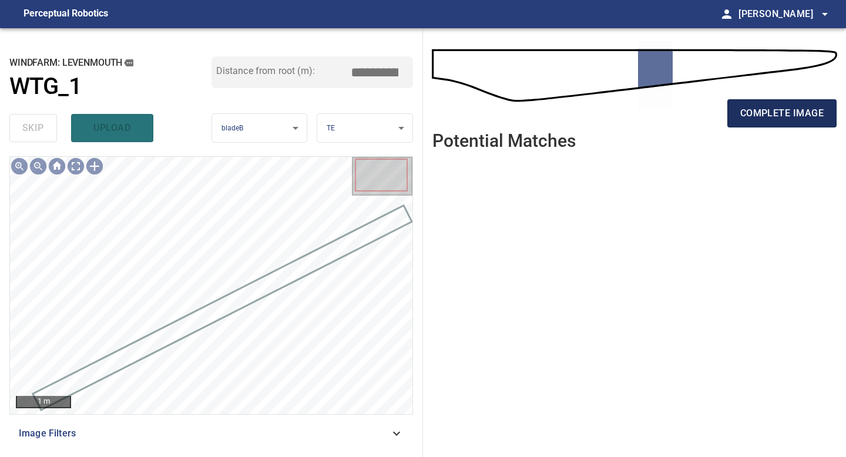
click at [801, 114] on span "complete image" at bounding box center [781, 113] width 83 height 16
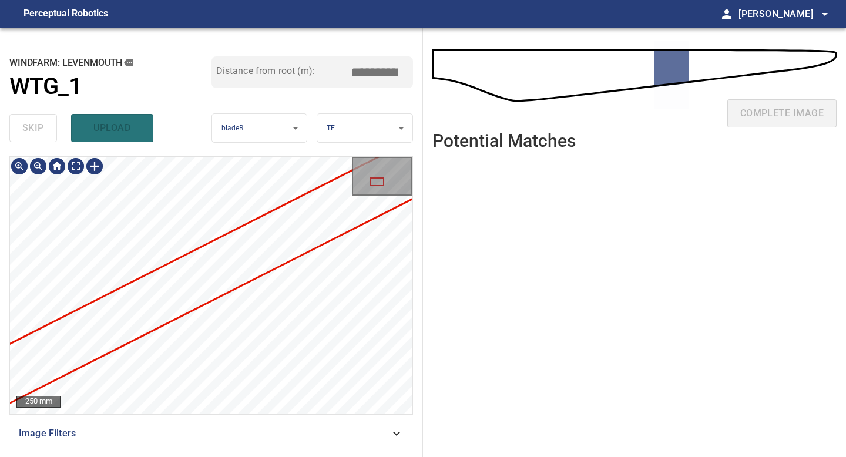
click at [412, 187] on div "250 mm" at bounding box center [210, 285] width 403 height 258
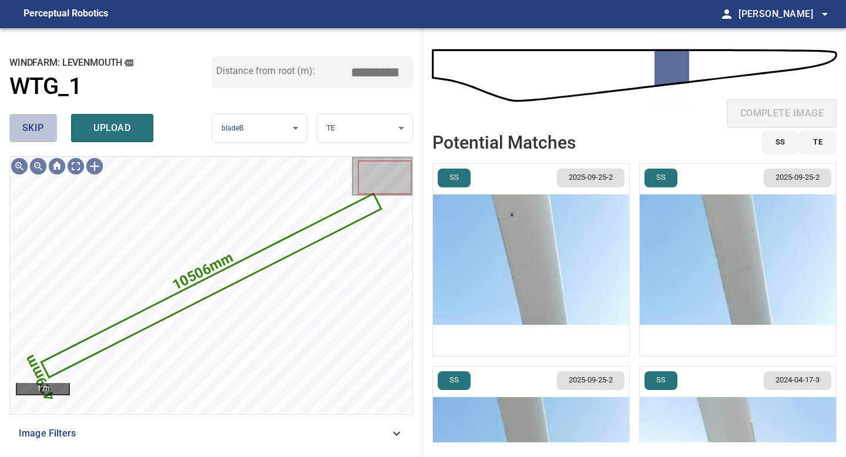
click at [41, 122] on span "skip" at bounding box center [33, 128] width 22 height 16
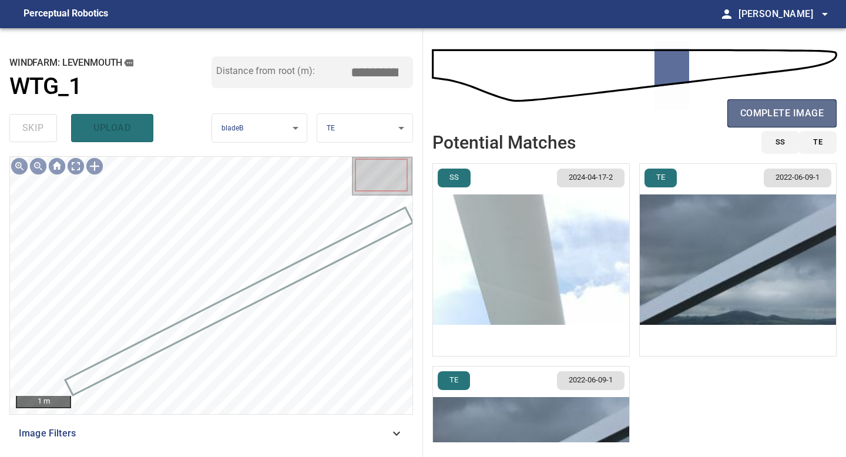
click at [765, 124] on button "complete image" at bounding box center [781, 113] width 109 height 28
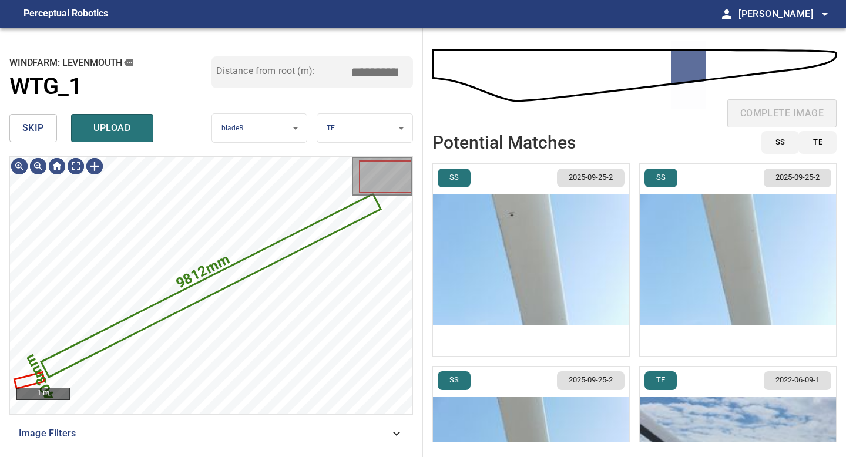
click at [37, 128] on span "skip" at bounding box center [33, 128] width 22 height 16
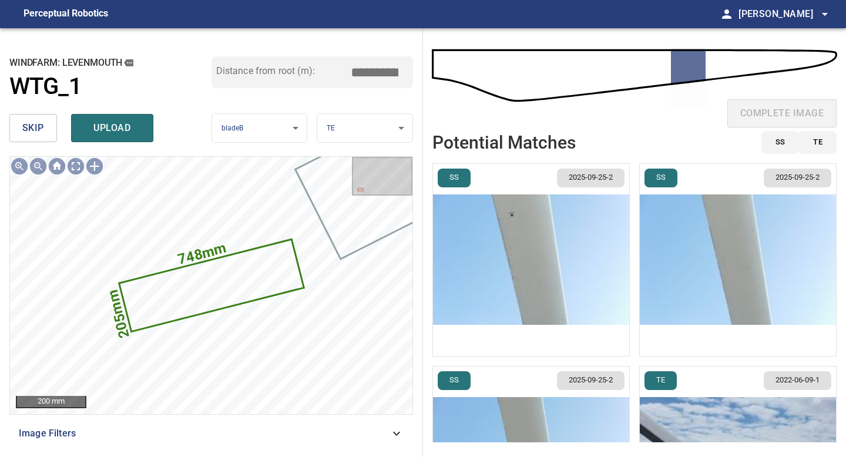
click at [765, 112] on div "complete image" at bounding box center [634, 118] width 404 height 47
click at [39, 123] on span "skip" at bounding box center [33, 128] width 22 height 16
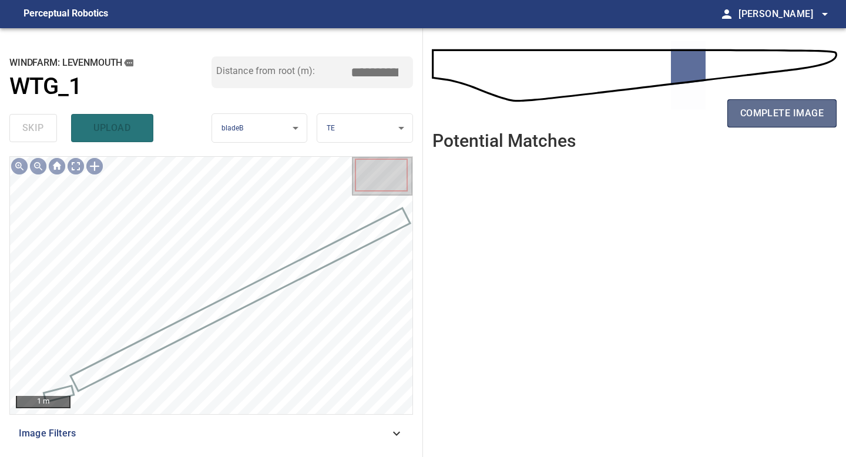
click at [797, 102] on button "complete image" at bounding box center [781, 113] width 109 height 28
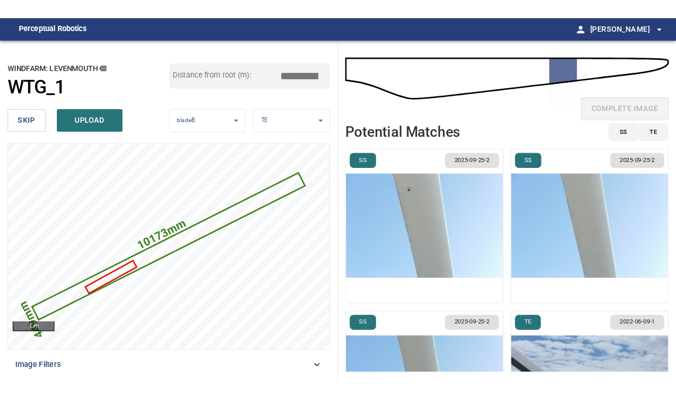
scroll to position [10, 0]
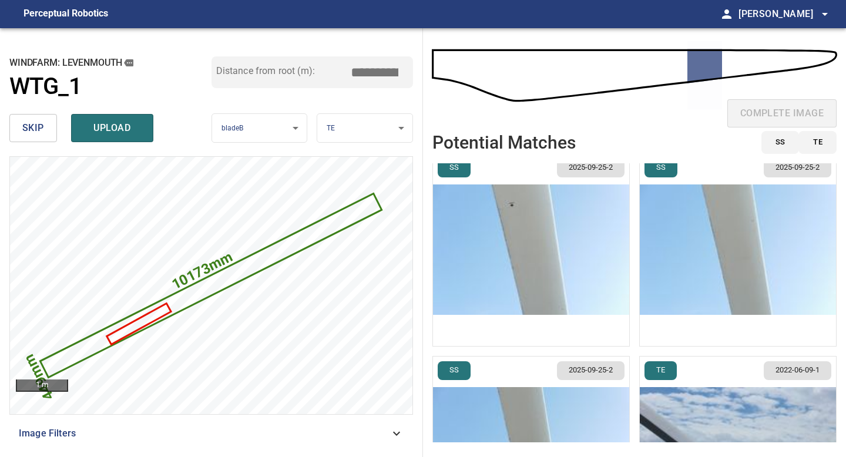
click at [530, 280] on img "button" at bounding box center [531, 250] width 196 height 192
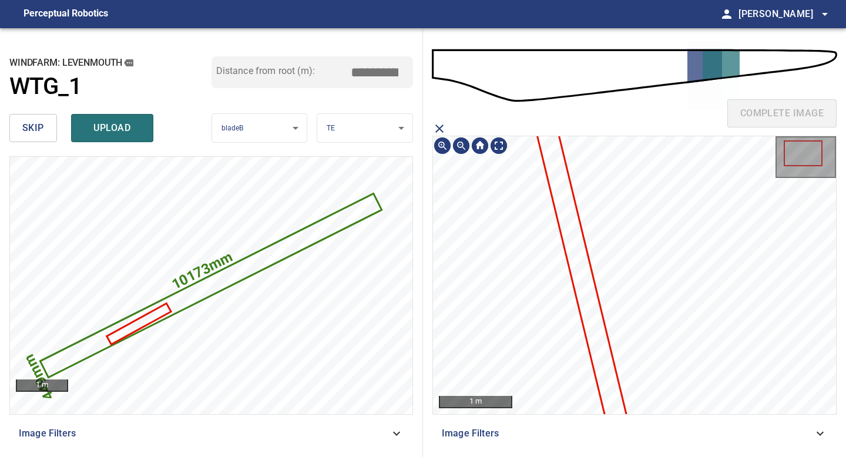
click at [563, 204] on icon at bounding box center [586, 296] width 106 height 366
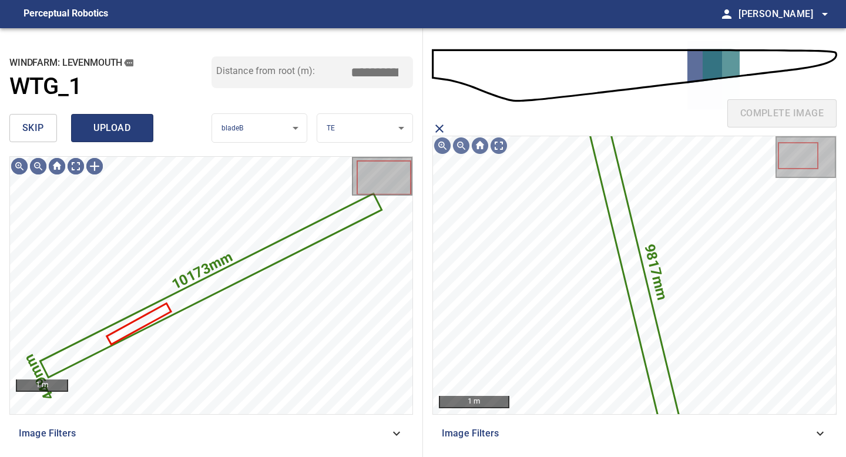
click at [96, 127] on span "upload" at bounding box center [112, 128] width 56 height 16
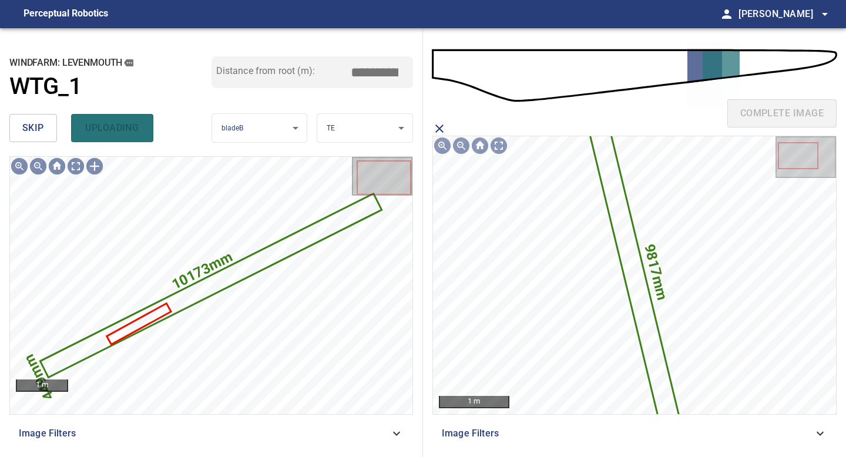
click at [11, 131] on button "skip" at bounding box center [33, 128] width 48 height 28
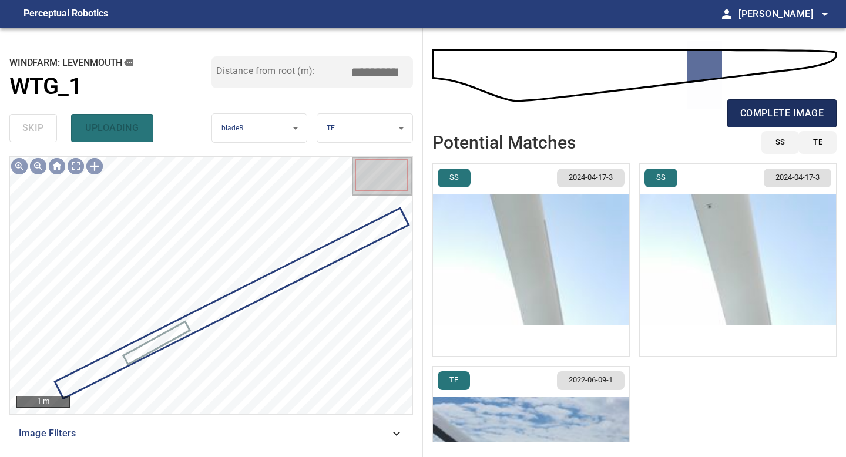
click at [751, 117] on span "complete image" at bounding box center [781, 113] width 83 height 16
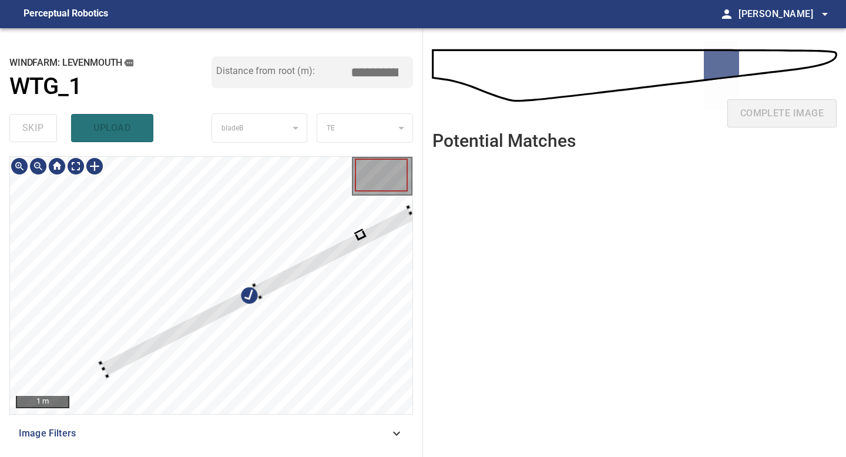
click at [344, 248] on div at bounding box center [257, 291] width 314 height 169
click at [22, 414] on div "1 m" at bounding box center [210, 285] width 403 height 258
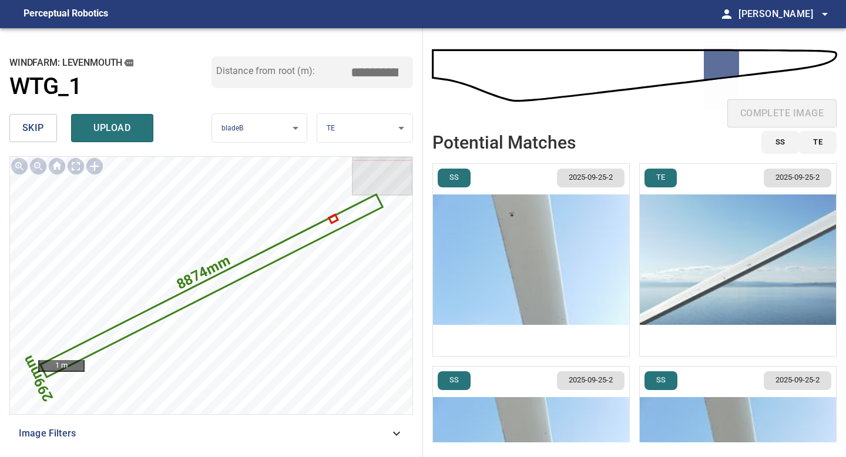
click at [554, 224] on img "button" at bounding box center [531, 260] width 196 height 192
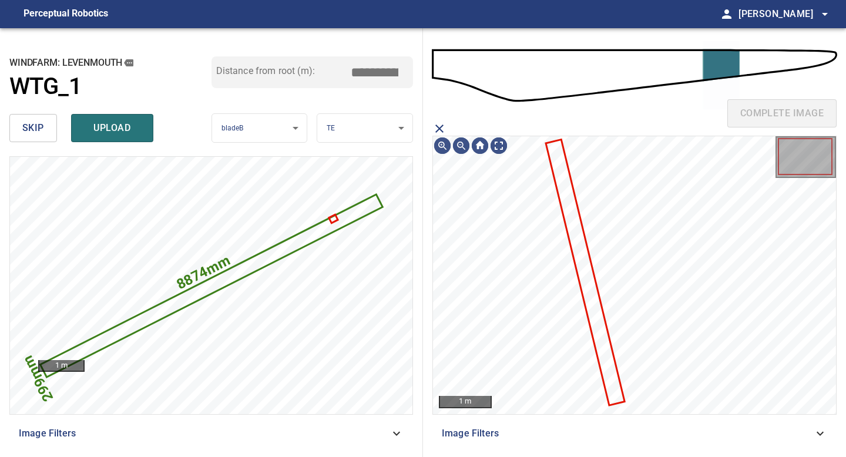
click at [576, 216] on icon at bounding box center [585, 272] width 76 height 264
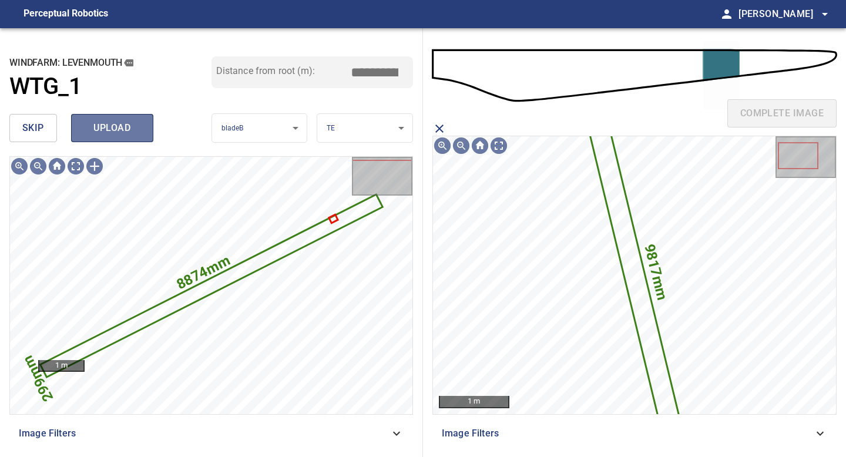
click at [96, 130] on span "upload" at bounding box center [112, 128] width 56 height 16
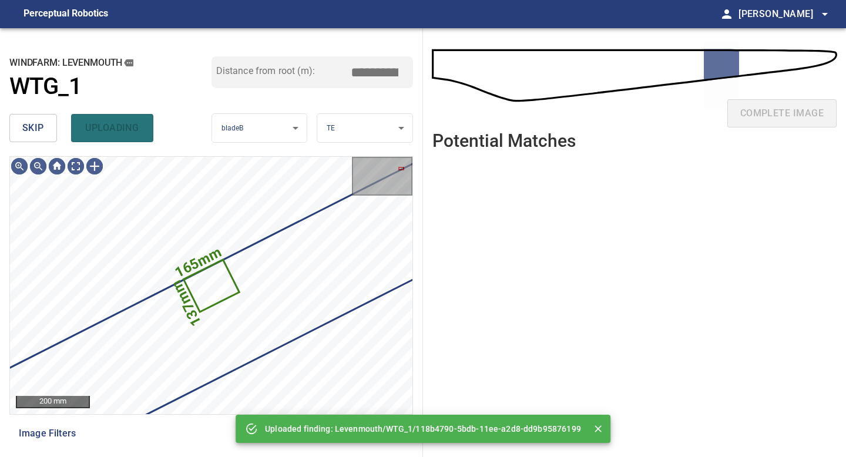
click at [21, 127] on button "skip" at bounding box center [33, 128] width 48 height 28
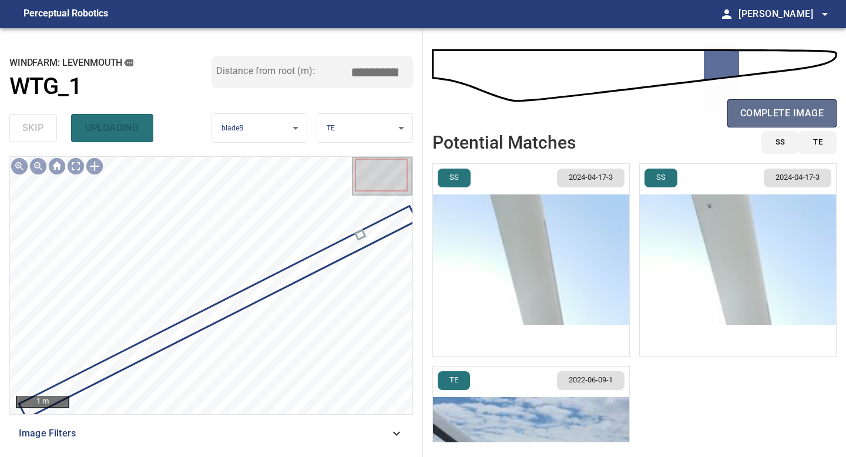
click at [780, 106] on span "complete image" at bounding box center [781, 113] width 83 height 16
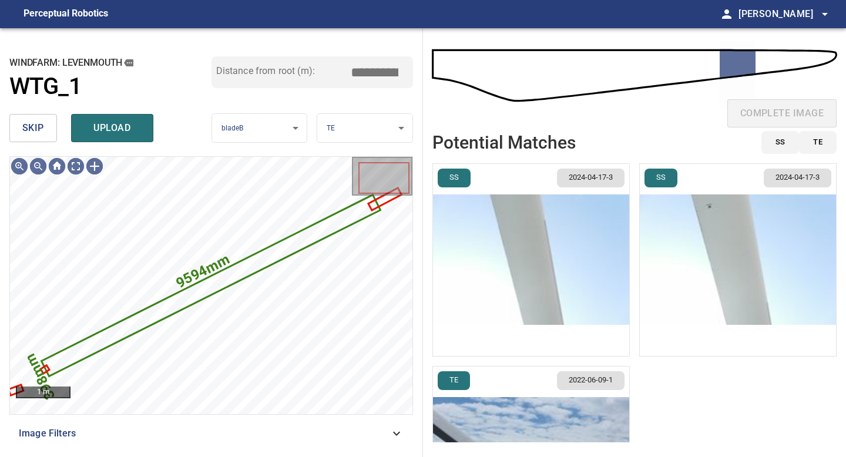
click at [26, 122] on span "skip" at bounding box center [33, 128] width 22 height 16
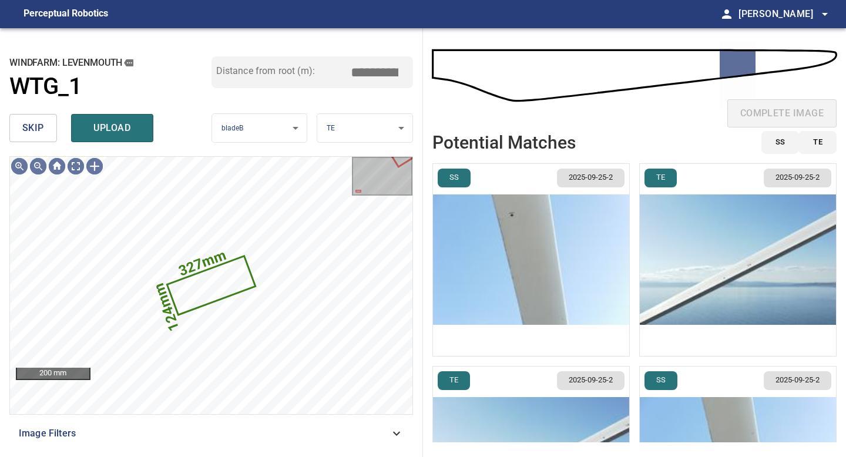
type input "*****"
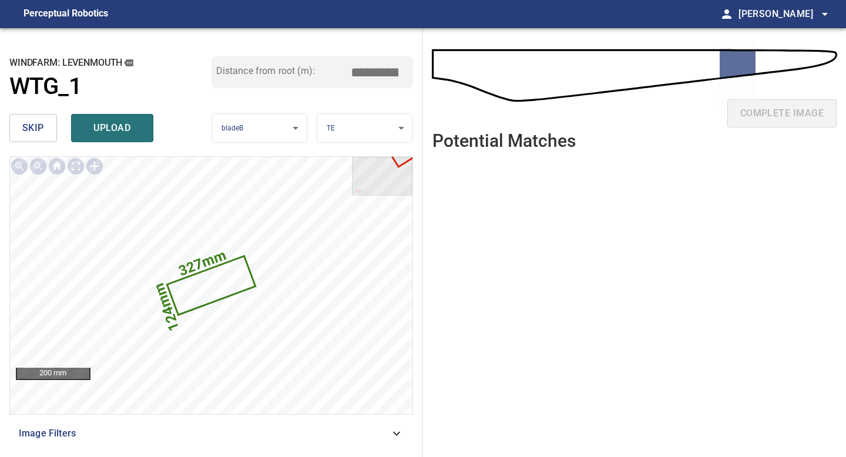
click at [23, 126] on span "skip" at bounding box center [33, 128] width 22 height 16
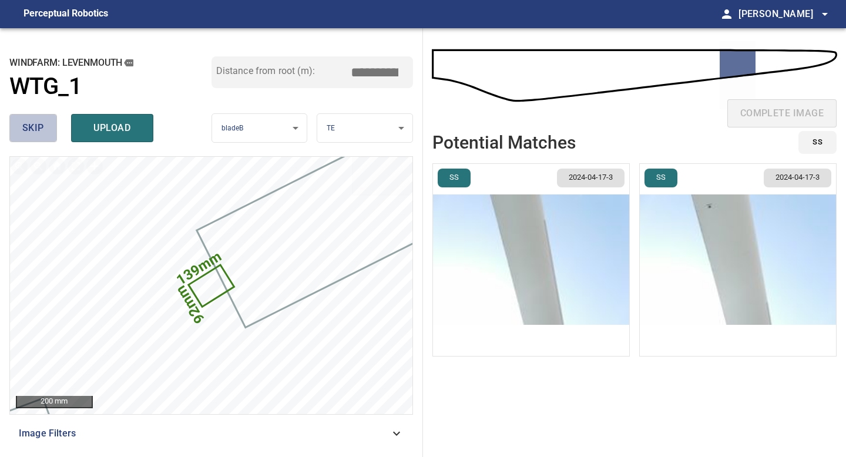
click at [47, 128] on button "skip" at bounding box center [33, 128] width 48 height 28
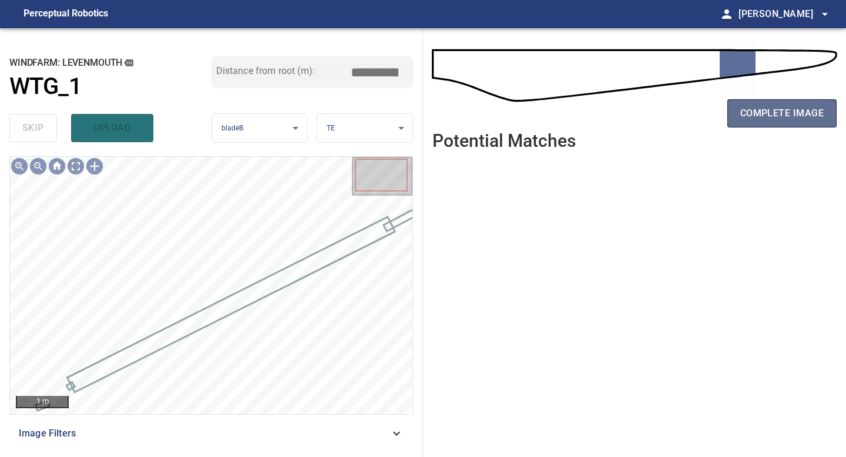
click at [785, 113] on span "complete image" at bounding box center [781, 113] width 83 height 16
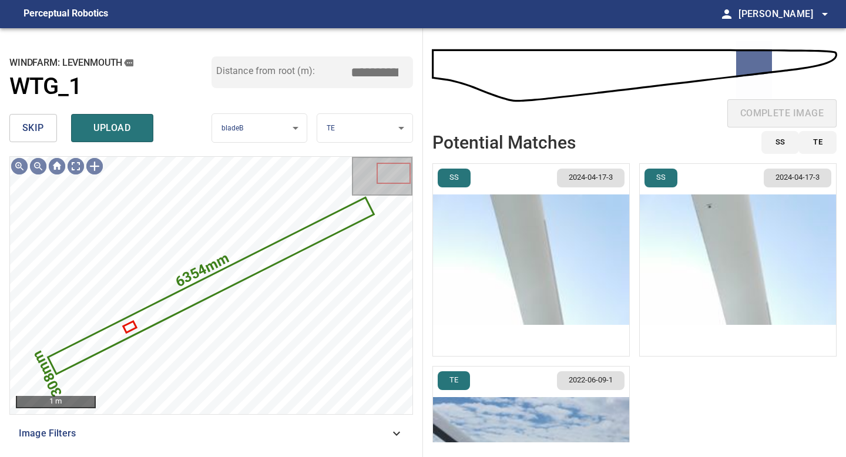
click at [44, 132] on button "skip" at bounding box center [33, 128] width 48 height 28
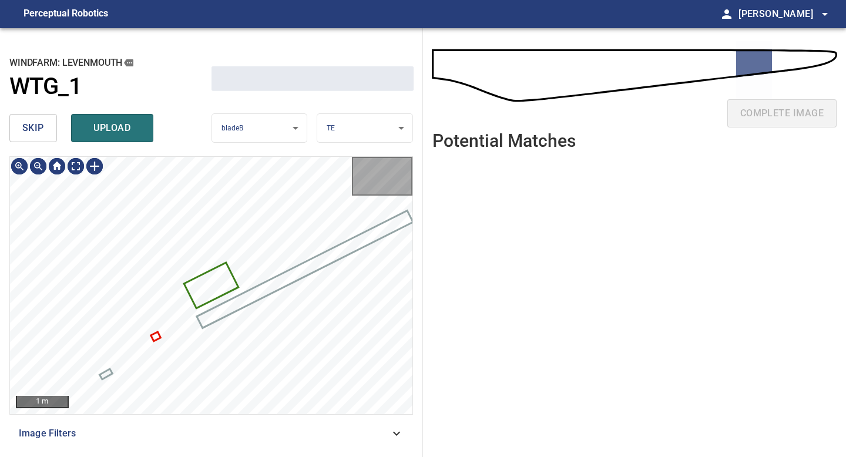
click at [44, 132] on button "skip" at bounding box center [33, 128] width 48 height 28
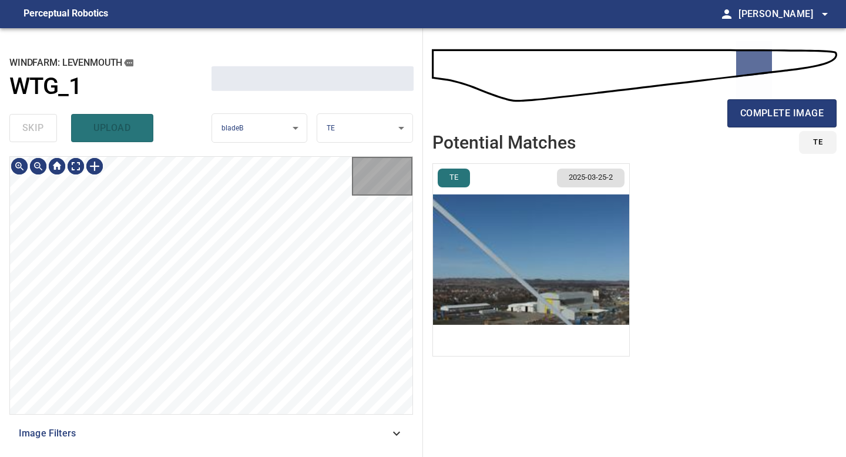
click at [44, 132] on div "skip upload" at bounding box center [110, 128] width 202 height 38
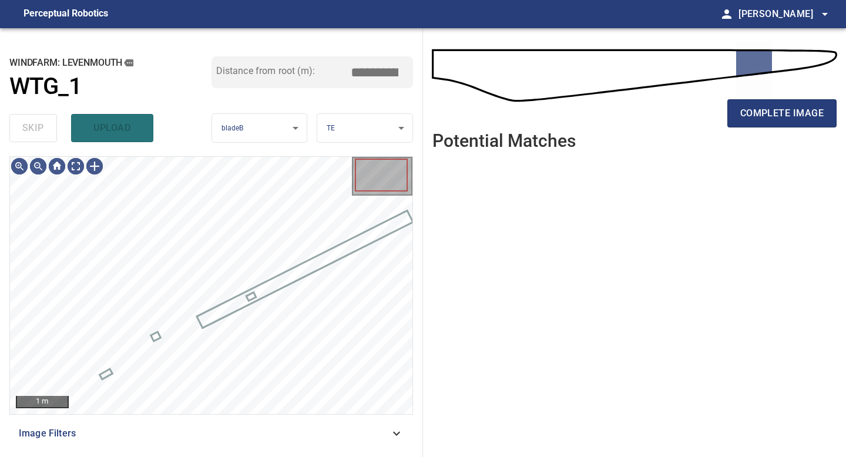
type input "*****"
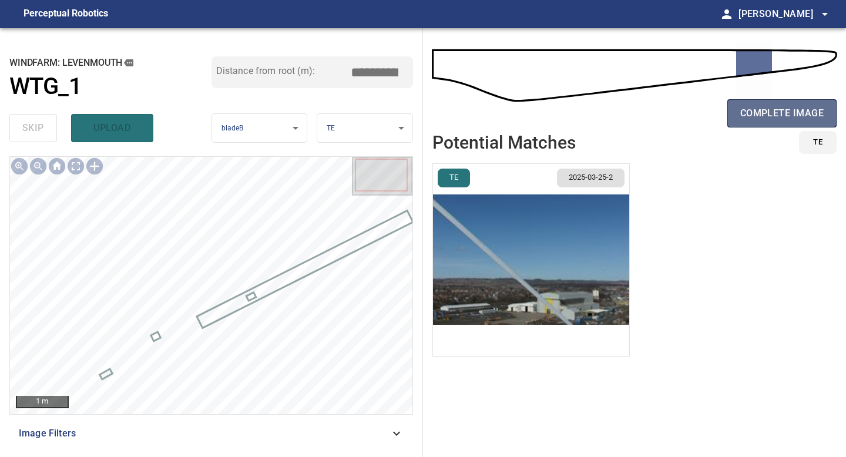
click at [786, 111] on span "complete image" at bounding box center [781, 113] width 83 height 16
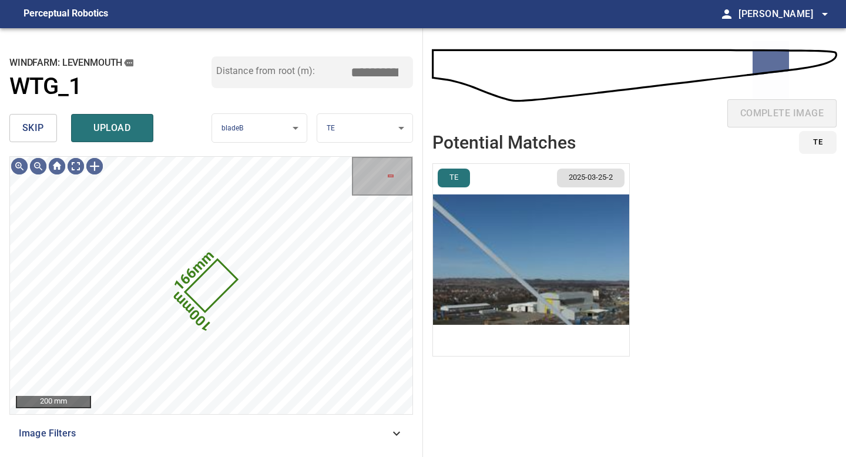
click at [24, 127] on span "skip" at bounding box center [33, 128] width 22 height 16
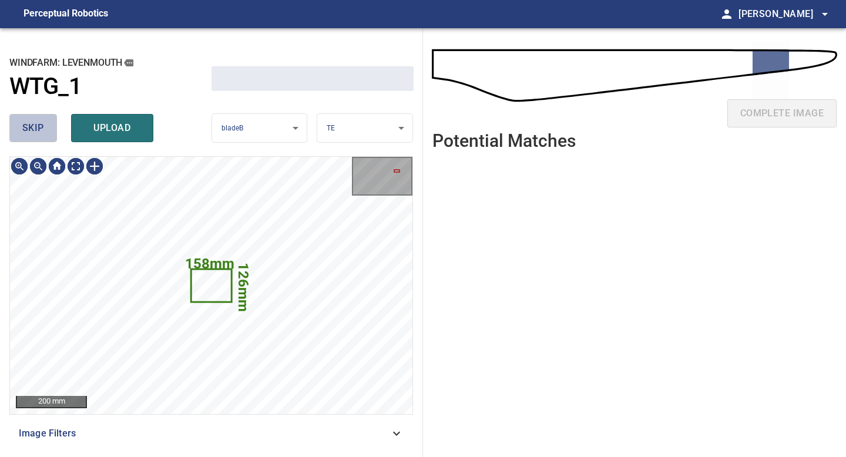
click at [24, 127] on span "skip" at bounding box center [33, 128] width 22 height 16
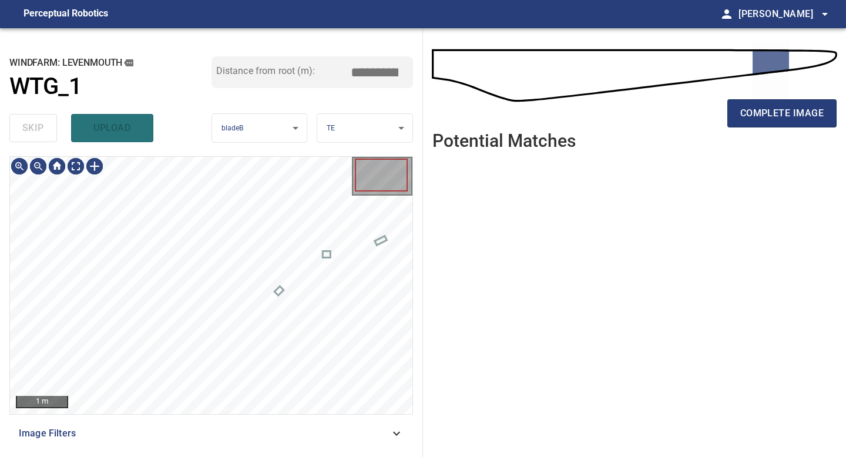
click at [24, 127] on div "skip upload" at bounding box center [110, 128] width 202 height 38
type input "*****"
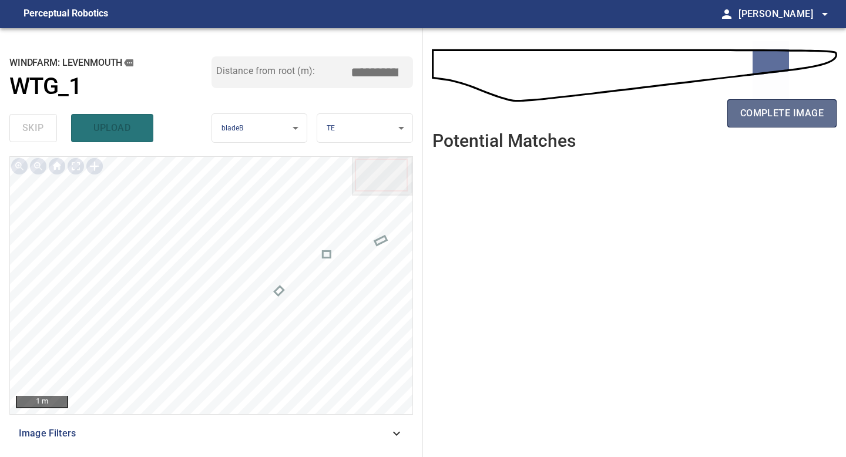
click at [788, 118] on span "complete image" at bounding box center [781, 113] width 83 height 16
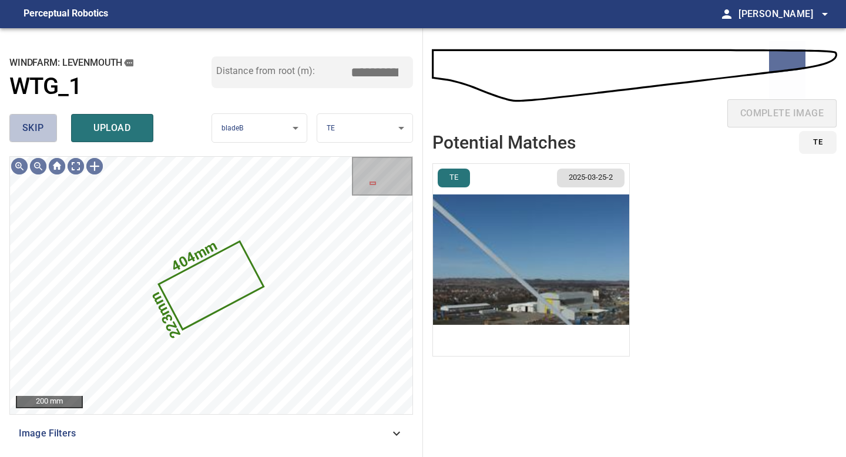
click at [40, 127] on span "skip" at bounding box center [33, 128] width 22 height 16
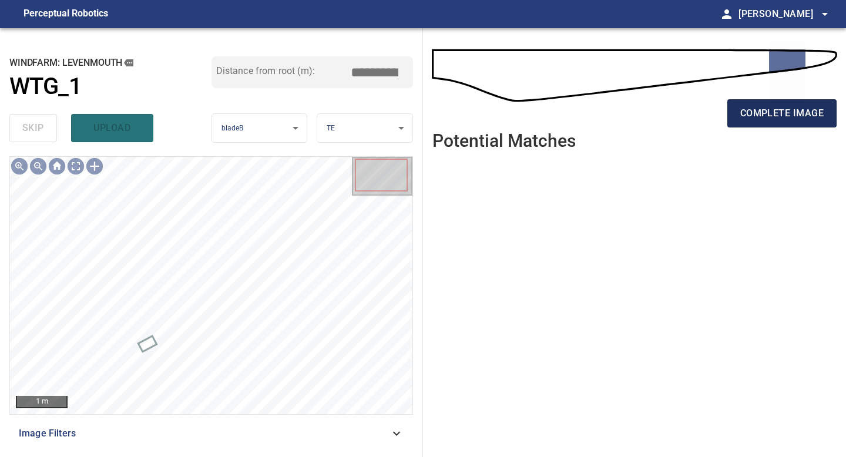
click at [786, 109] on span "complete image" at bounding box center [781, 113] width 83 height 16
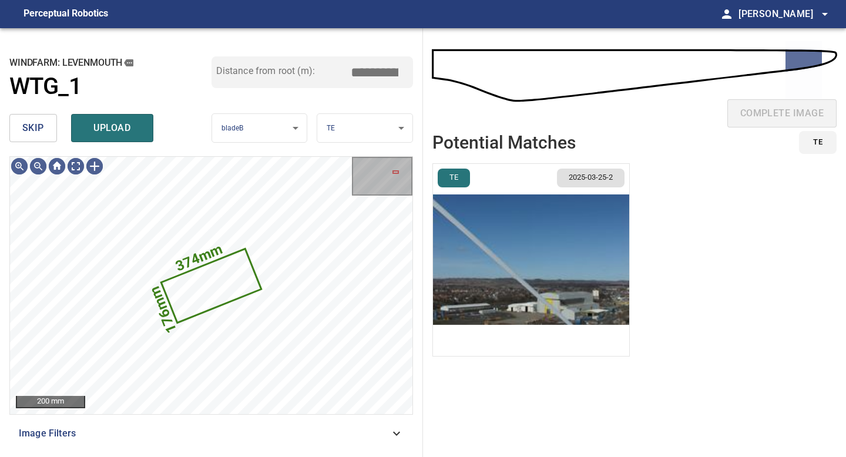
click at [37, 126] on span "skip" at bounding box center [33, 128] width 22 height 16
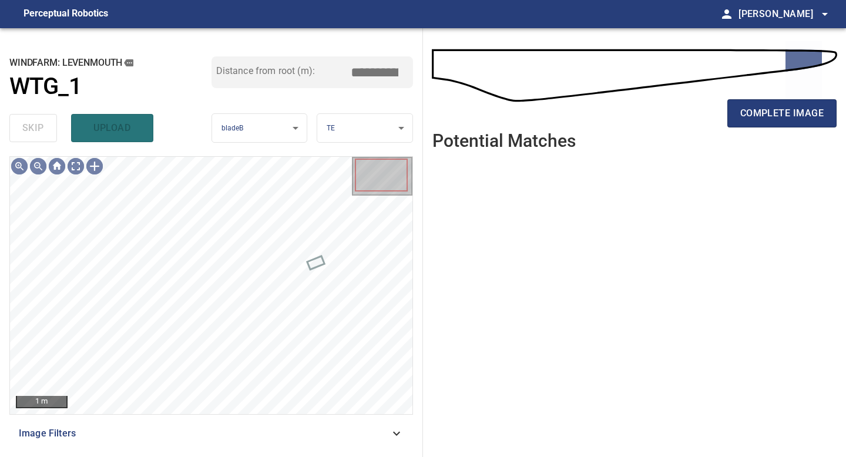
click at [799, 97] on div "complete image" at bounding box center [634, 118] width 404 height 47
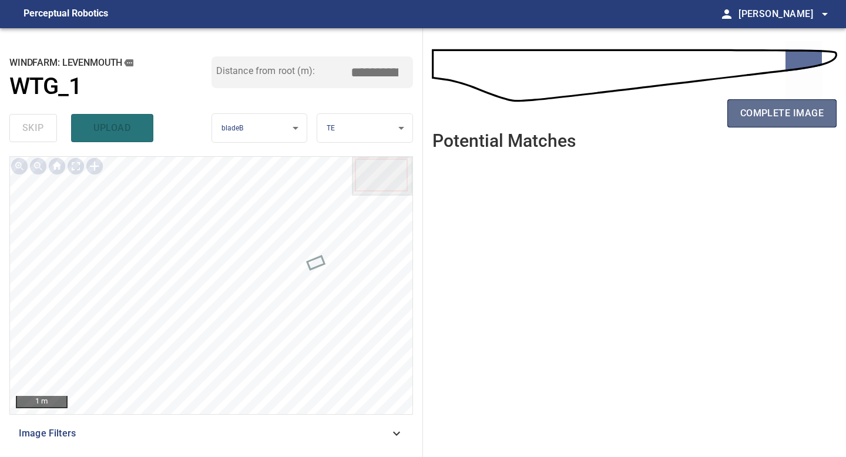
click at [787, 118] on span "complete image" at bounding box center [781, 113] width 83 height 16
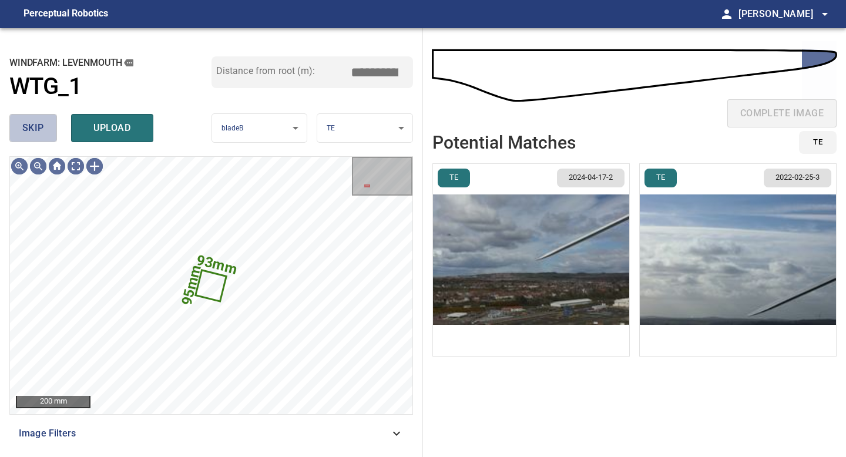
click at [33, 130] on span "skip" at bounding box center [33, 128] width 22 height 16
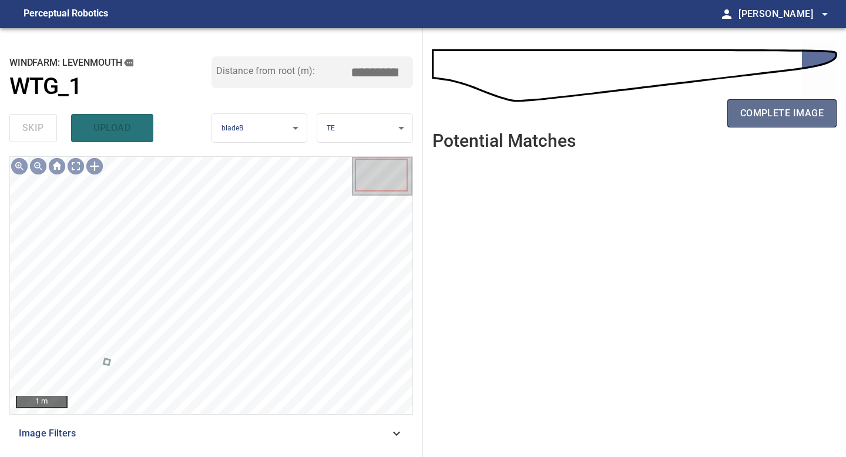
click at [800, 110] on span "complete image" at bounding box center [781, 113] width 83 height 16
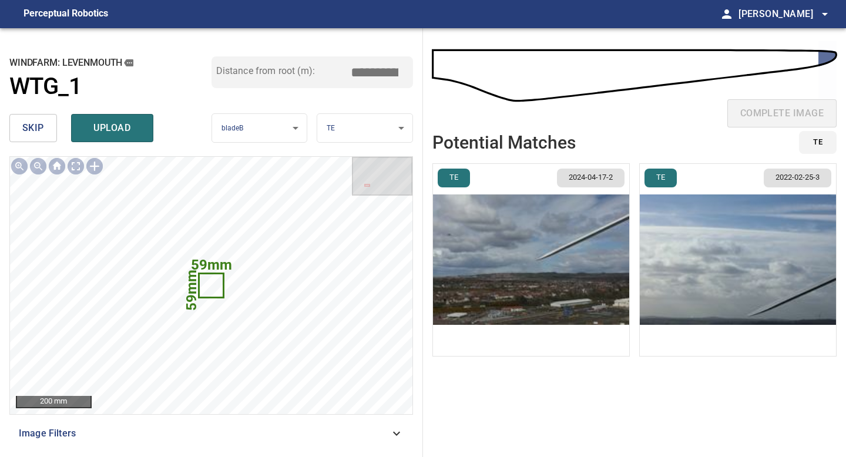
click at [38, 124] on span "skip" at bounding box center [33, 128] width 22 height 16
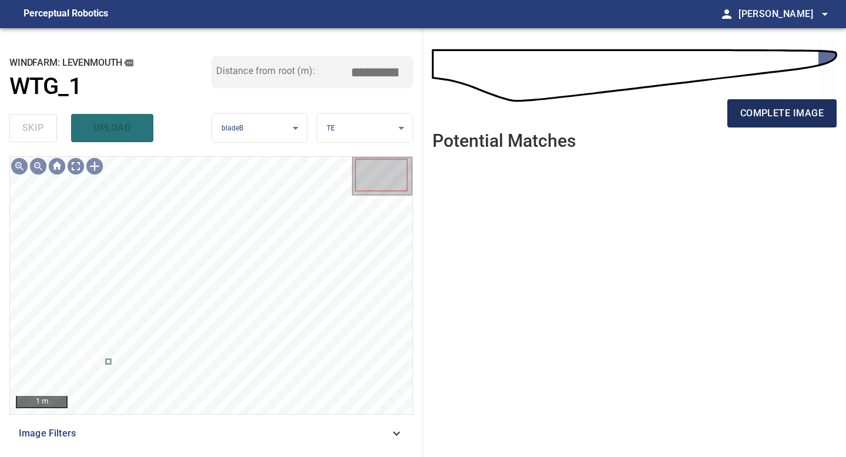
click at [788, 112] on span "complete image" at bounding box center [781, 113] width 83 height 16
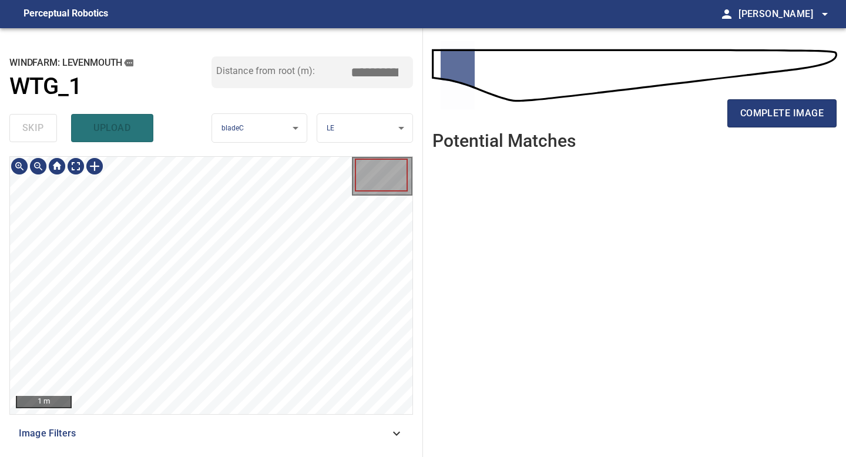
click at [185, 420] on div "1 m Image Filters" at bounding box center [210, 301] width 403 height 291
click at [796, 115] on span "complete image" at bounding box center [781, 113] width 83 height 16
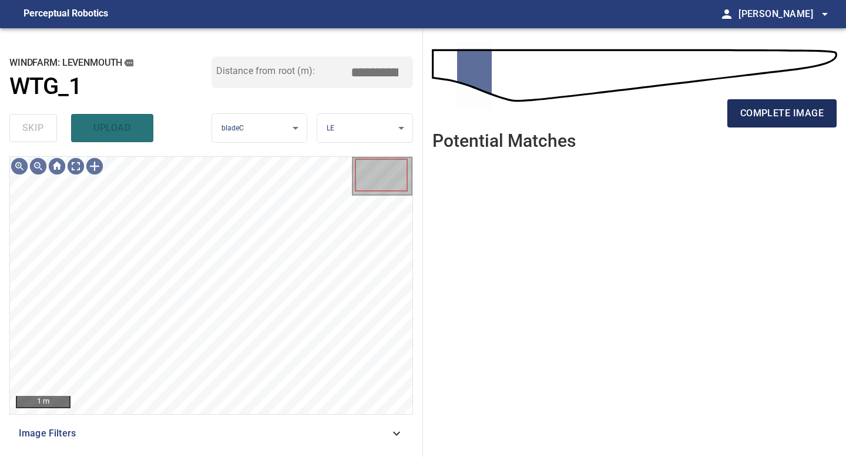
click at [784, 114] on span "complete image" at bounding box center [781, 113] width 83 height 16
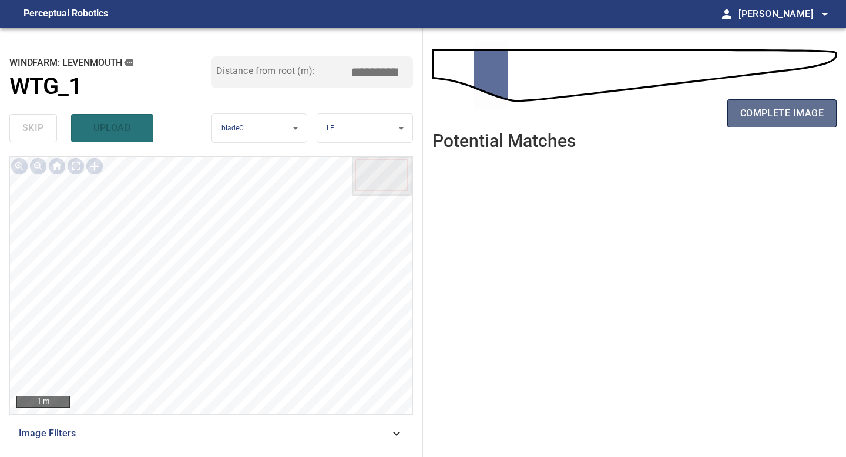
click at [786, 120] on span "complete image" at bounding box center [781, 113] width 83 height 16
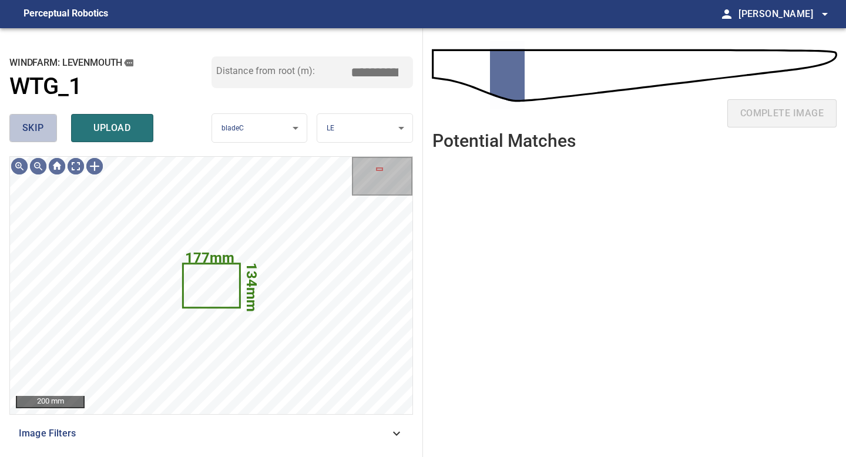
click at [45, 124] on button "skip" at bounding box center [33, 128] width 48 height 28
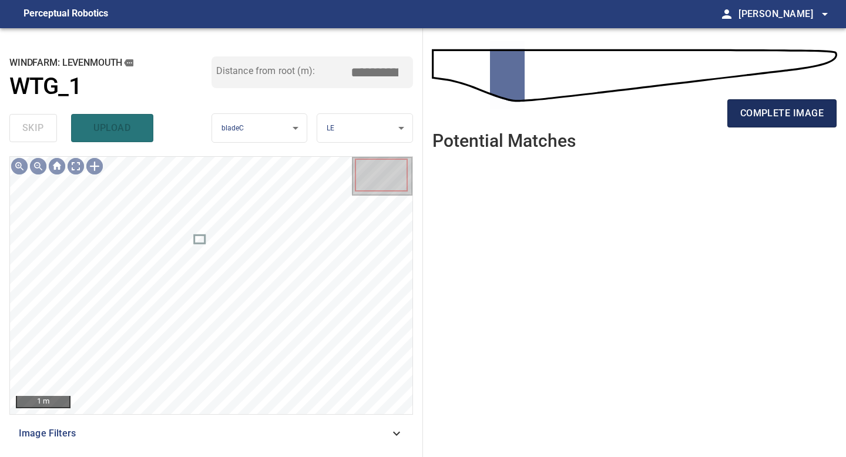
click at [775, 112] on span "complete image" at bounding box center [781, 113] width 83 height 16
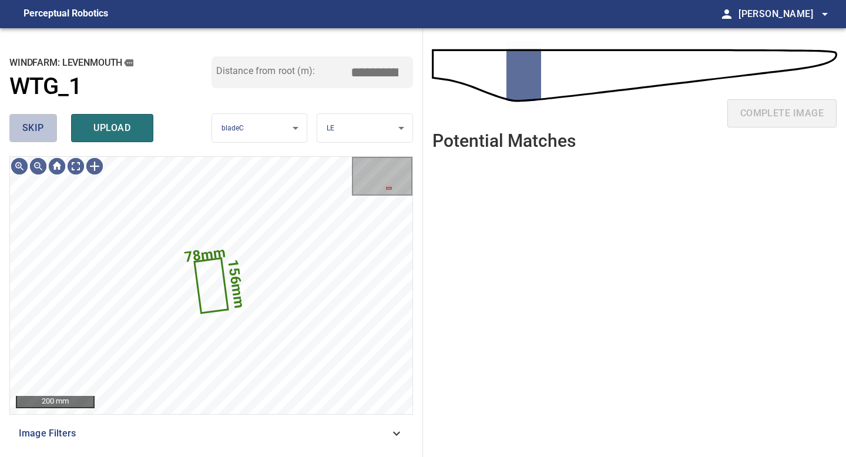
click at [39, 121] on span "skip" at bounding box center [33, 128] width 22 height 16
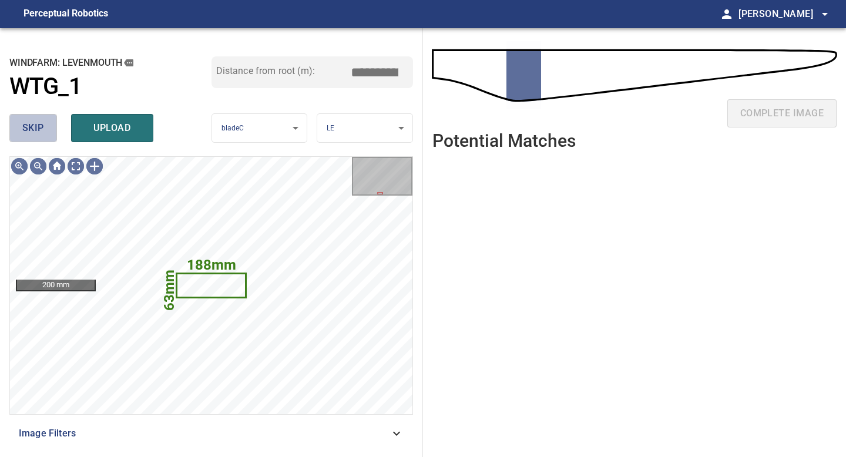
click at [46, 136] on button "skip" at bounding box center [33, 128] width 48 height 28
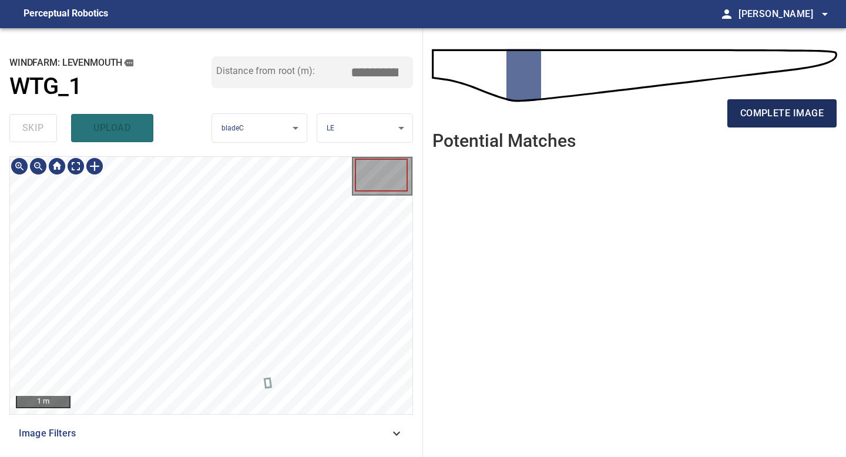
click at [763, 126] on button "complete image" at bounding box center [781, 113] width 109 height 28
